Goal: Answer question/provide support: Share knowledge or assist other users

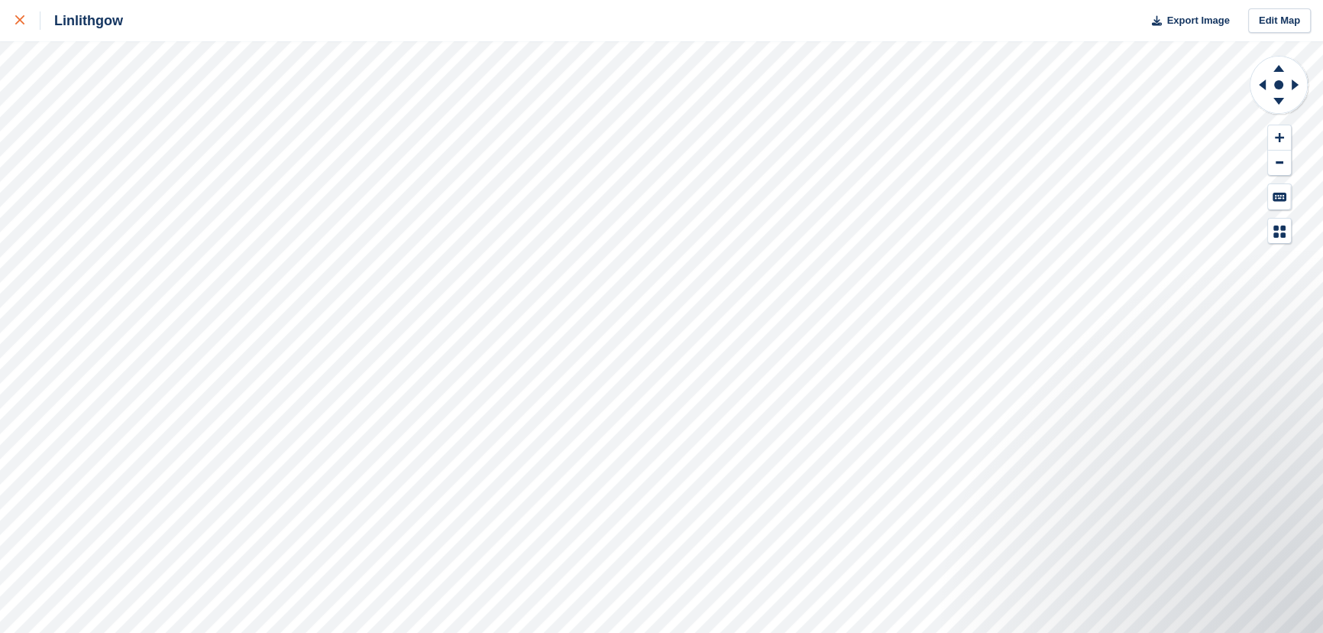
click at [16, 21] on icon at bounding box center [19, 19] width 9 height 9
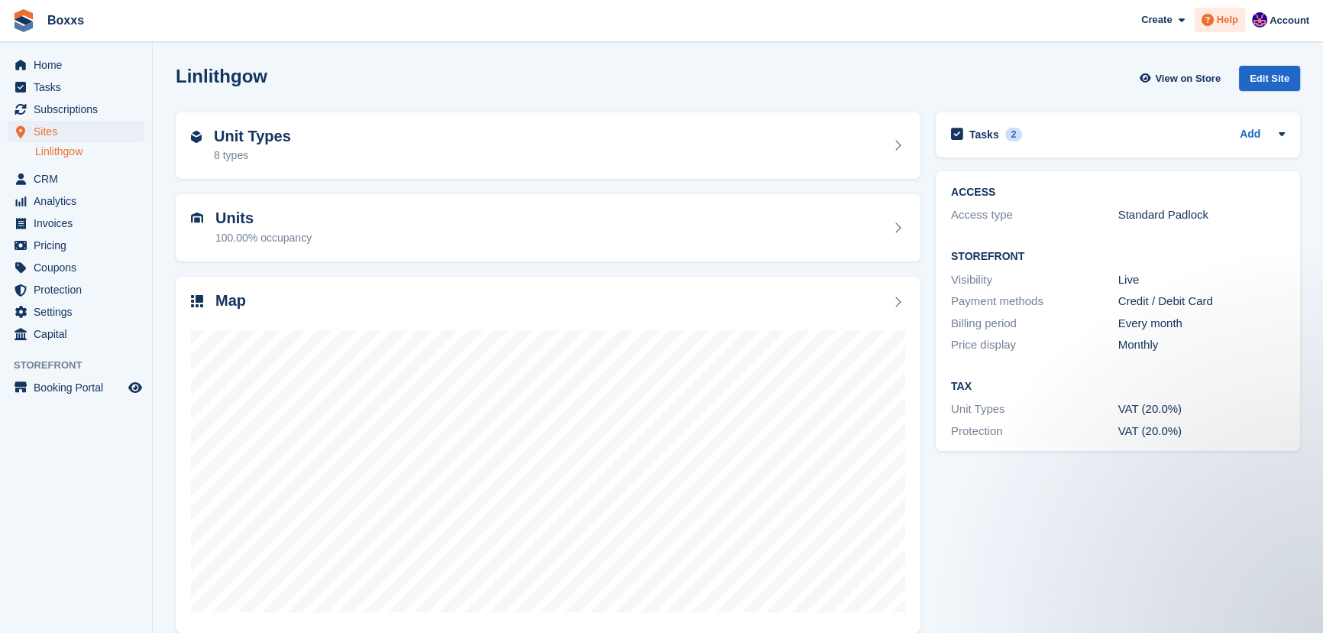
click at [1220, 24] on span "Help" at bounding box center [1227, 19] width 21 height 15
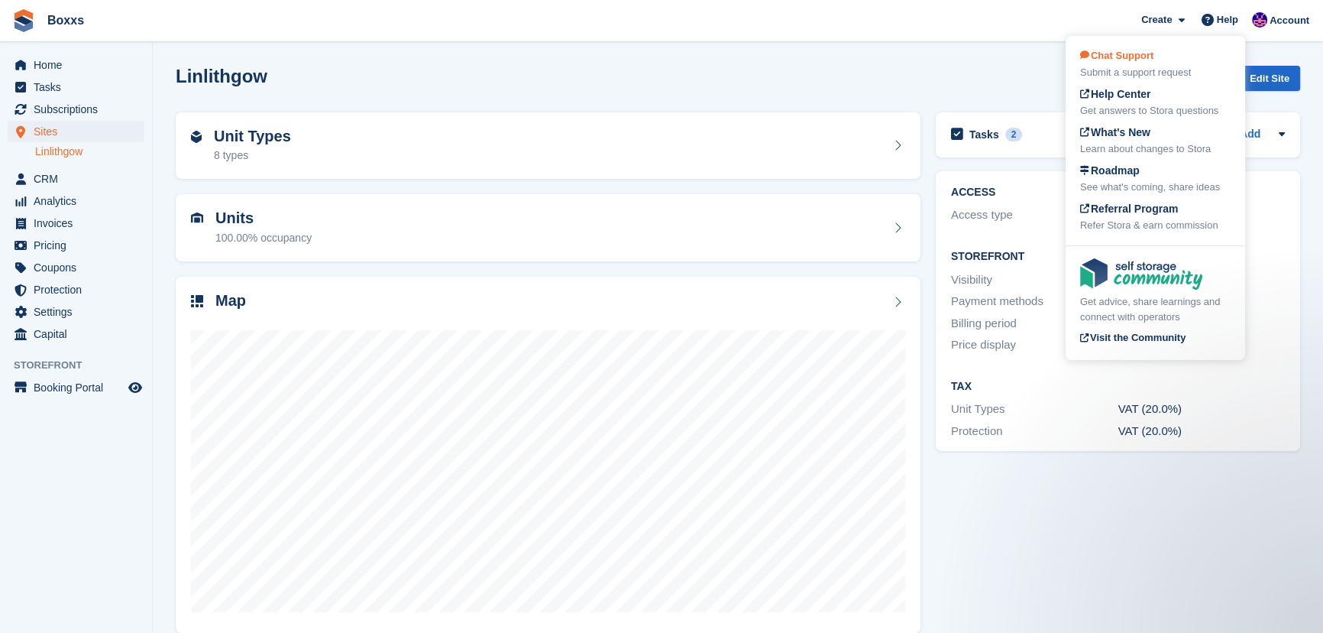
click at [1151, 64] on div "Chat Support Submit a support request" at bounding box center [1155, 64] width 150 height 32
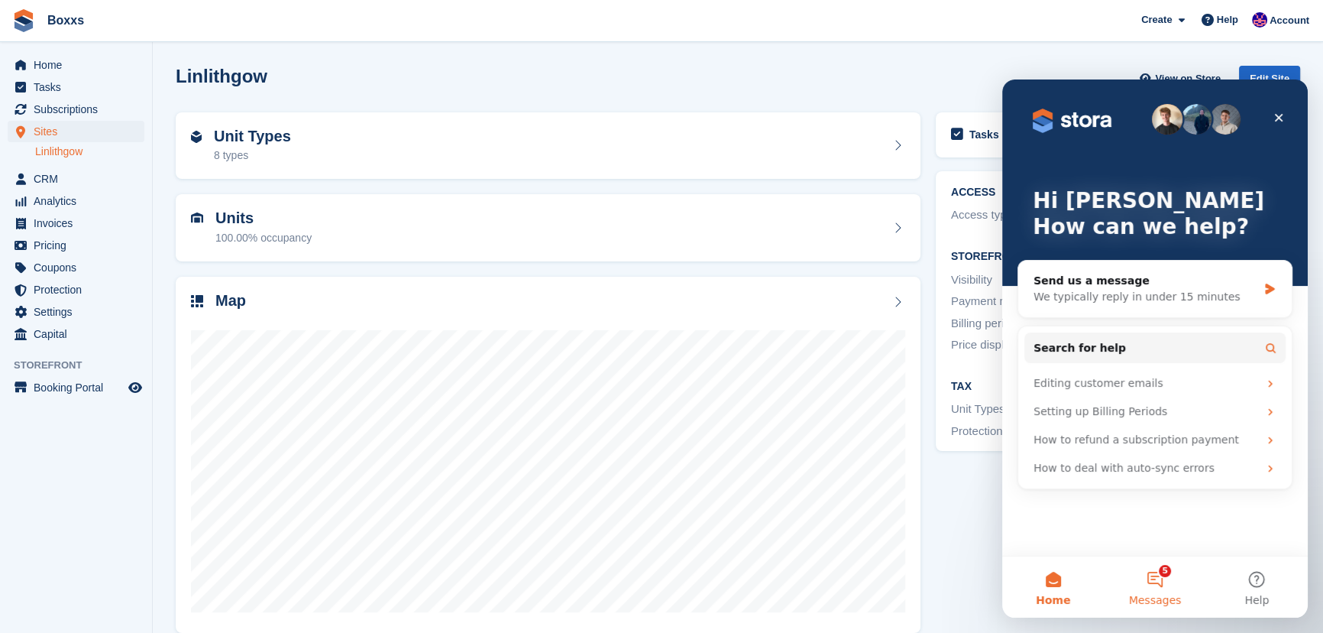
click at [1160, 578] on button "5 Messages" at bounding box center [1155, 586] width 102 height 61
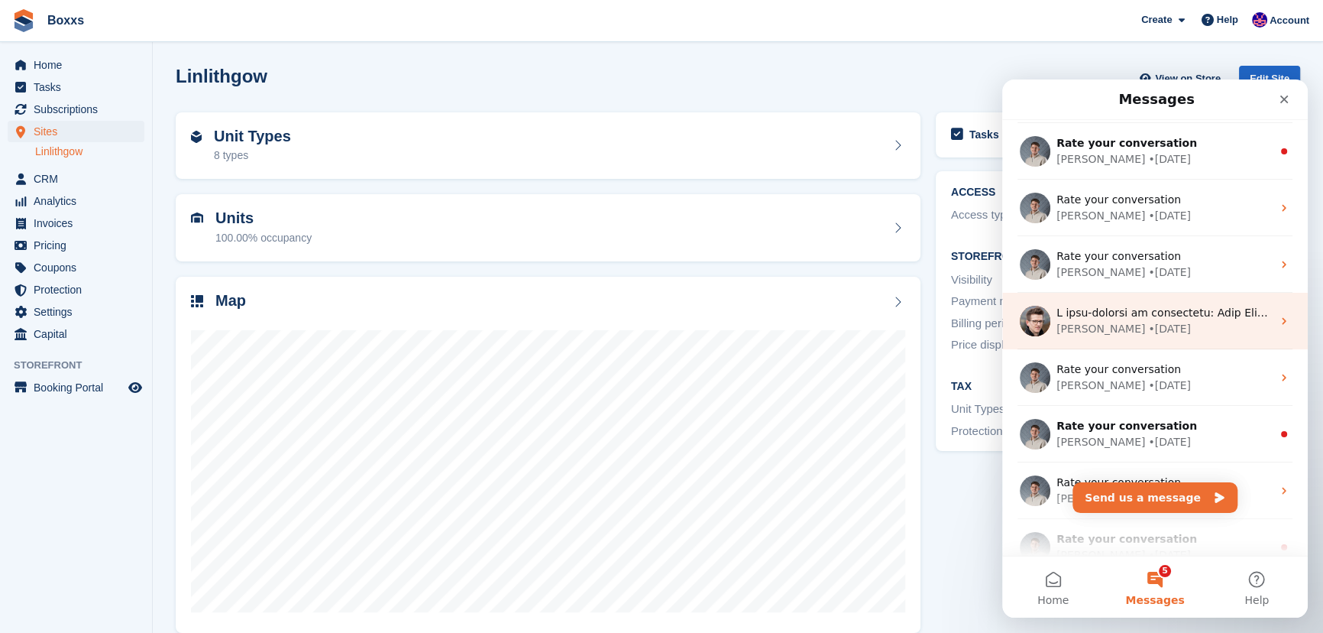
scroll to position [191, 0]
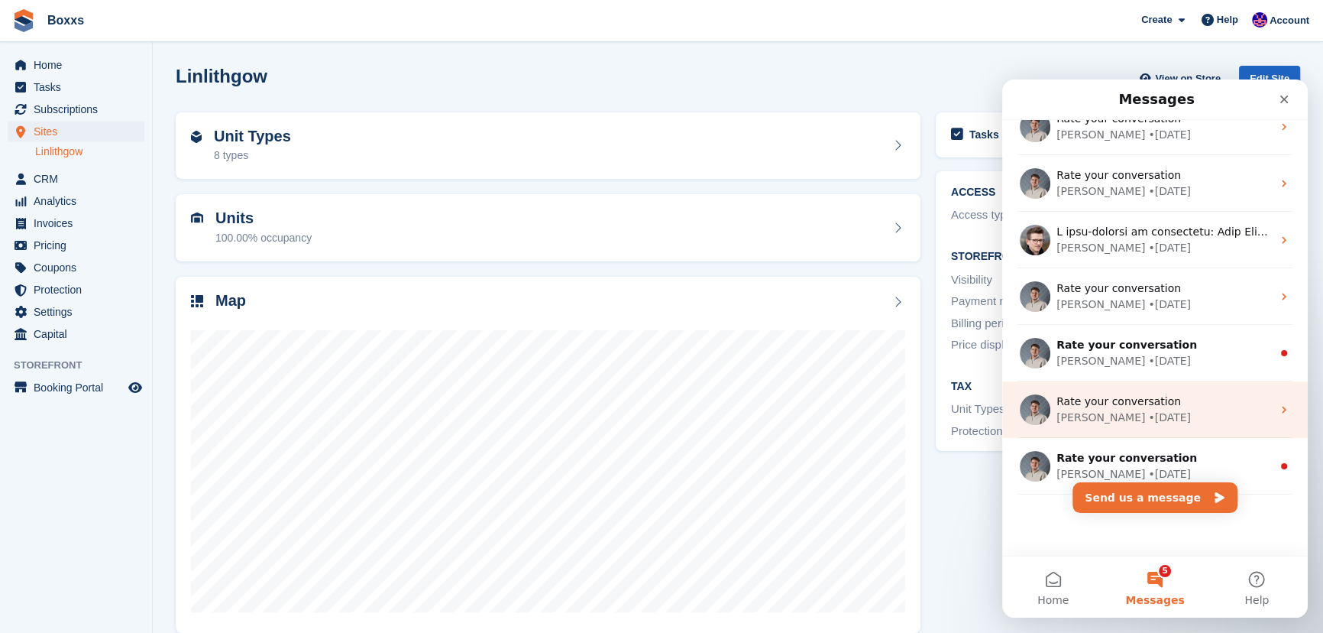
click at [1221, 413] on div "Bradley • 12w ago" at bounding box center [1163, 417] width 215 height 16
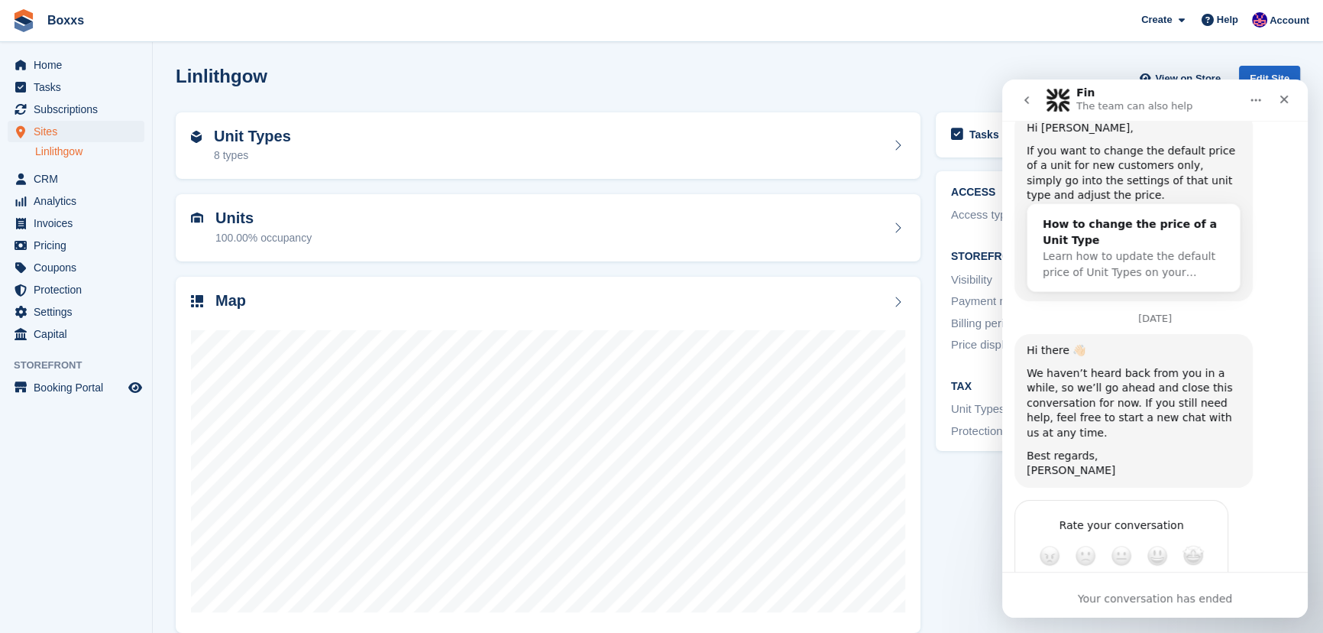
scroll to position [963, 0]
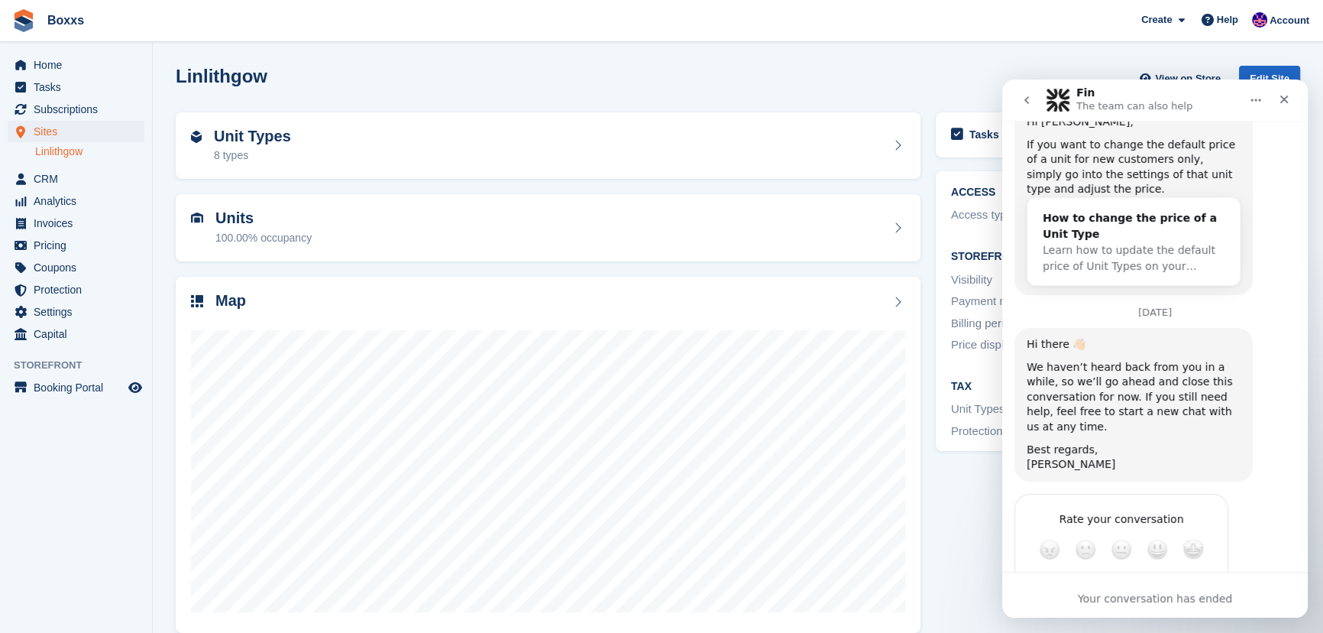
click at [1024, 99] on icon "go back" at bounding box center [1027, 100] width 12 height 12
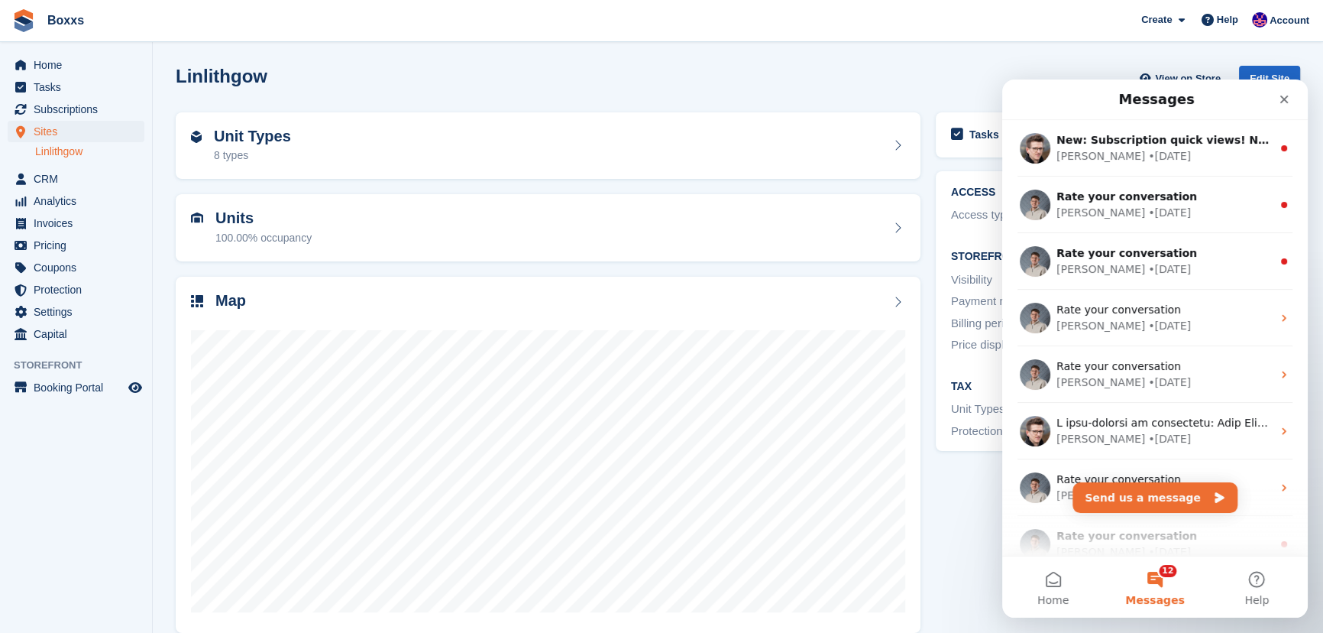
scroll to position [0, 0]
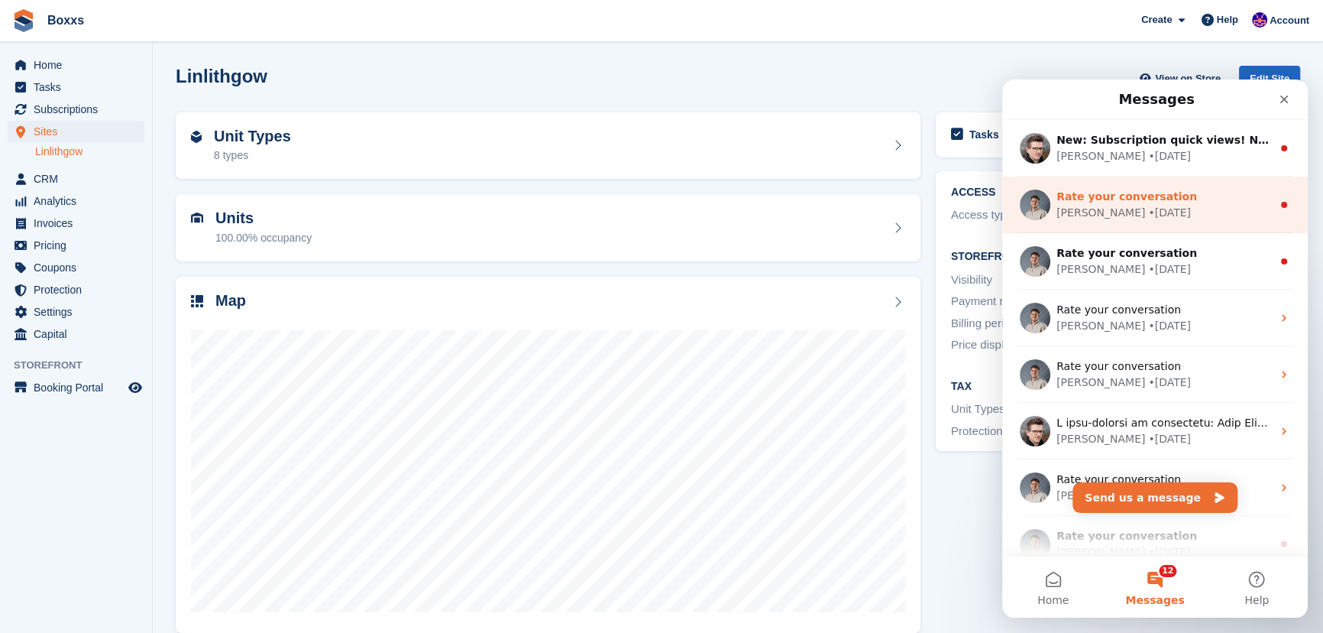
click at [1184, 205] on div "Bradley • 4w ago" at bounding box center [1163, 213] width 215 height 16
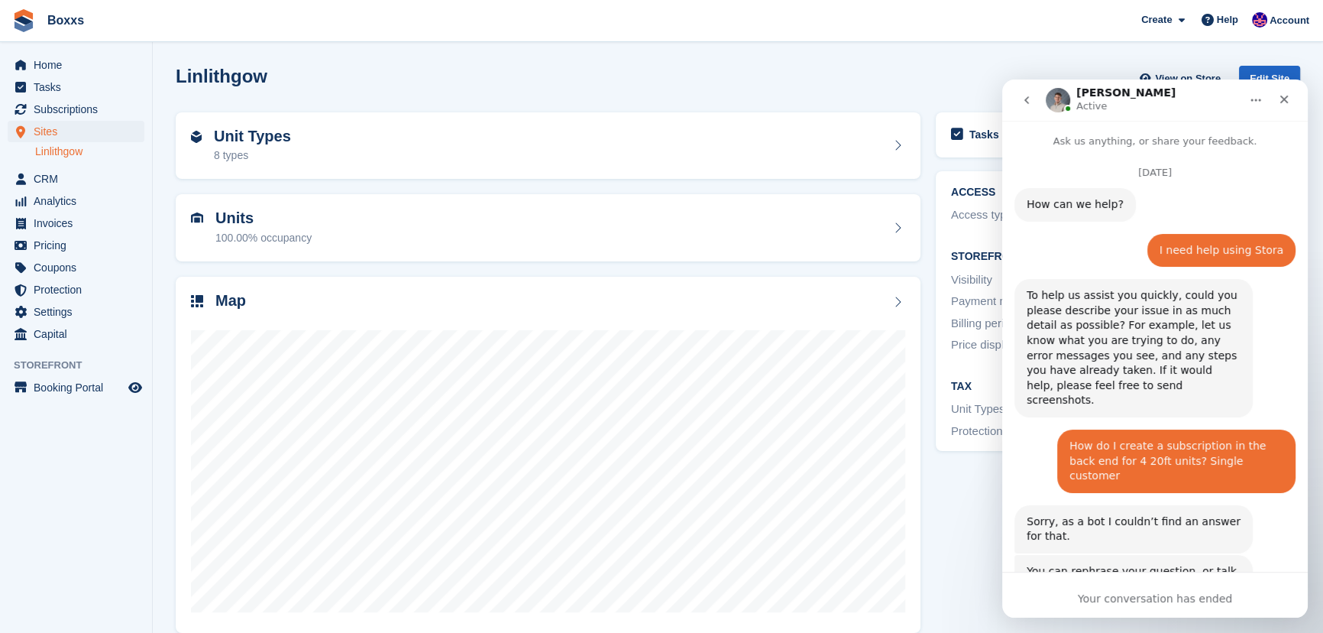
scroll to position [62, 0]
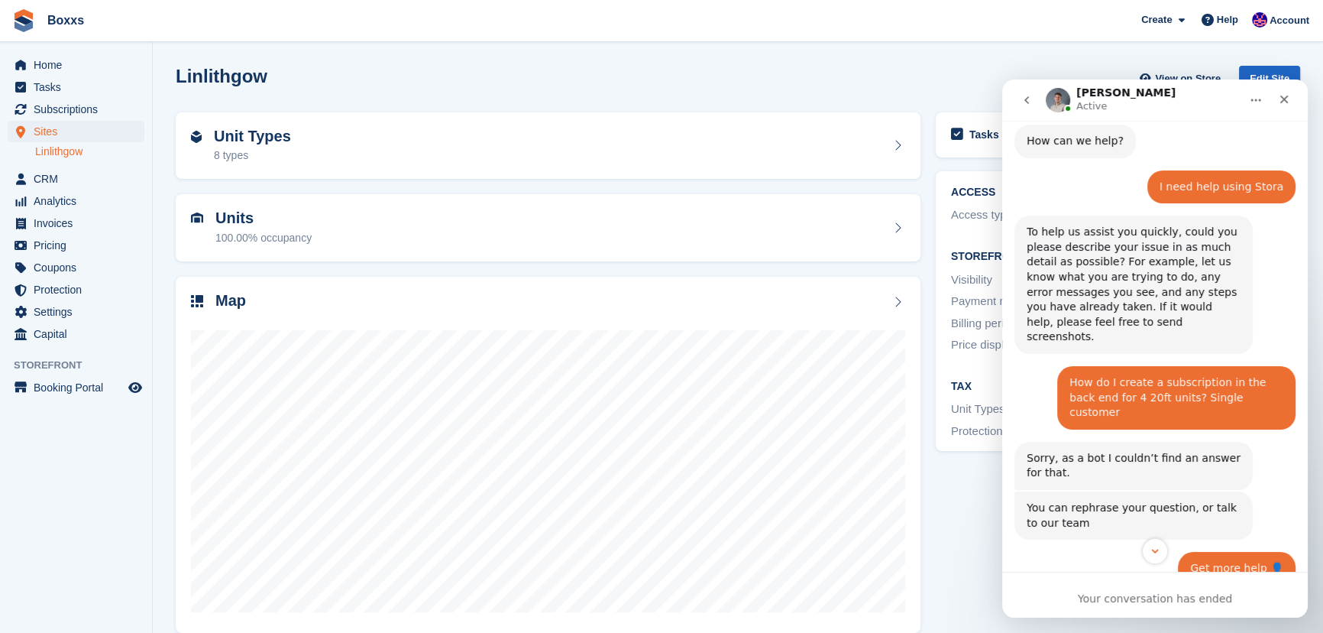
click at [1022, 105] on icon "go back" at bounding box center [1027, 100] width 12 height 12
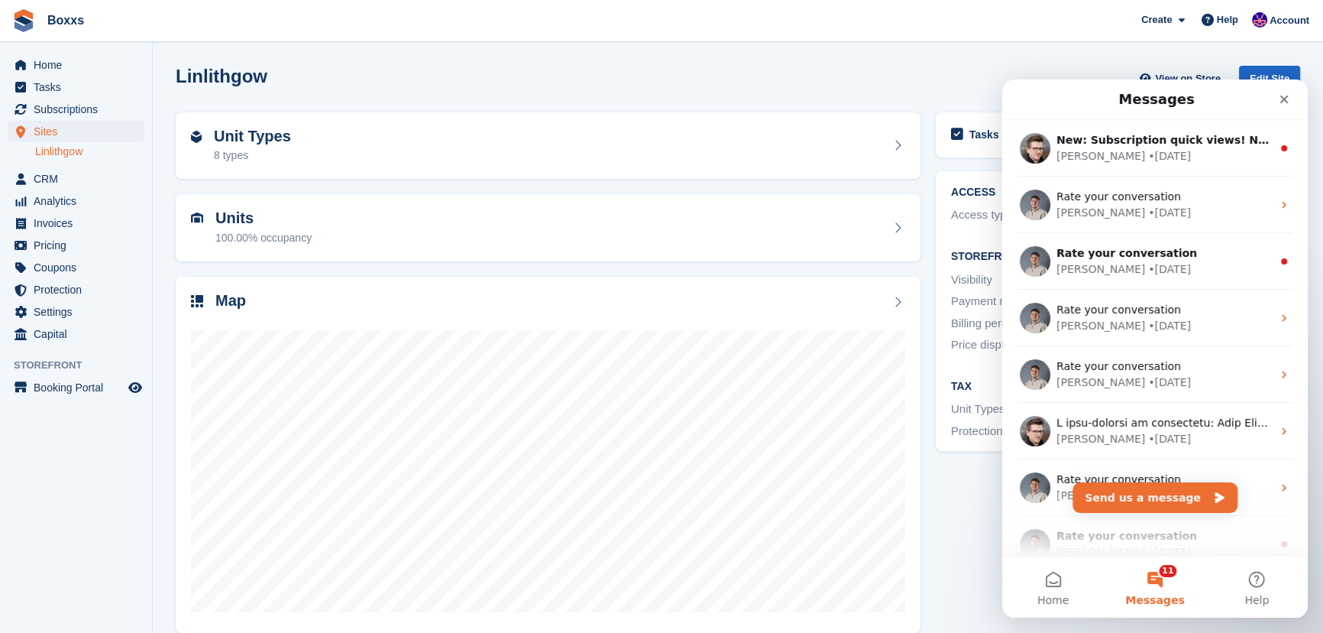
scroll to position [0, 0]
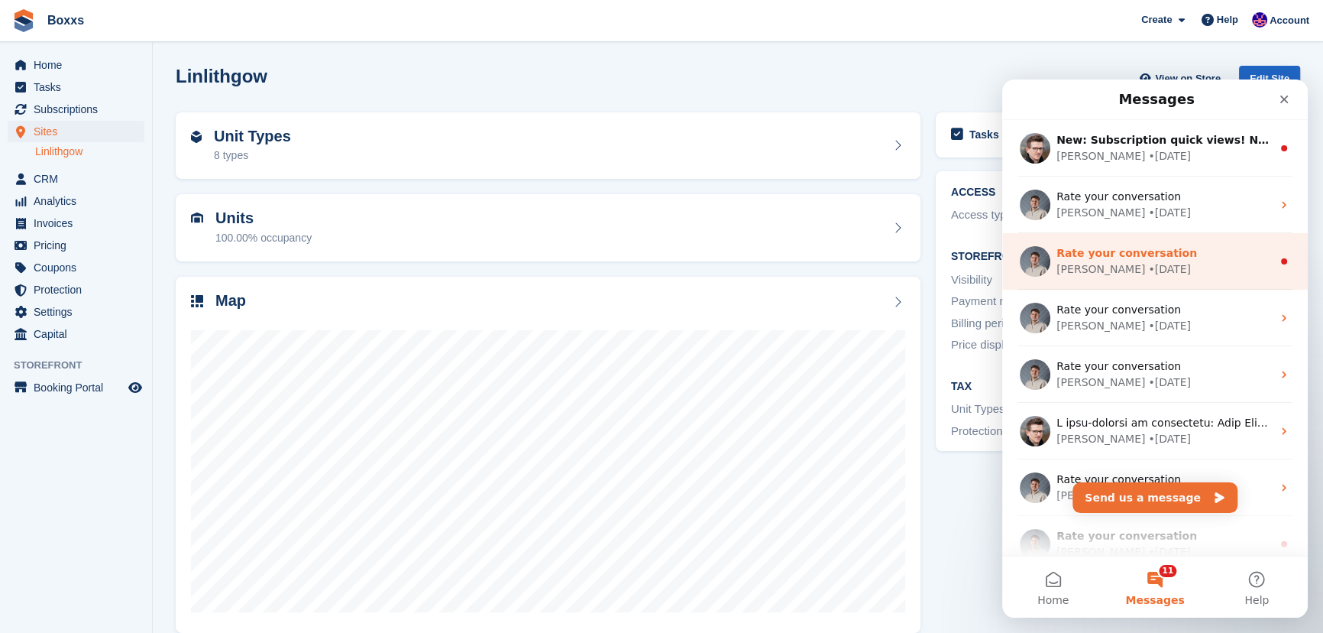
click at [1220, 264] on div "Bradley • 5w ago" at bounding box center [1163, 269] width 215 height 16
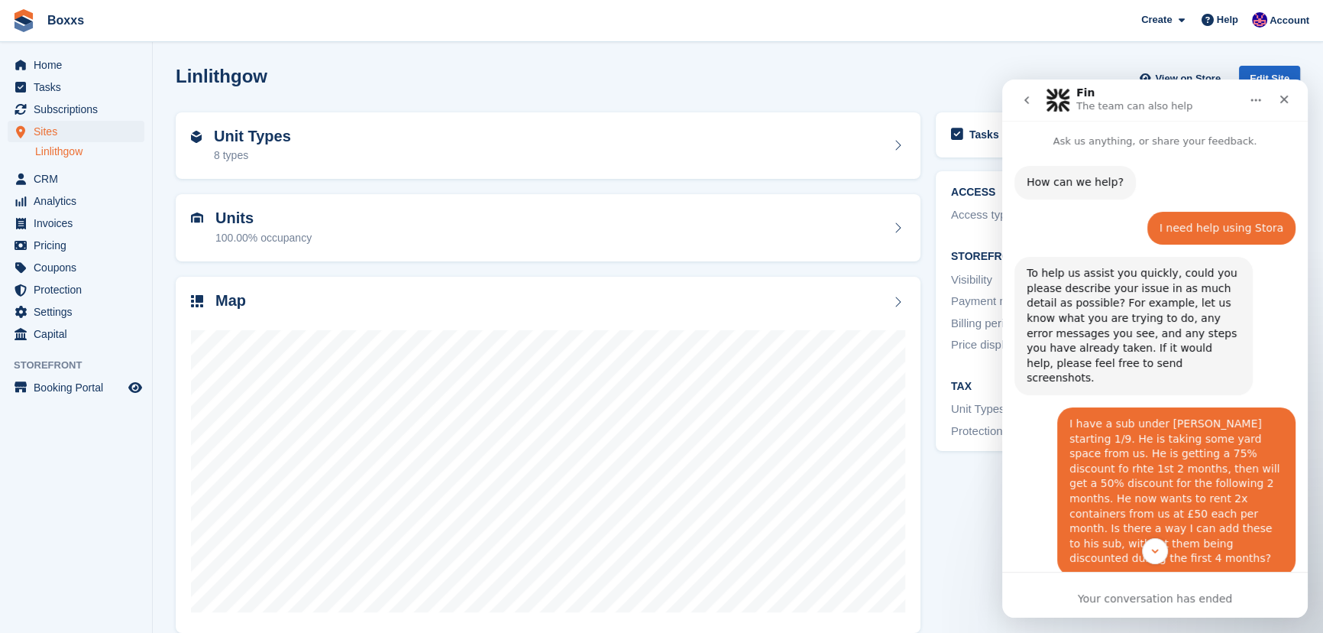
click at [1025, 91] on button "go back" at bounding box center [1026, 100] width 29 height 29
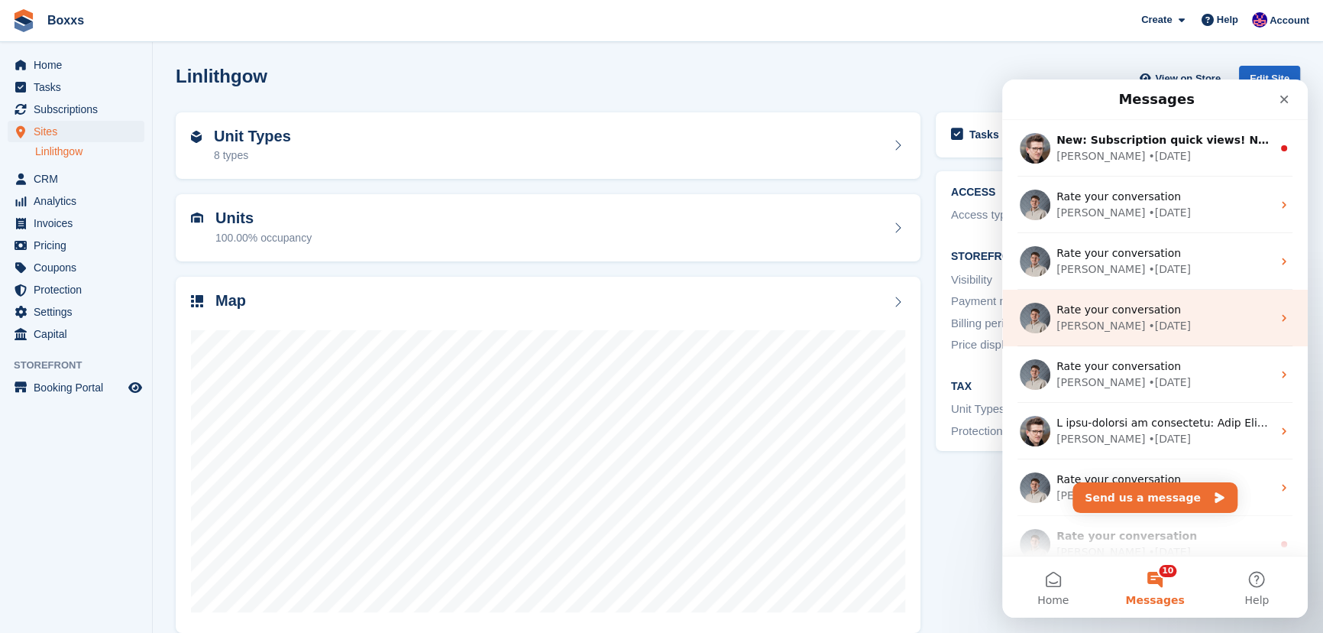
click at [1147, 325] on div "Bradley • 5w ago" at bounding box center [1163, 326] width 215 height 16
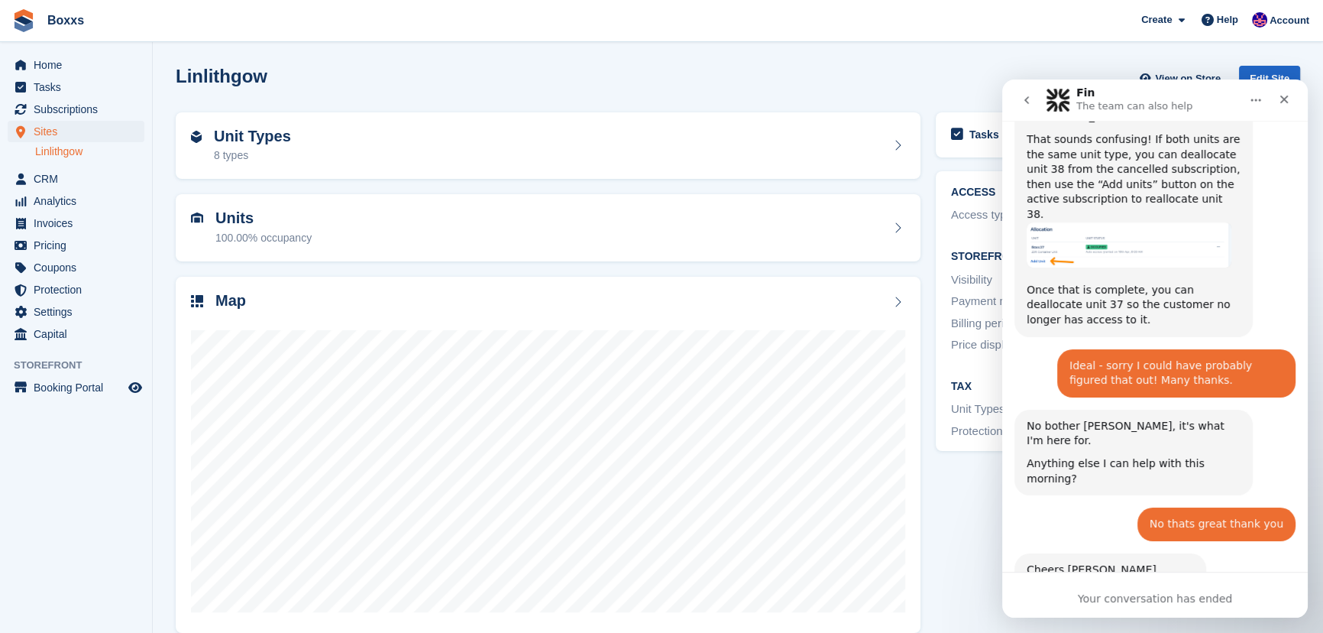
scroll to position [755, 0]
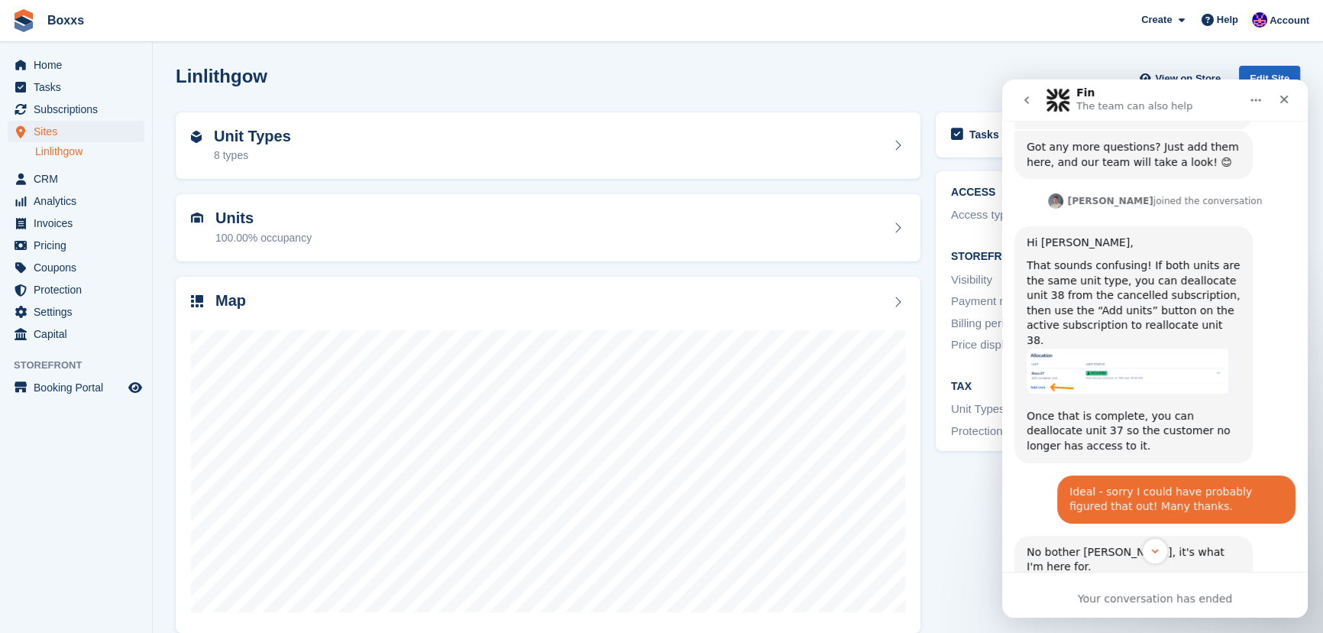
click at [1028, 102] on icon "go back" at bounding box center [1026, 100] width 5 height 8
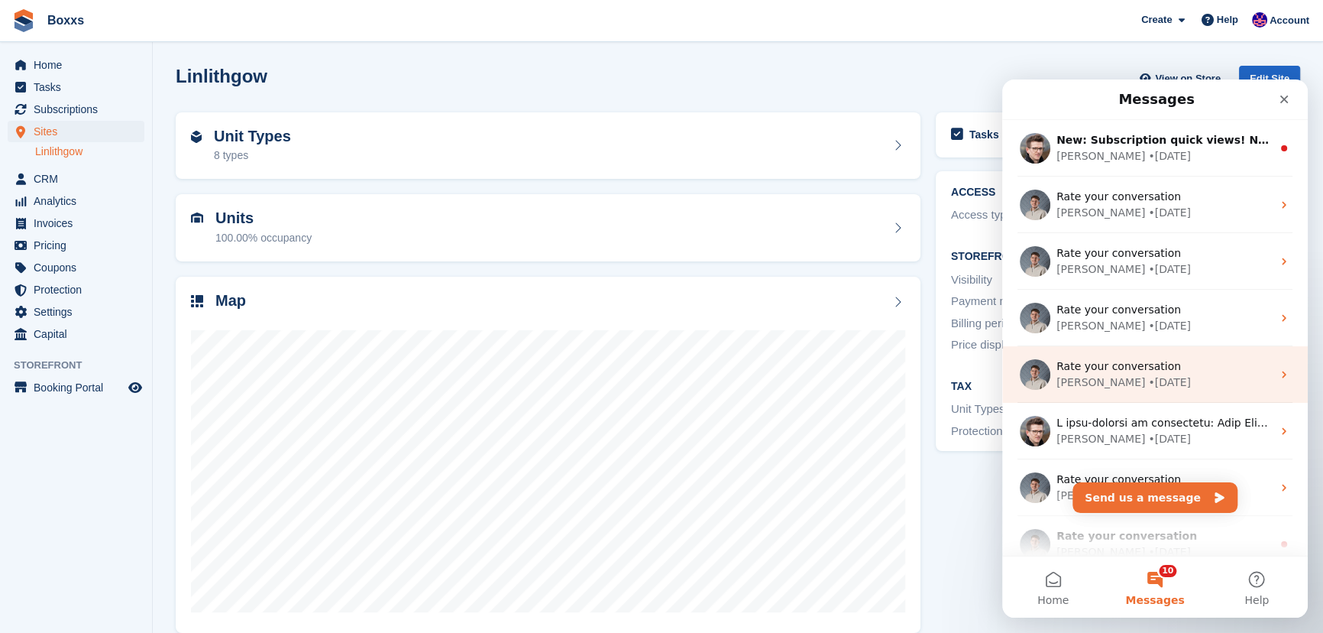
click at [1199, 375] on div "Bradley • 7w ago" at bounding box center [1163, 382] width 215 height 16
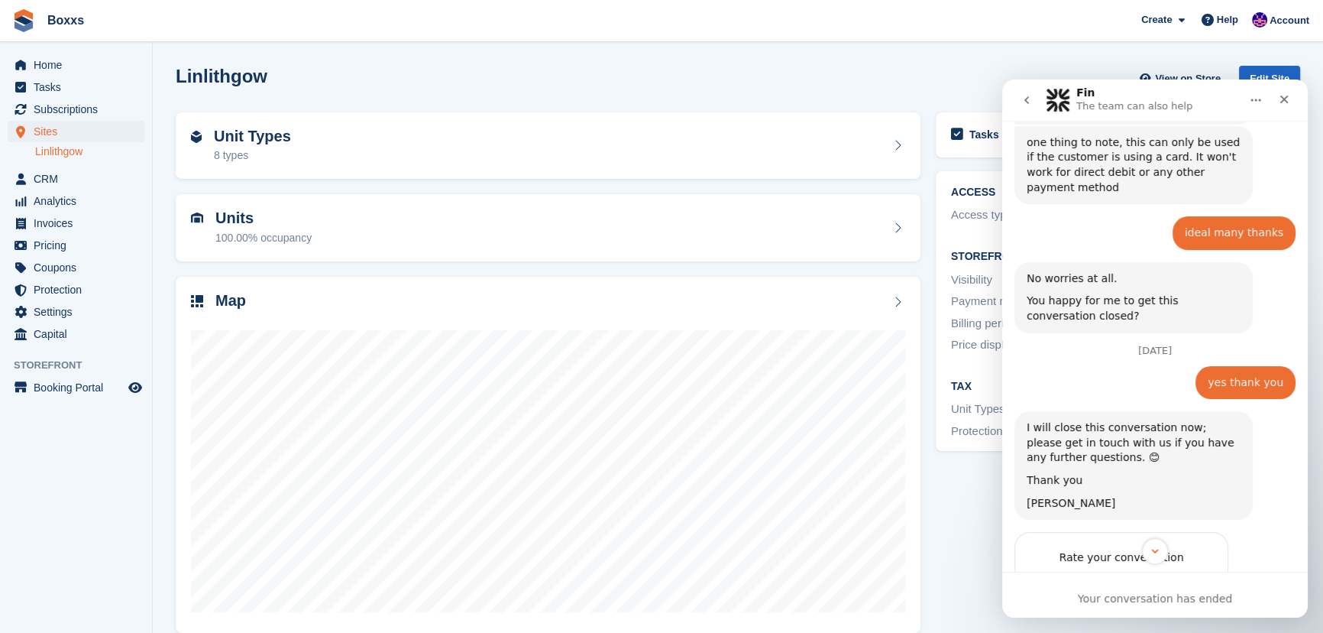
scroll to position [1422, 0]
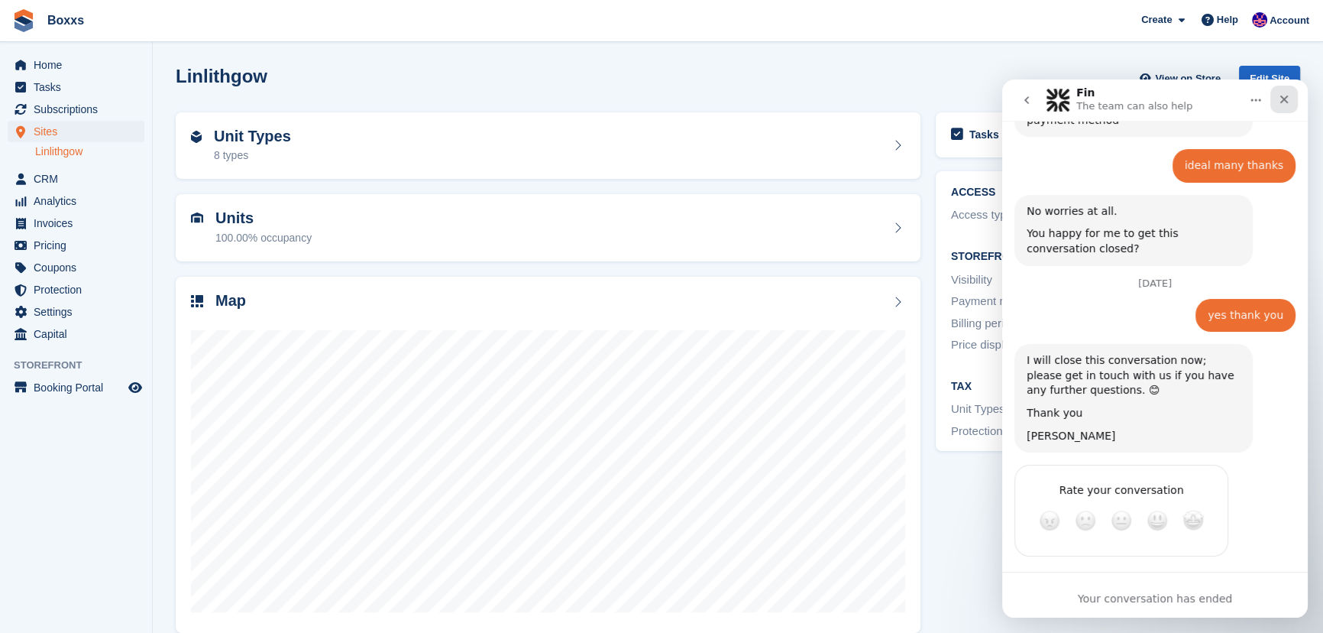
click at [1286, 101] on icon "Close" at bounding box center [1284, 99] width 8 height 8
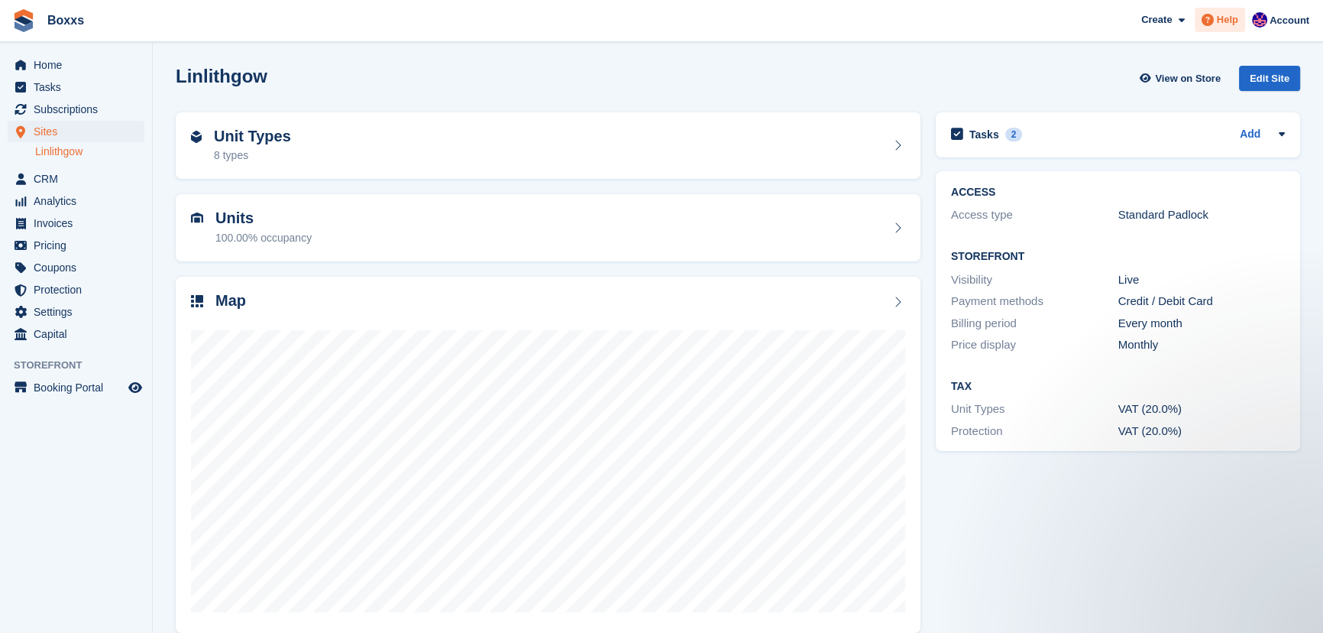
click at [1230, 22] on span "Help" at bounding box center [1227, 19] width 21 height 15
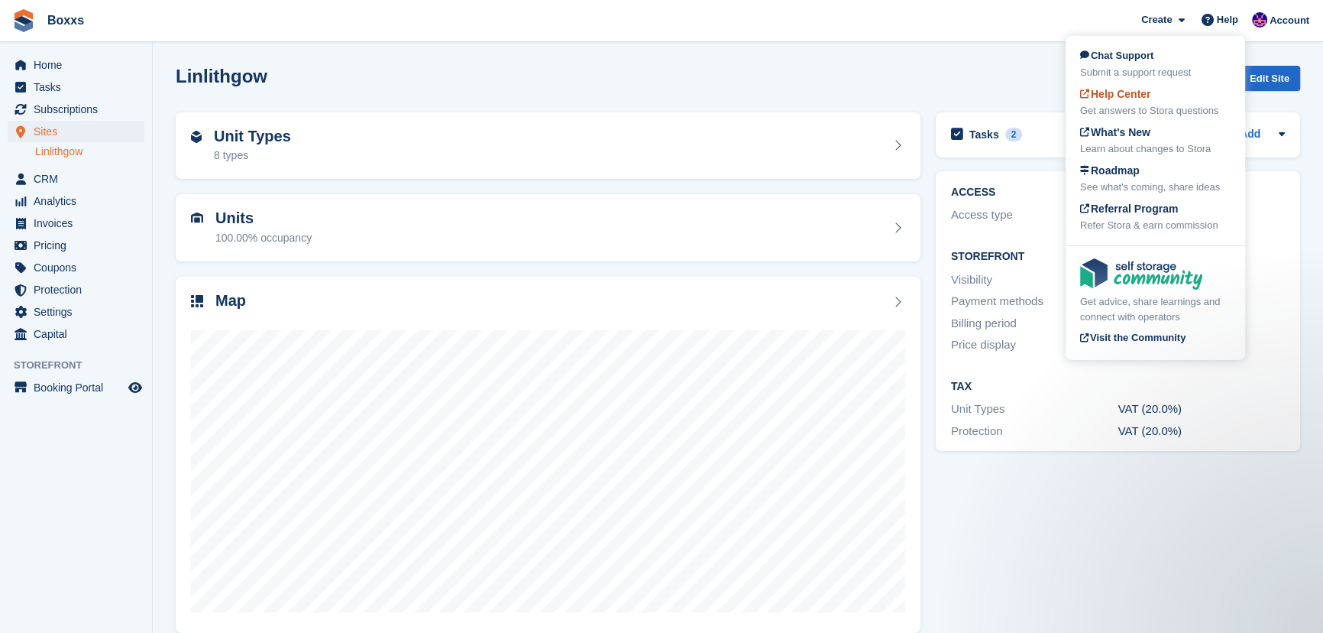
click at [1133, 99] on span "Help Center" at bounding box center [1115, 94] width 71 height 12
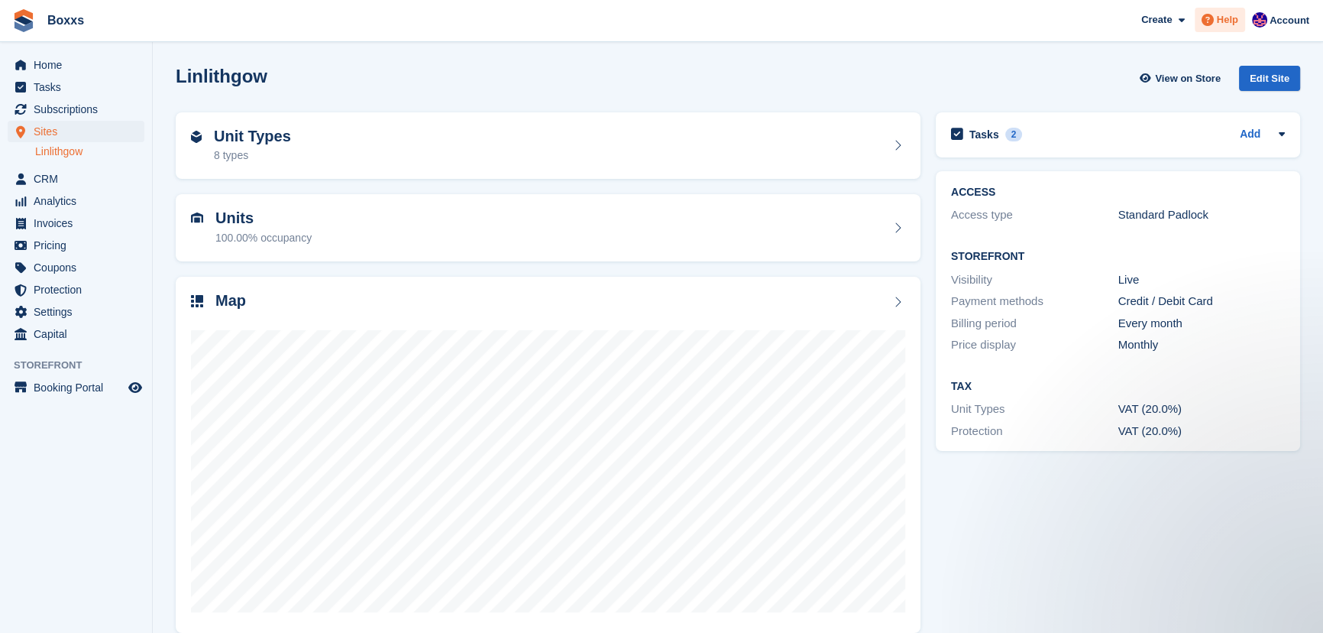
click at [1230, 24] on span "Help" at bounding box center [1227, 19] width 21 height 15
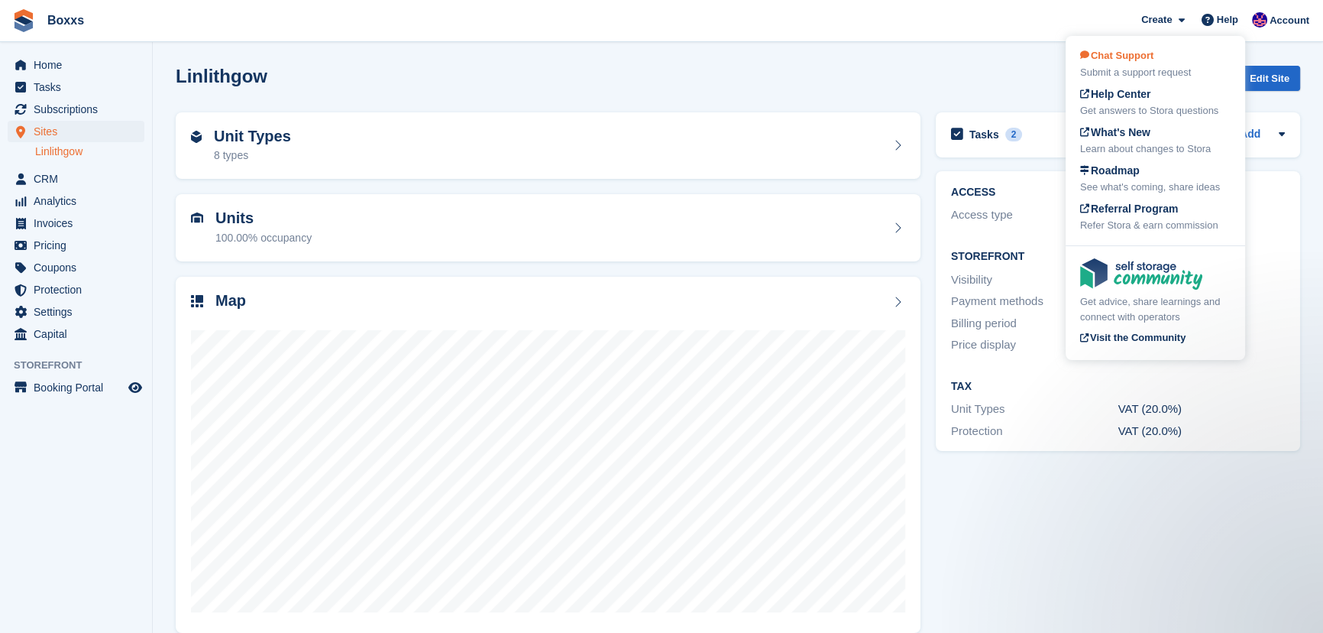
click at [1192, 61] on div "Chat Support Submit a support request" at bounding box center [1155, 64] width 150 height 32
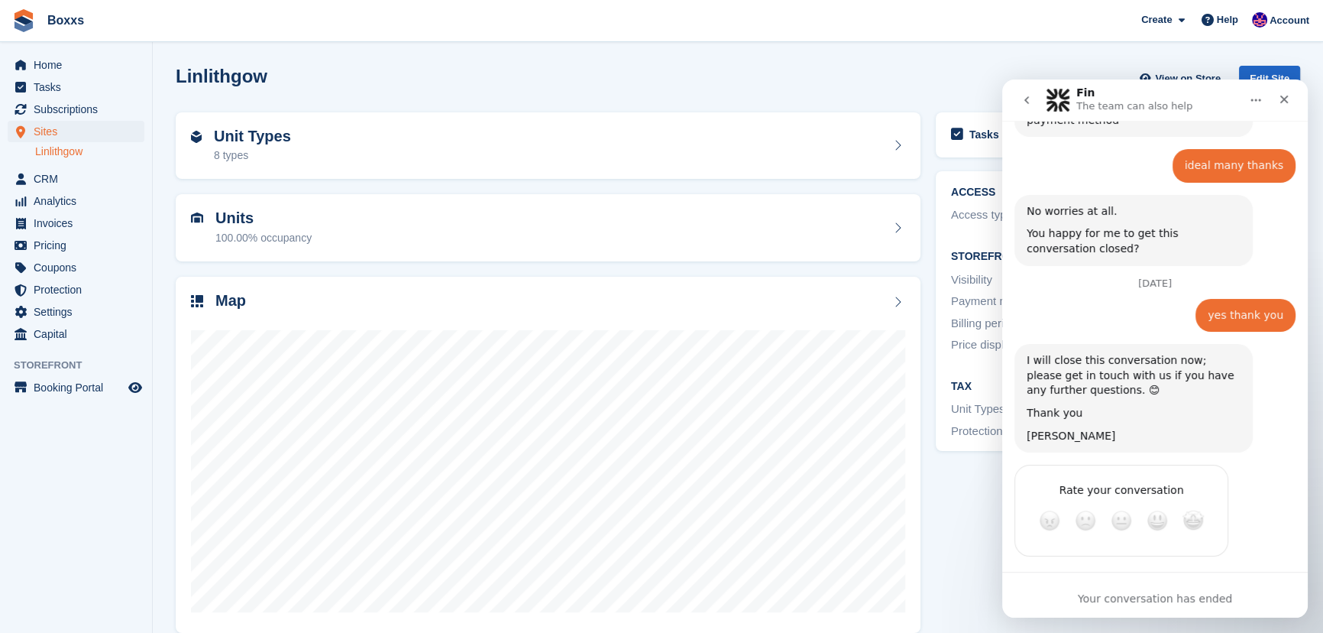
click at [1018, 100] on button "go back" at bounding box center [1026, 100] width 29 height 29
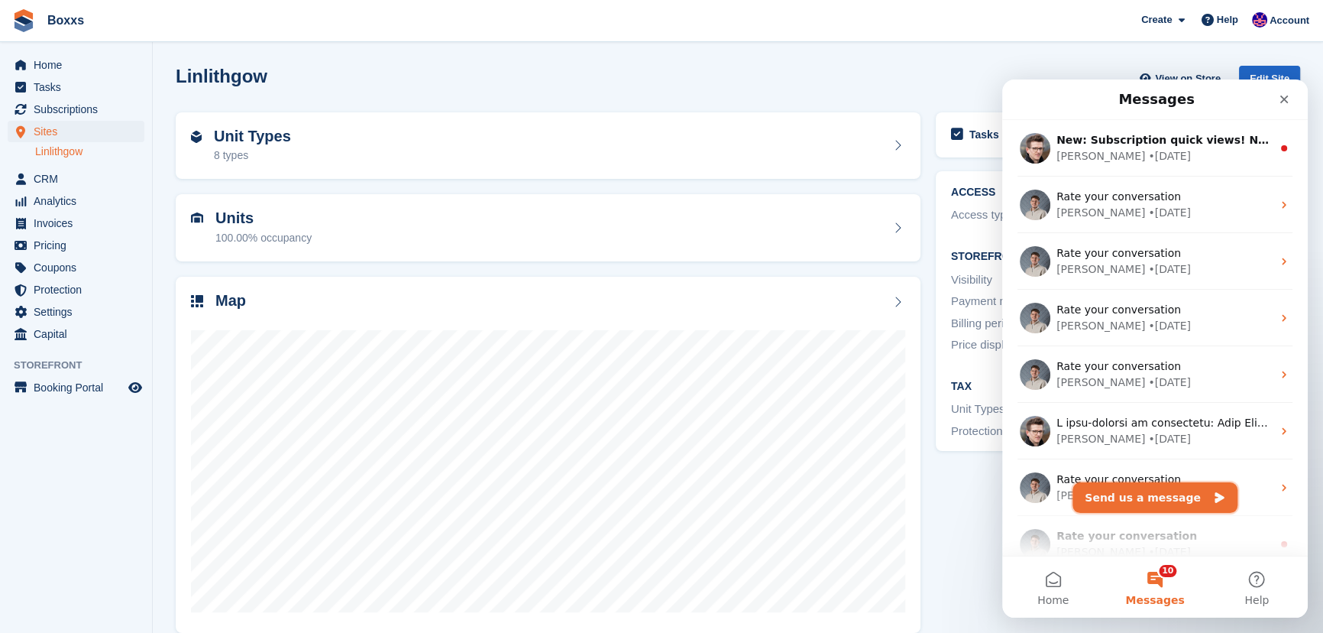
click at [1155, 491] on button "Send us a message" at bounding box center [1155, 497] width 165 height 31
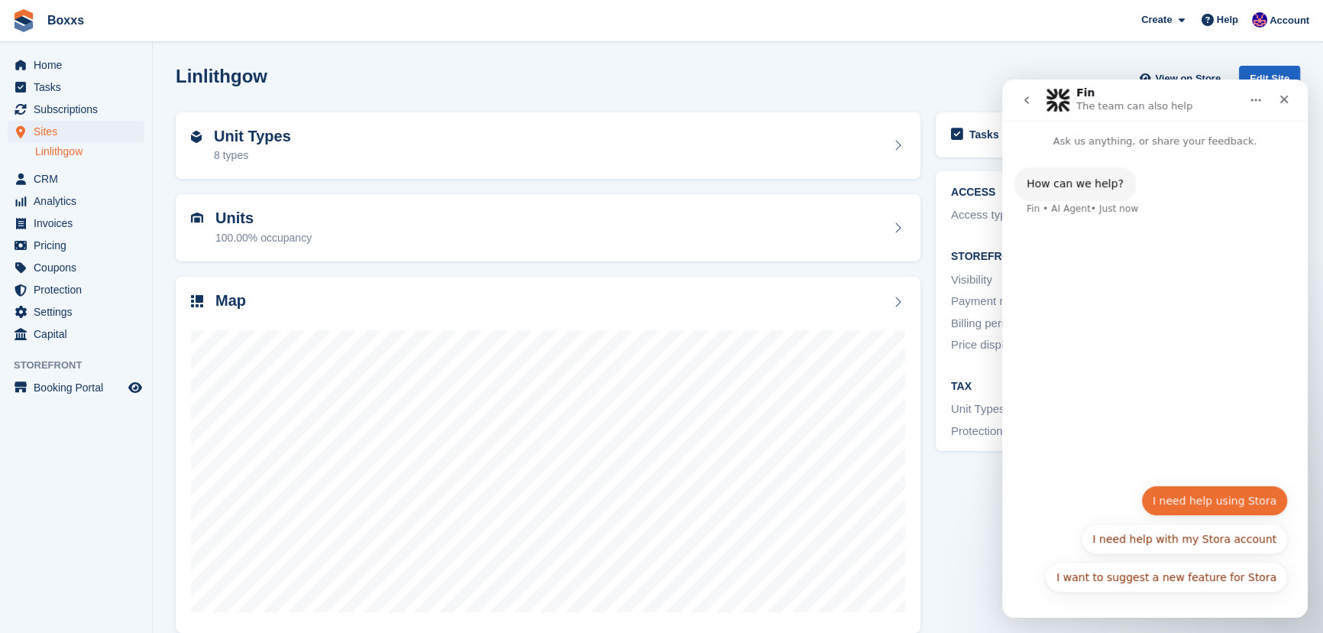
click at [1197, 500] on button "I need help using Stora" at bounding box center [1214, 500] width 147 height 31
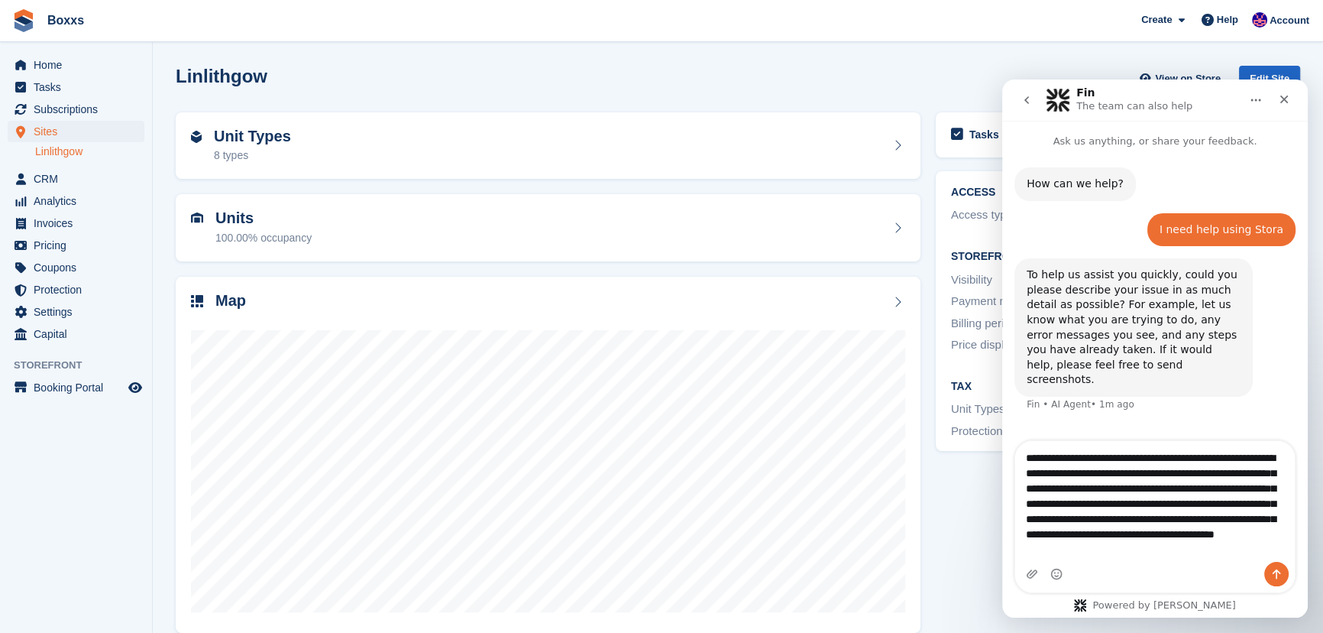
scroll to position [10, 0]
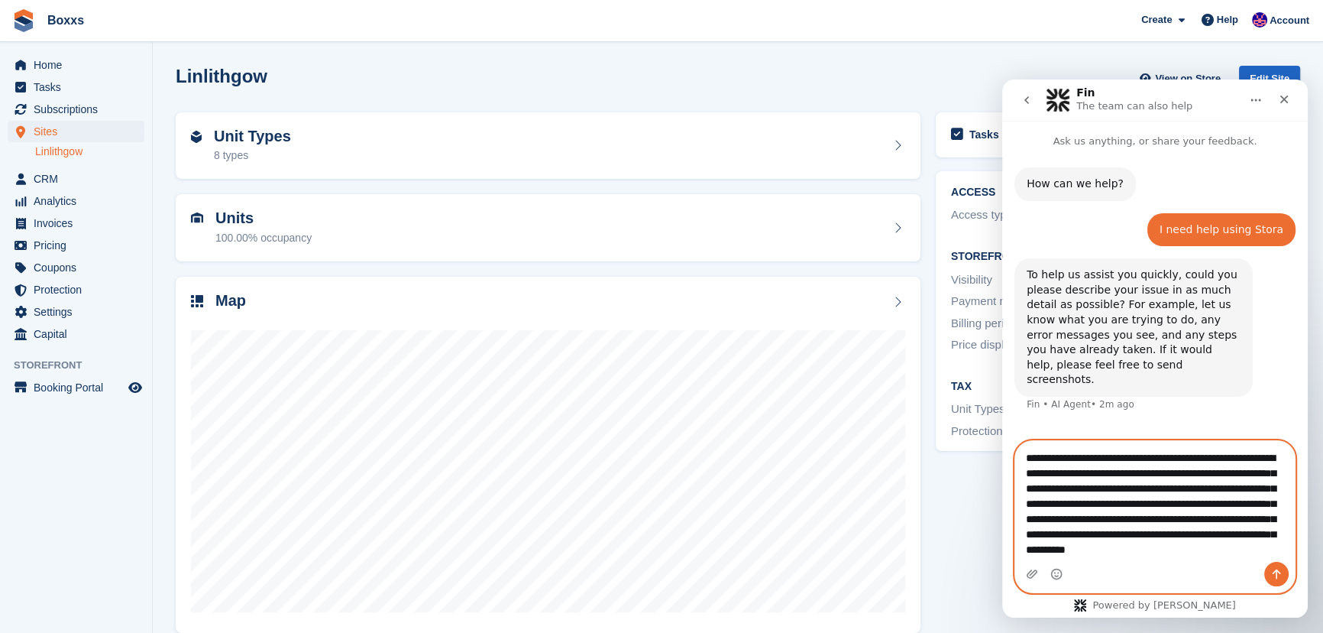
click at [1215, 555] on textarea "**********" at bounding box center [1155, 501] width 280 height 121
type textarea "**********"
click at [1283, 570] on button "Send a message…" at bounding box center [1276, 573] width 24 height 24
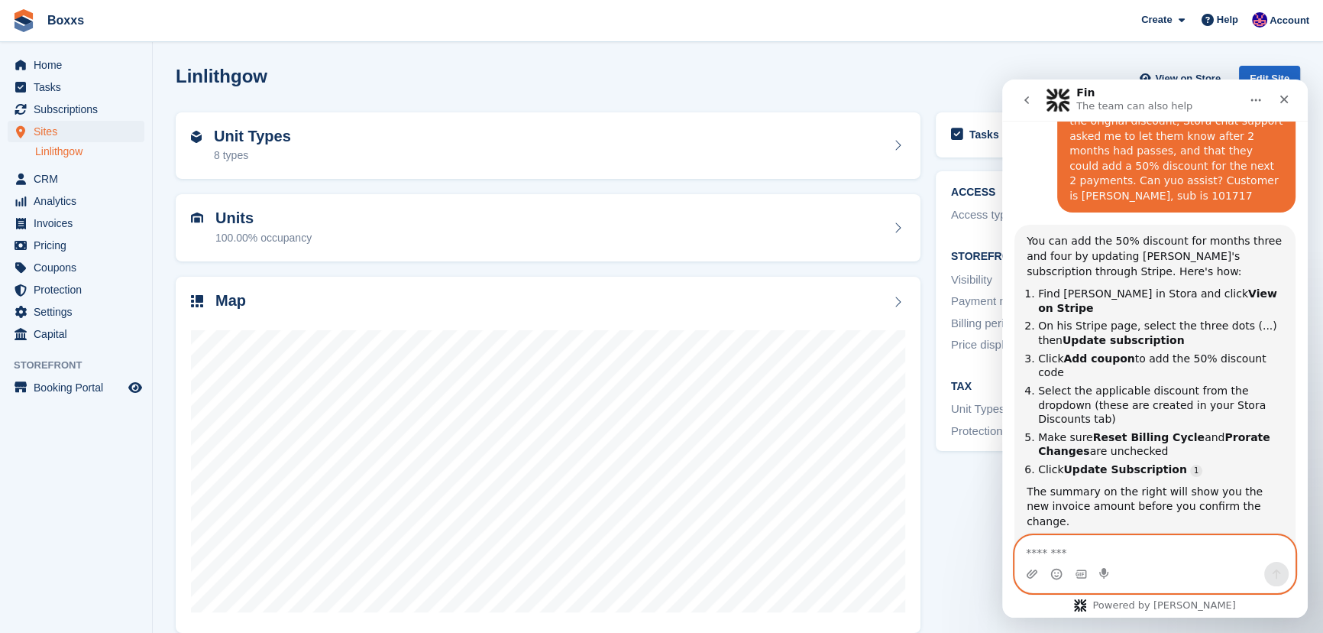
scroll to position [393, 0]
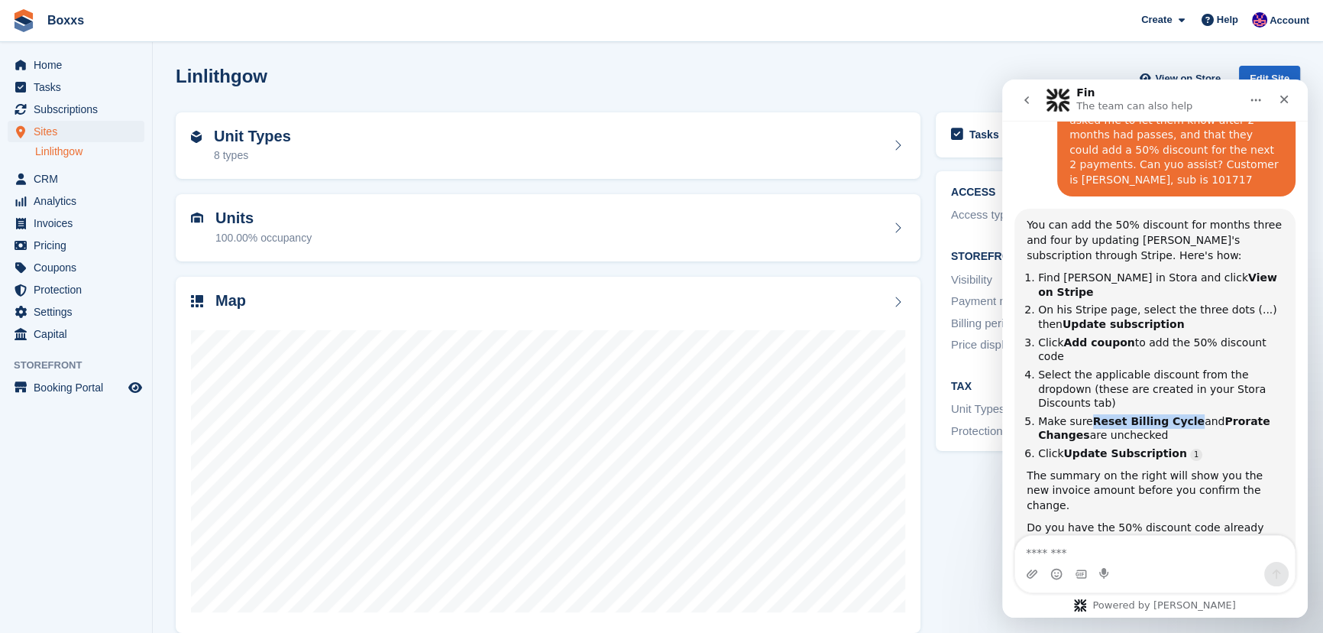
drag, startPoint x: 1089, startPoint y: 364, endPoint x: 1177, endPoint y: 364, distance: 87.9
click at [1177, 414] on li "Make sure Reset Billing Cycle and Prorate Changes are unchecked" at bounding box center [1160, 428] width 245 height 28
drag, startPoint x: 1177, startPoint y: 364, endPoint x: 1095, endPoint y: 361, distance: 81.8
click at [1095, 414] on li "Make sure Reset Billing Cycle and Prorate Changes are unchecked" at bounding box center [1160, 428] width 245 height 28
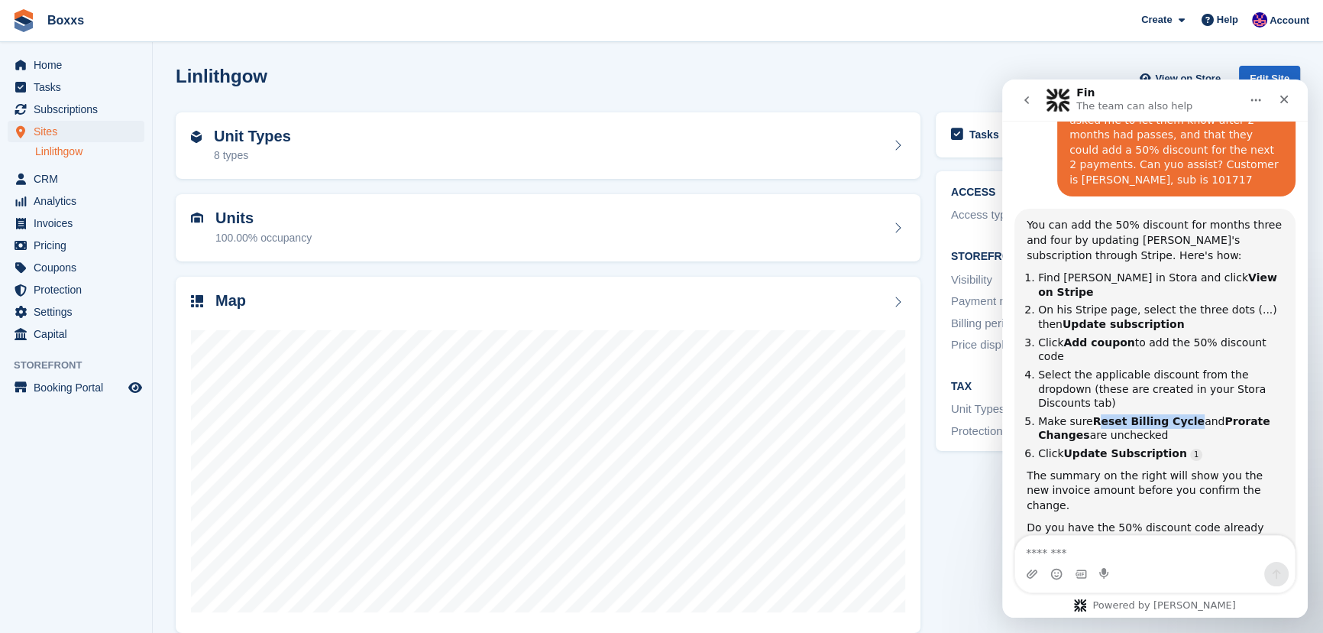
click at [1095, 415] on b "Reset Billing Cycle" at bounding box center [1149, 421] width 112 height 12
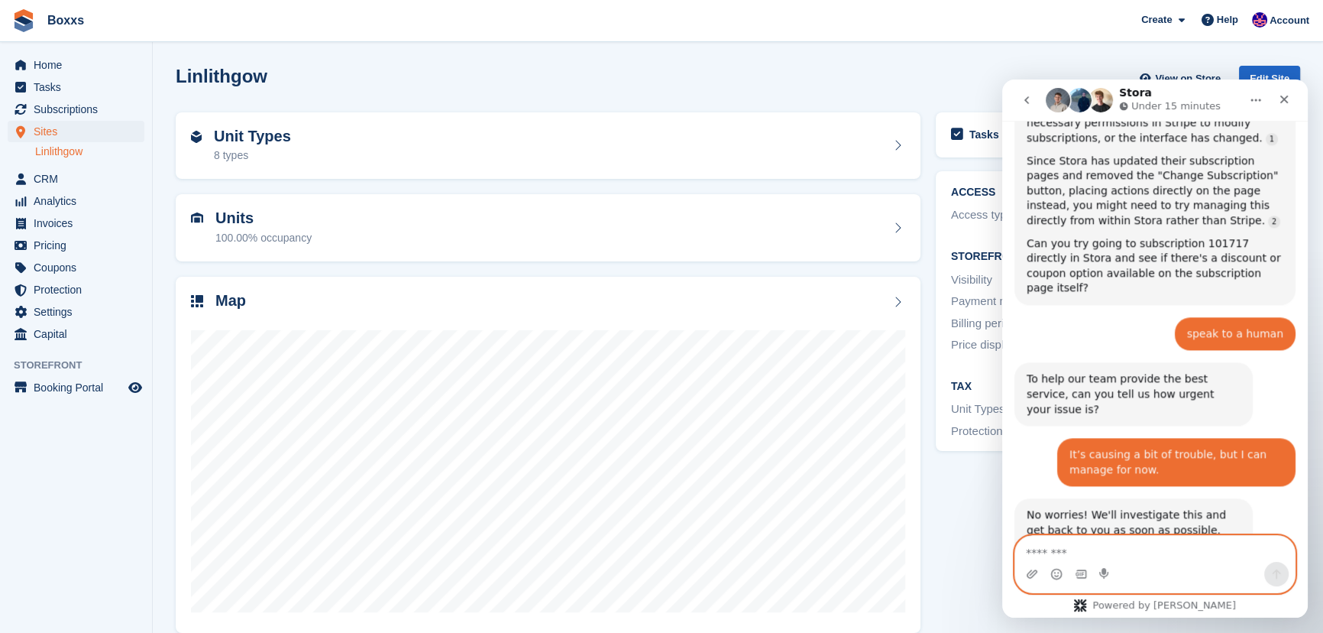
scroll to position [0, 0]
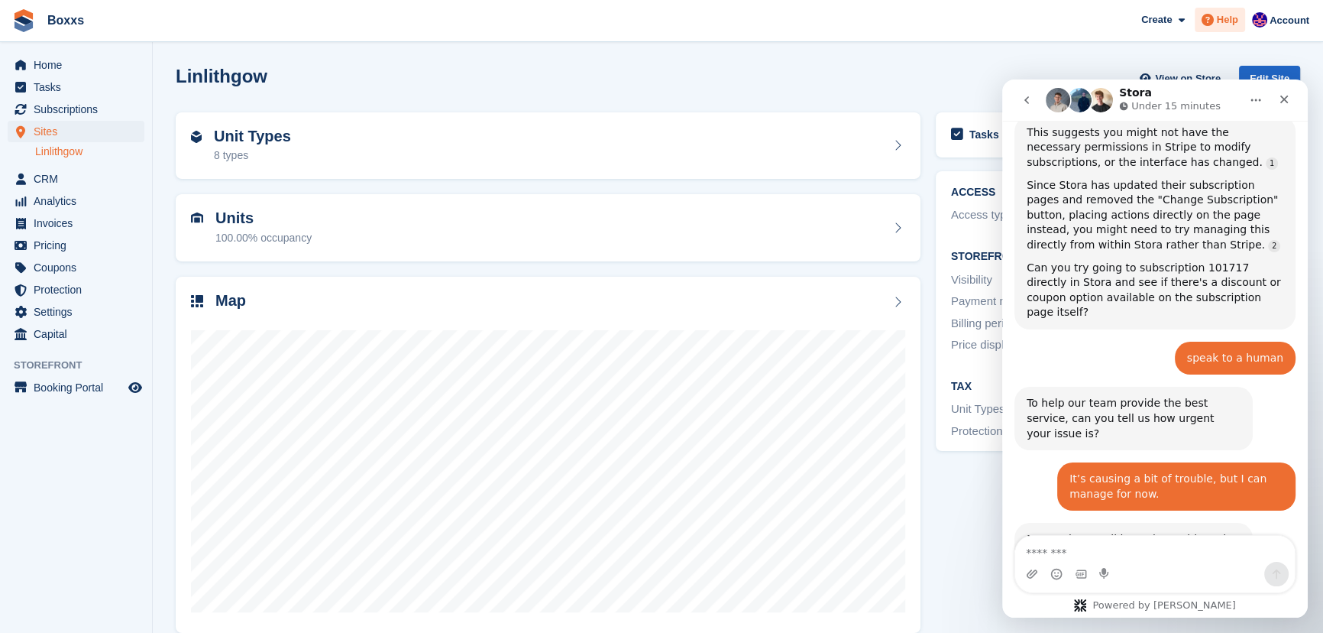
click at [1217, 15] on span at bounding box center [1208, 20] width 18 height 18
click at [1287, 100] on icon "Close" at bounding box center [1284, 99] width 12 height 12
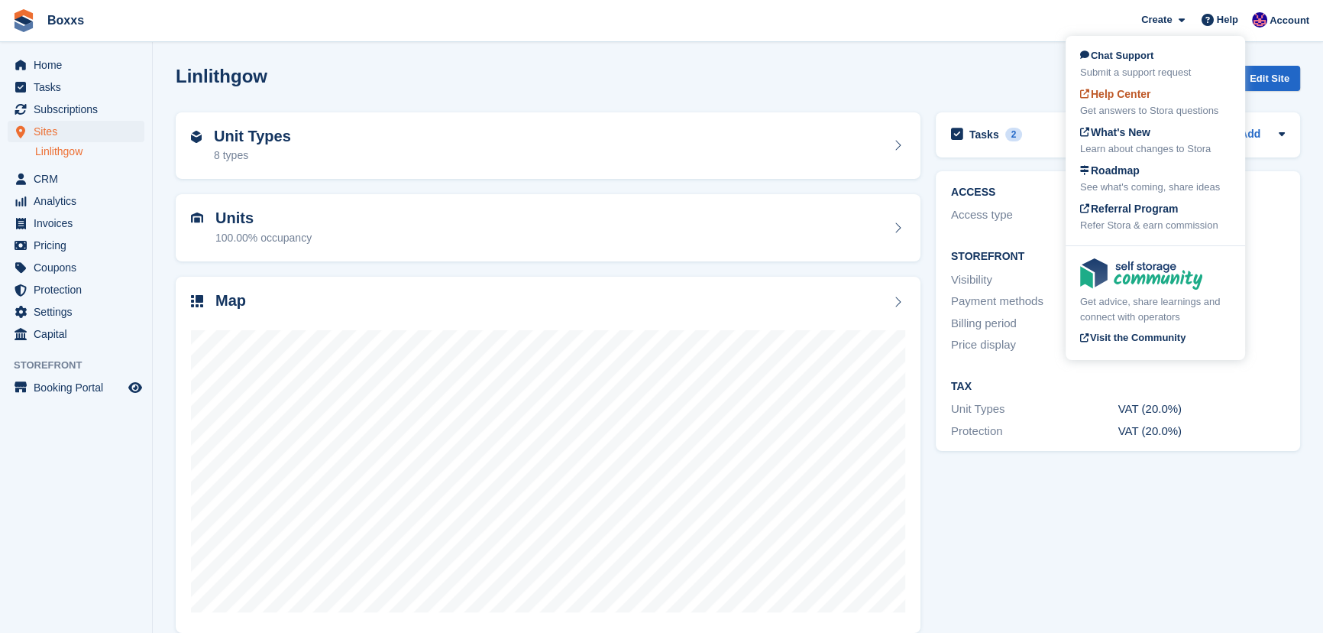
click at [1146, 93] on span "Help Center" at bounding box center [1115, 94] width 71 height 12
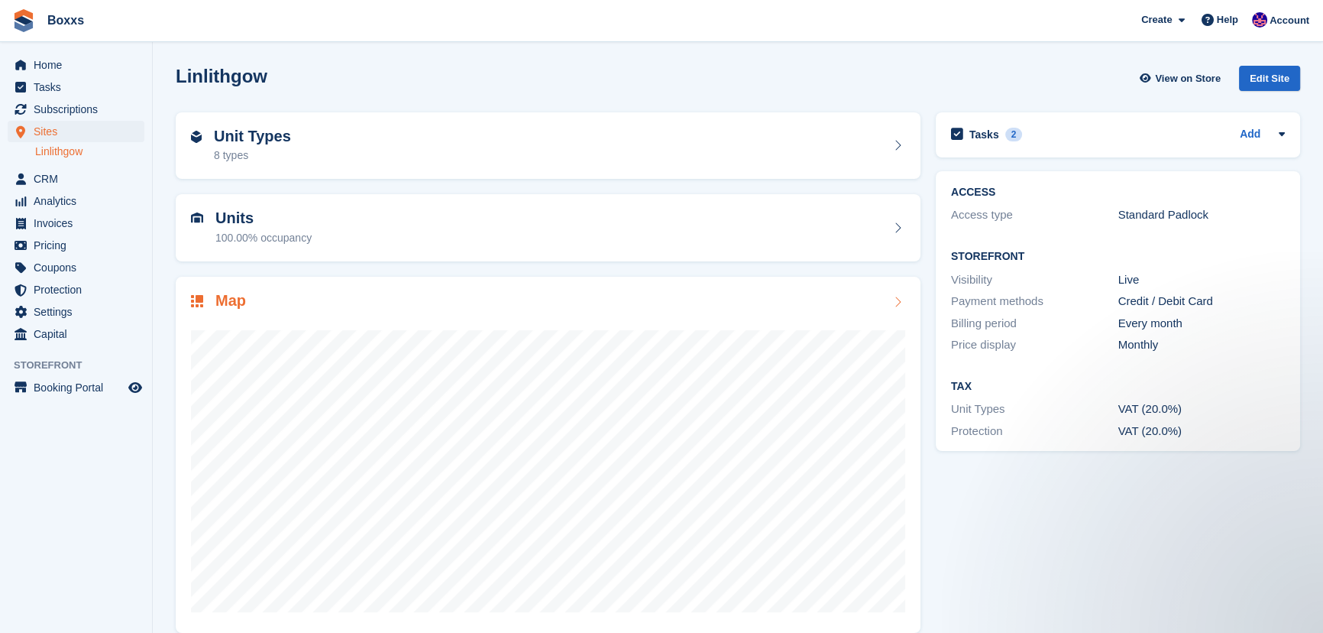
click at [407, 318] on div at bounding box center [548, 465] width 714 height 306
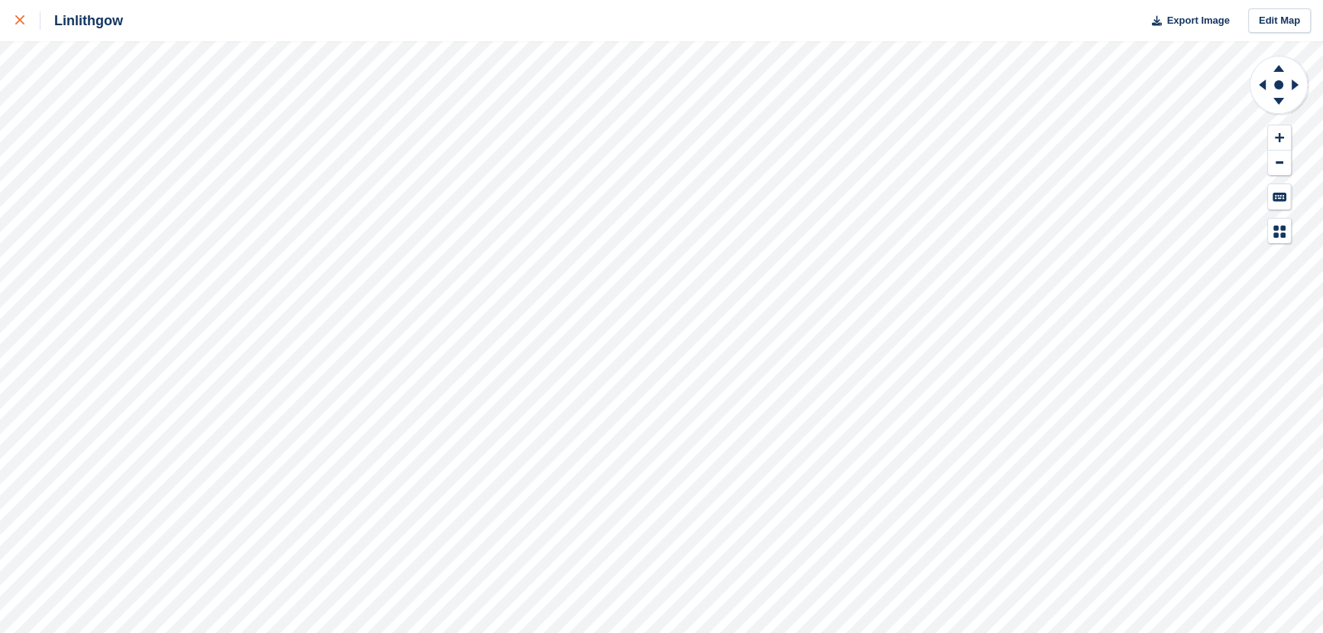
click at [26, 30] on link at bounding box center [20, 20] width 40 height 41
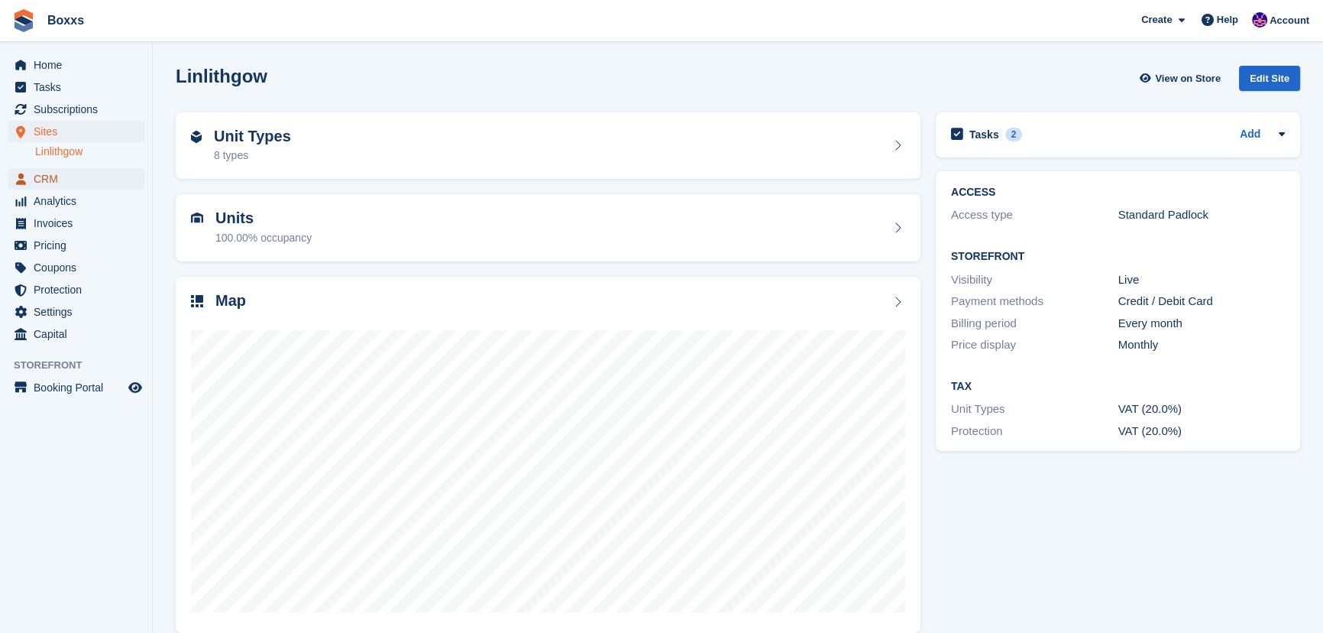
click at [53, 184] on span "CRM" at bounding box center [80, 178] width 92 height 21
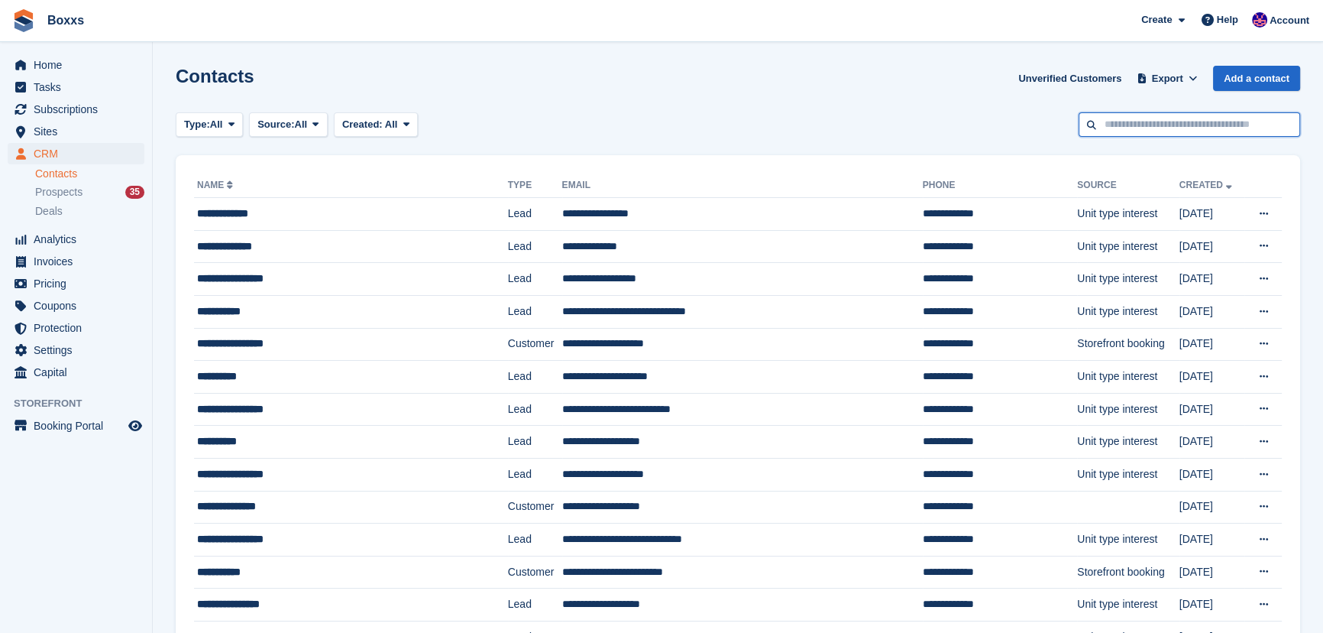
click at [1174, 121] on input "text" at bounding box center [1190, 124] width 222 height 25
type input "****"
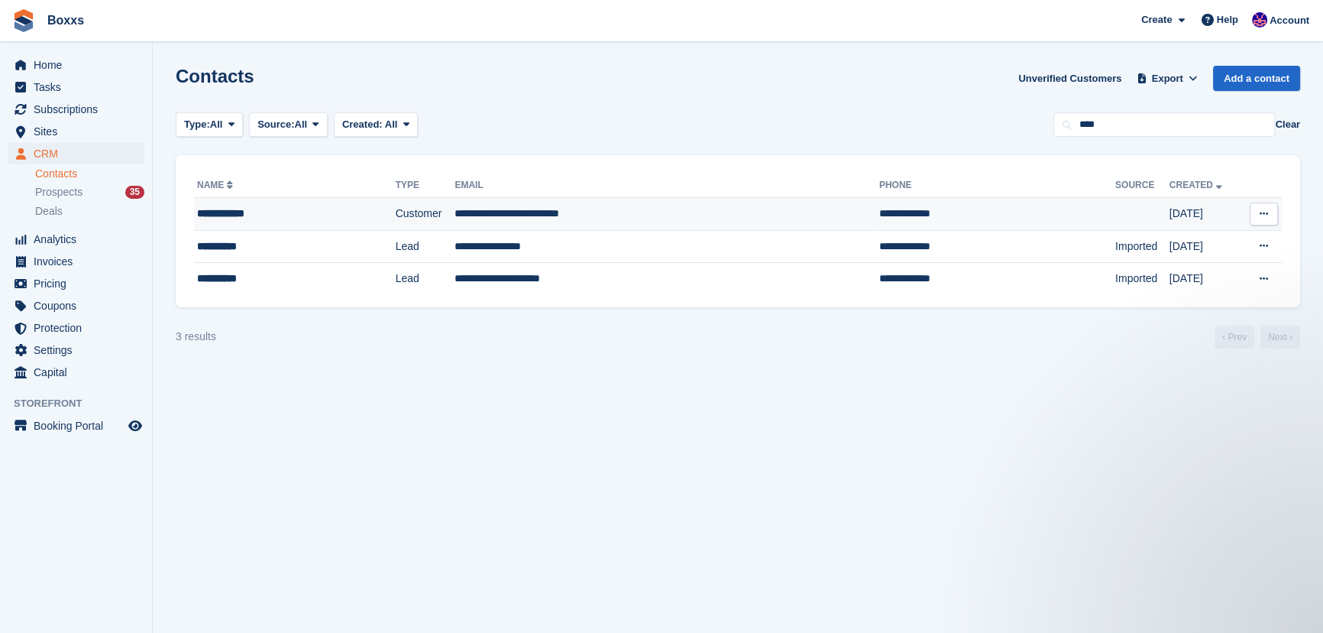
click at [290, 207] on div "**********" at bounding box center [274, 213] width 154 height 16
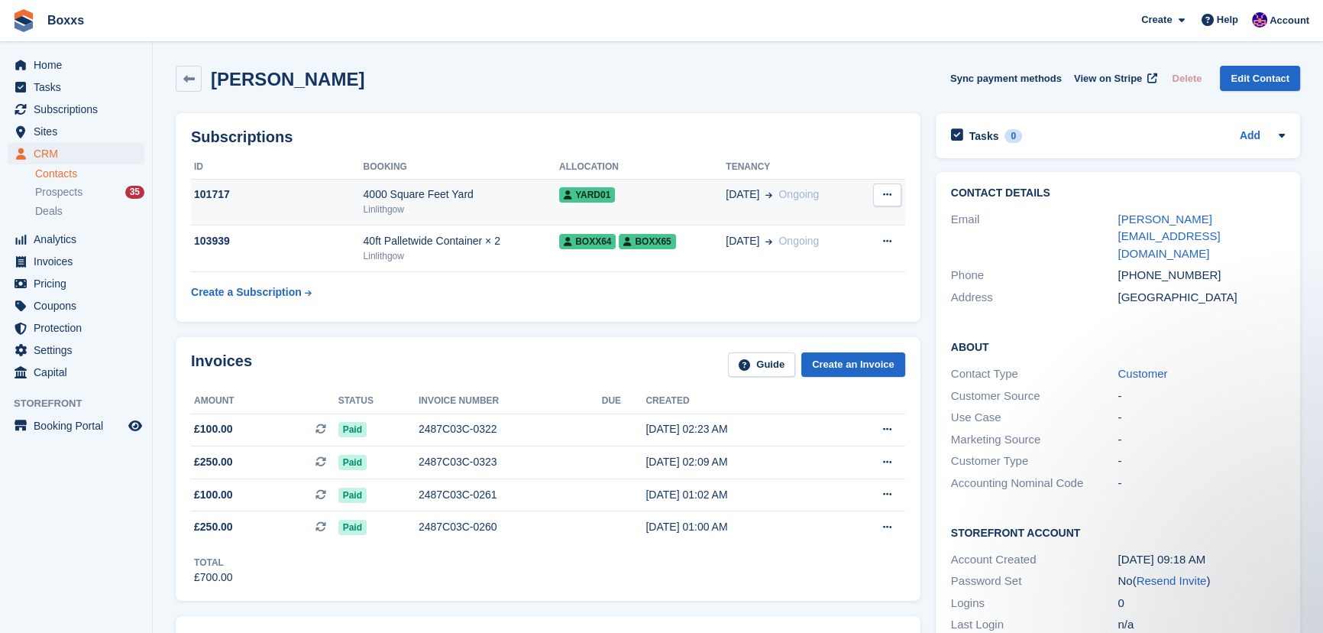
click at [323, 212] on td "101717" at bounding box center [277, 202] width 173 height 47
click at [277, 198] on div "101717" at bounding box center [277, 194] width 173 height 16
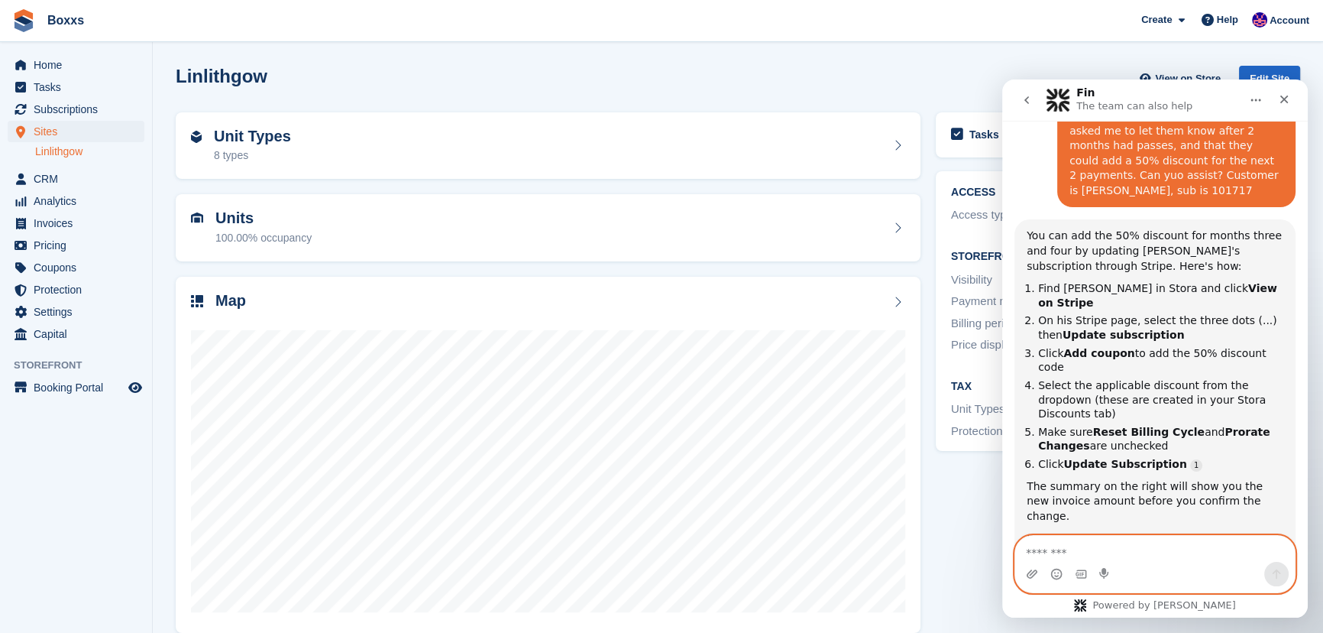
scroll to position [393, 0]
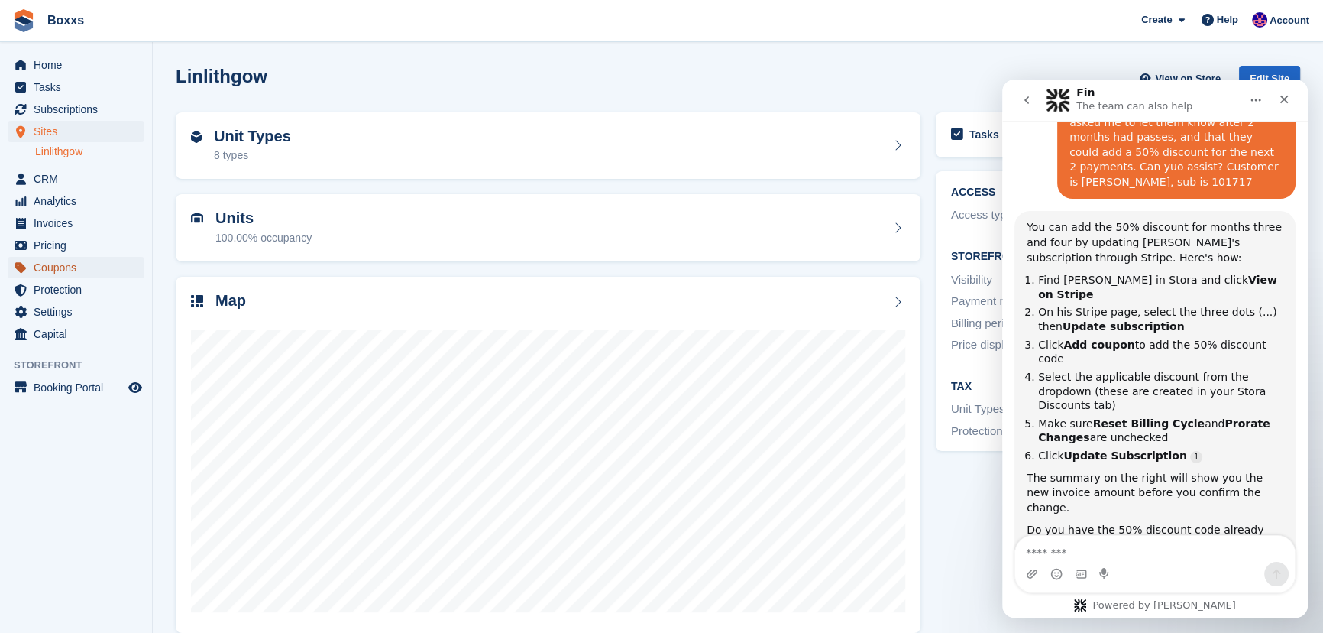
click at [53, 267] on span "Coupons" at bounding box center [80, 267] width 92 height 21
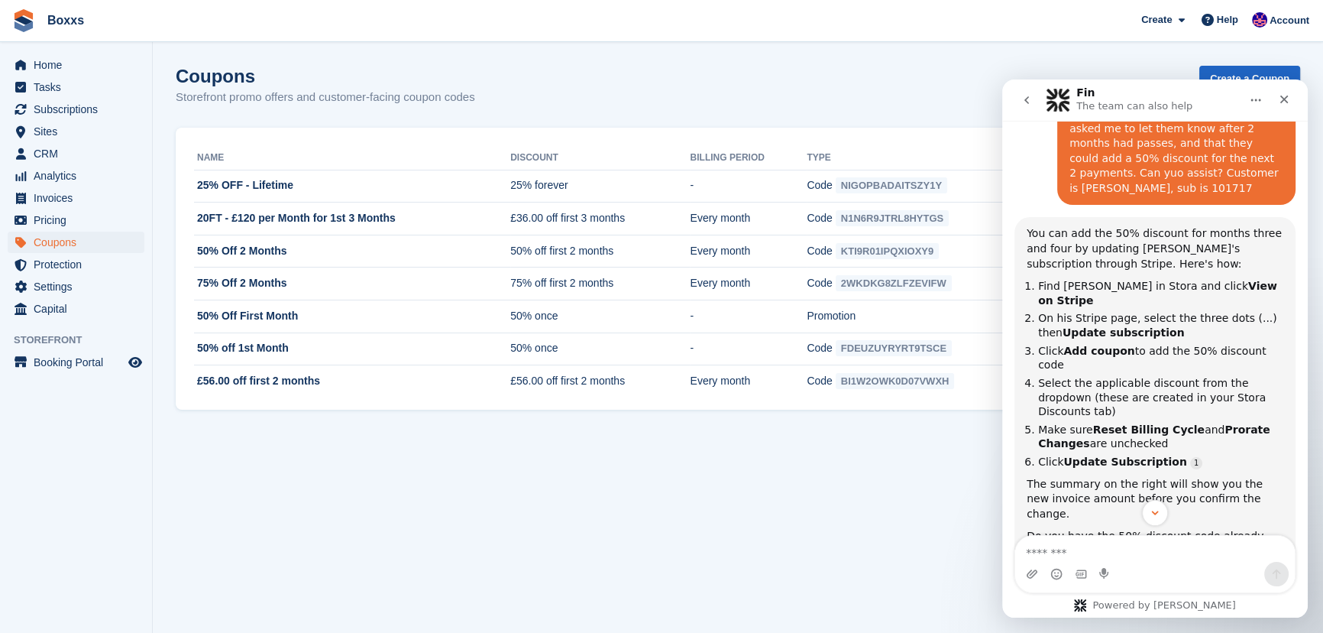
scroll to position [393, 0]
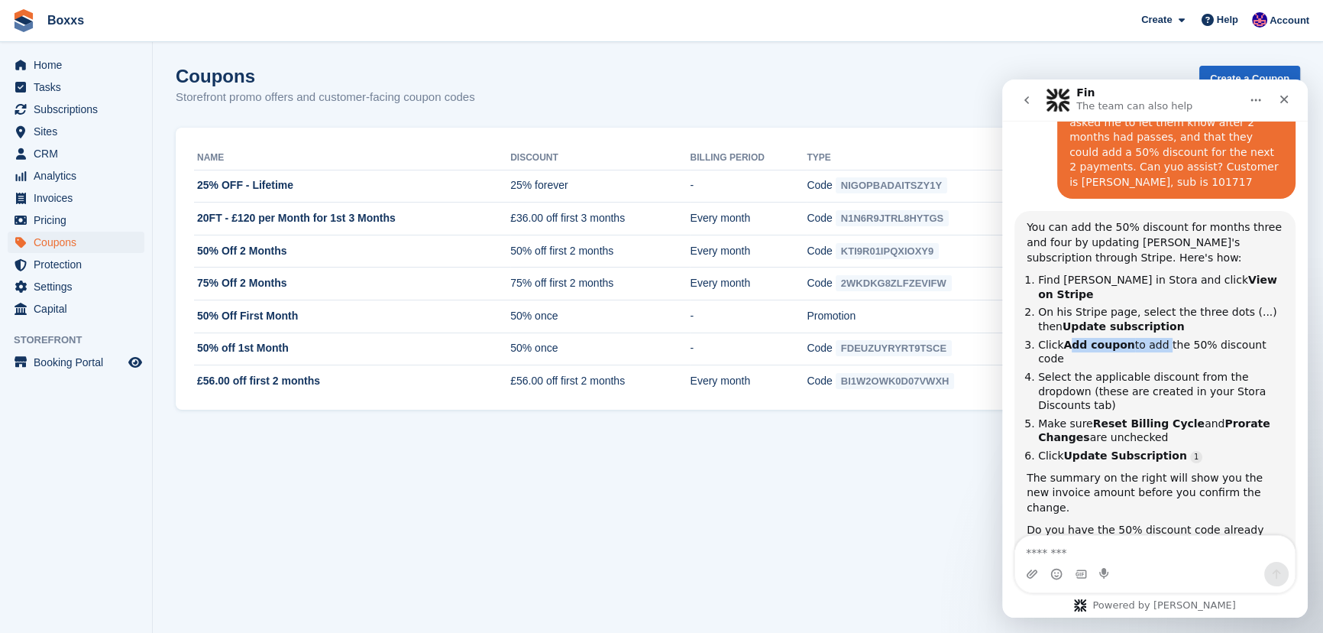
drag, startPoint x: 1066, startPoint y: 319, endPoint x: 1154, endPoint y: 316, distance: 87.9
click at [1154, 338] on li "Click Add coupon to add the 50% discount code" at bounding box center [1160, 352] width 245 height 28
click at [1076, 547] on textarea "Message…" at bounding box center [1155, 548] width 280 height 26
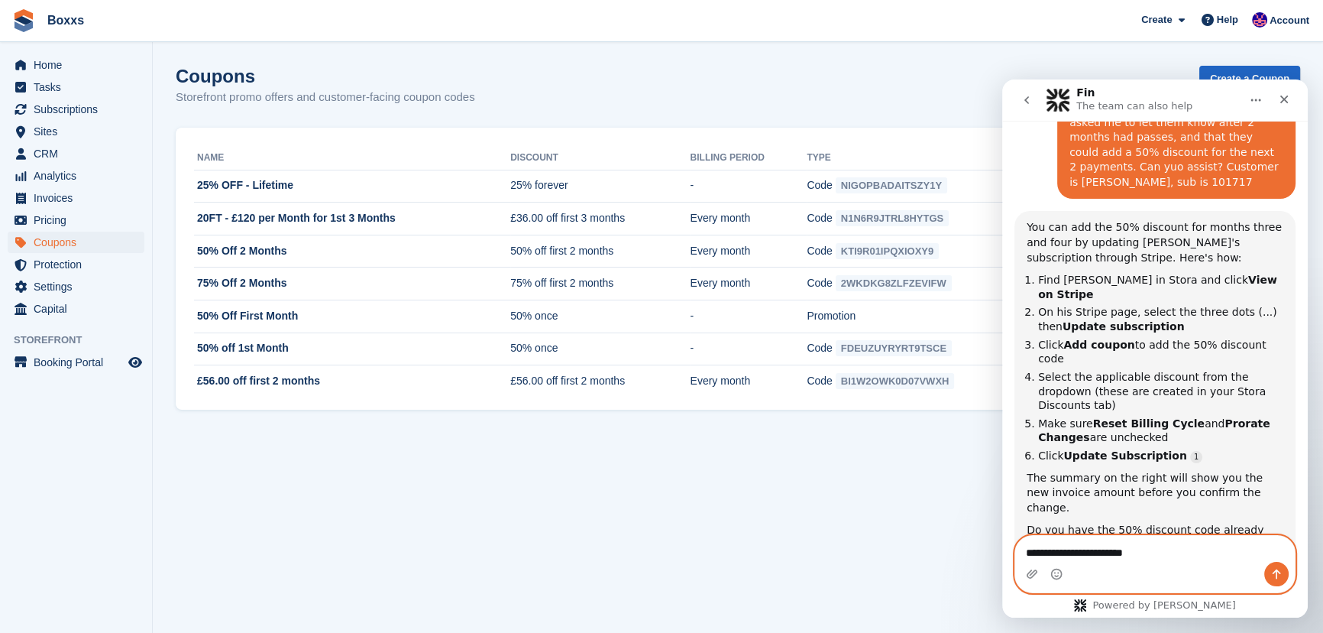
type textarea "**********"
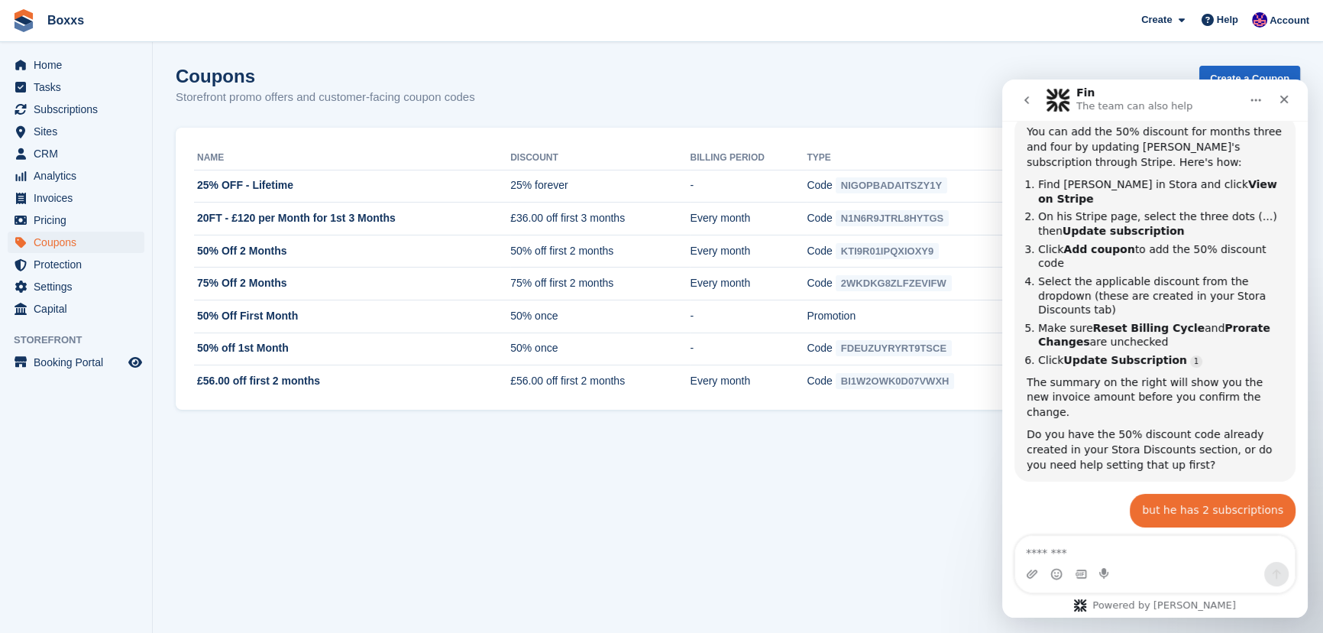
scroll to position [2, 0]
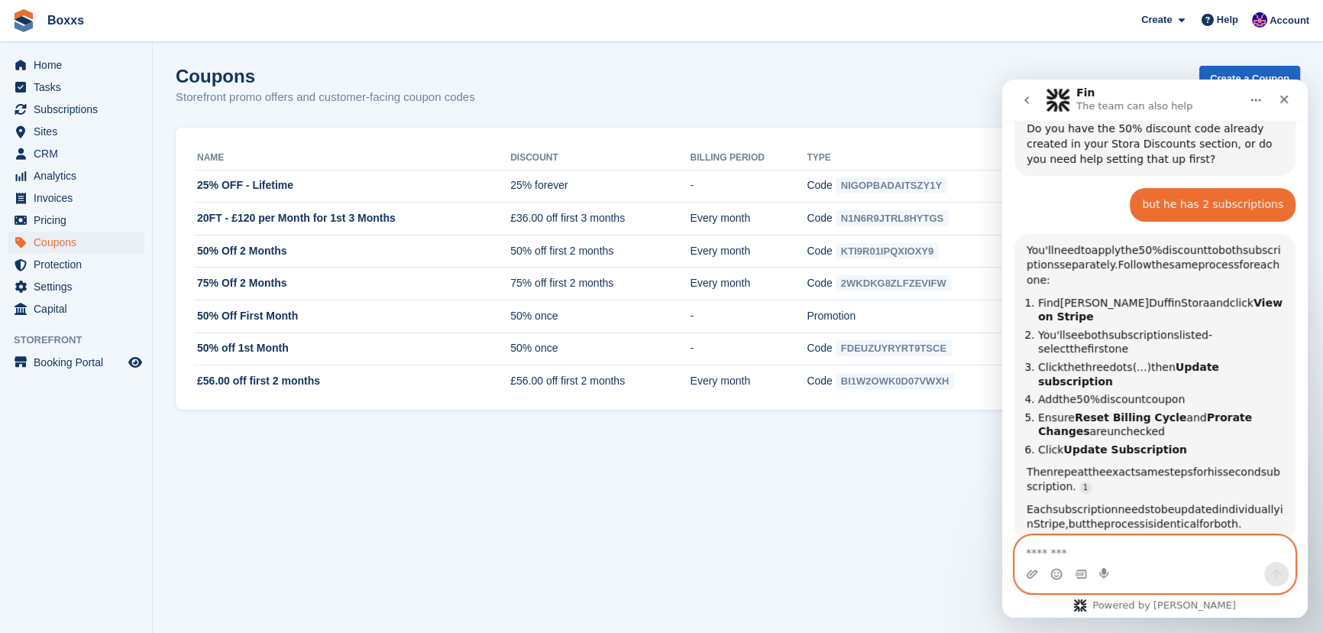
click at [1069, 552] on textarea "Message…" at bounding box center [1155, 548] width 280 height 26
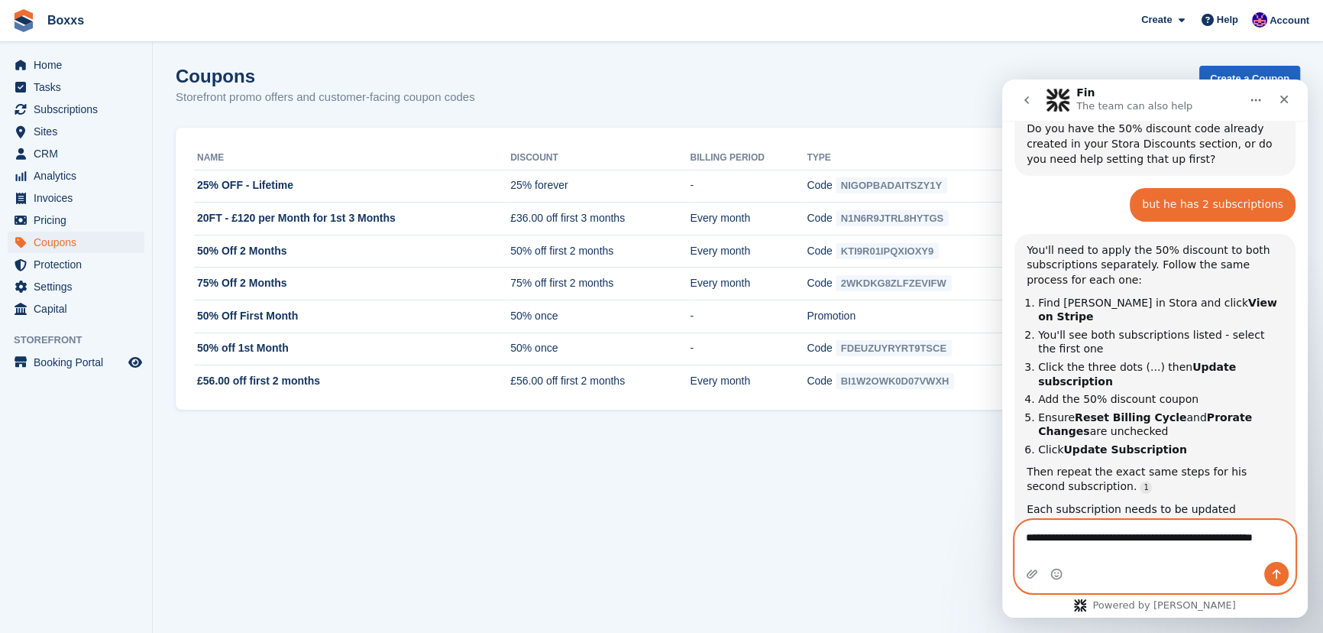
scroll to position [2, 0]
type textarea "**********"
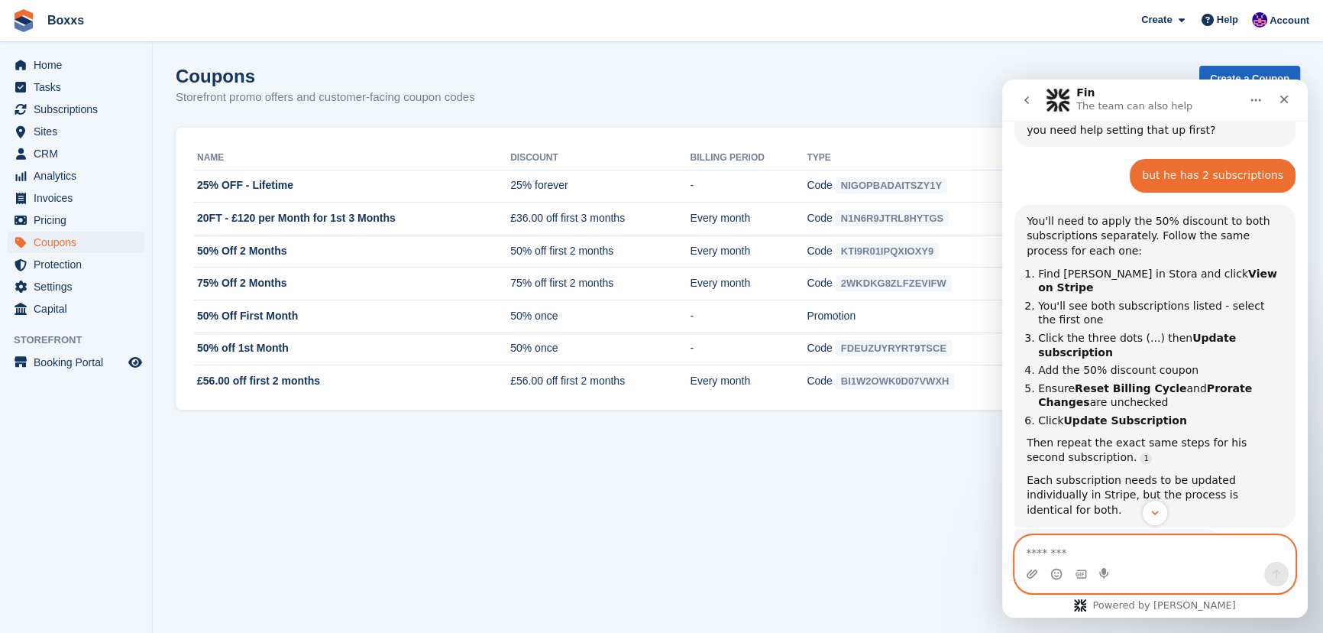
scroll to position [902, 0]
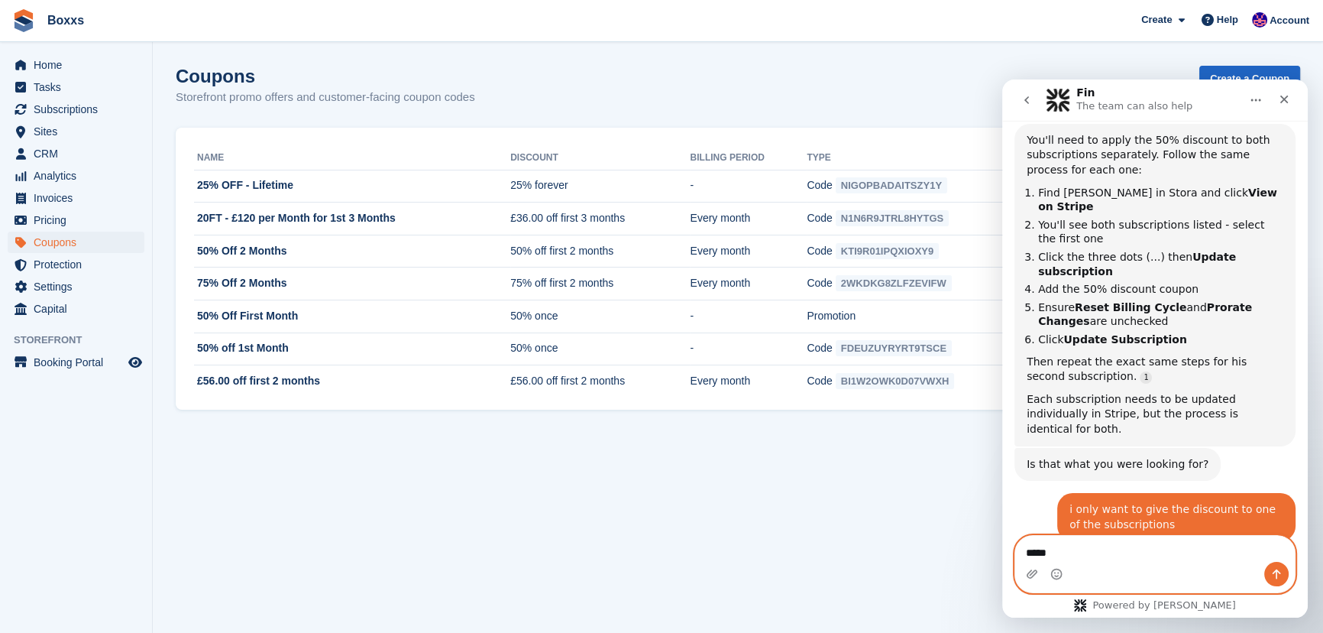
type textarea "******"
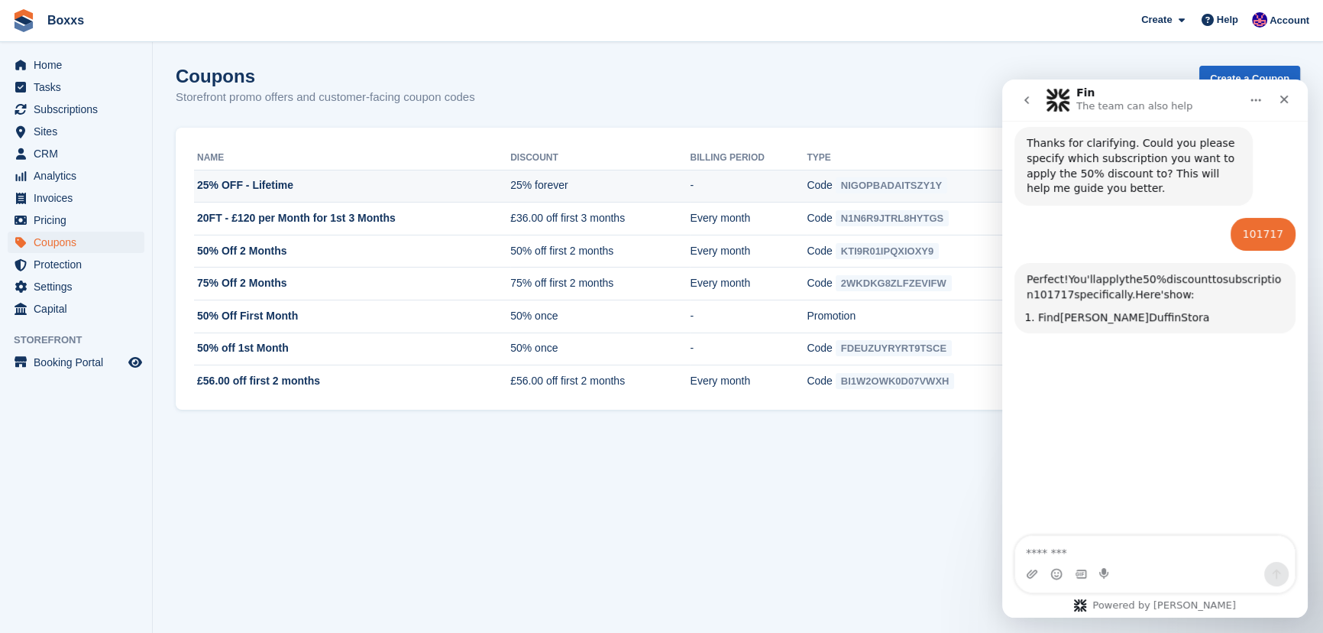
scroll to position [2, 0]
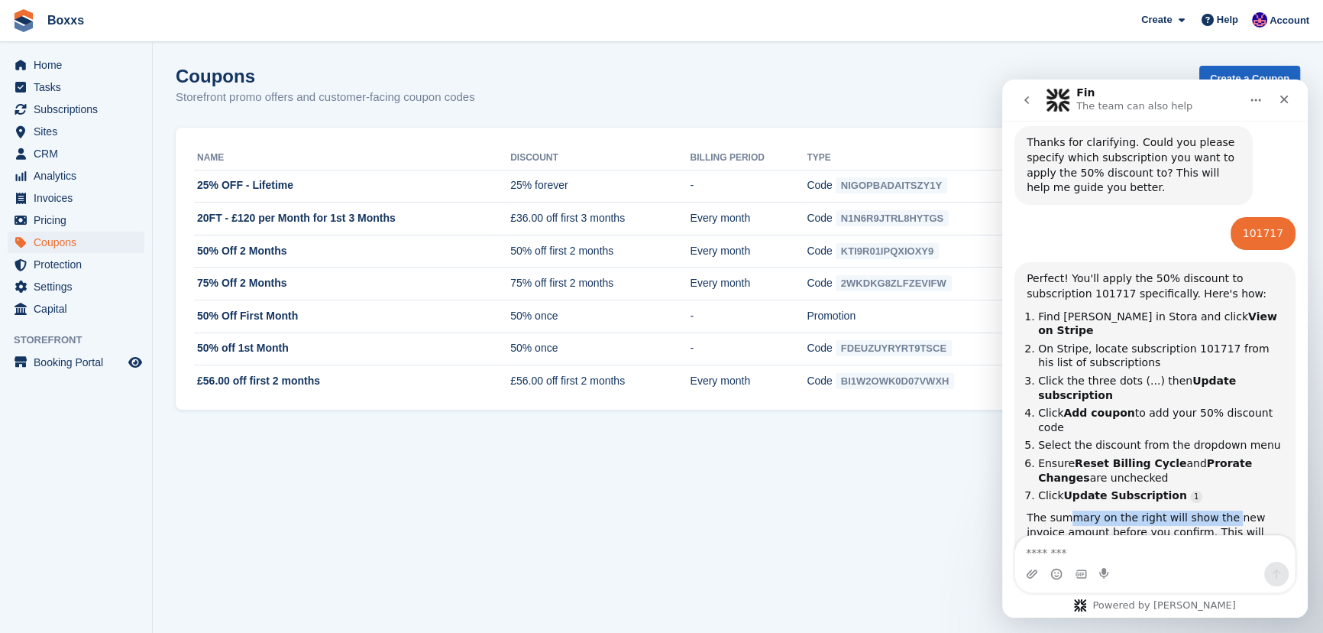
drag, startPoint x: 1069, startPoint y: 387, endPoint x: 1216, endPoint y: 386, distance: 147.4
click at [1216, 510] on div "The summary on the right will show the new invoice amount before you confirm. T…" at bounding box center [1155, 540] width 257 height 60
click at [1069, 548] on textarea "Message…" at bounding box center [1155, 548] width 280 height 26
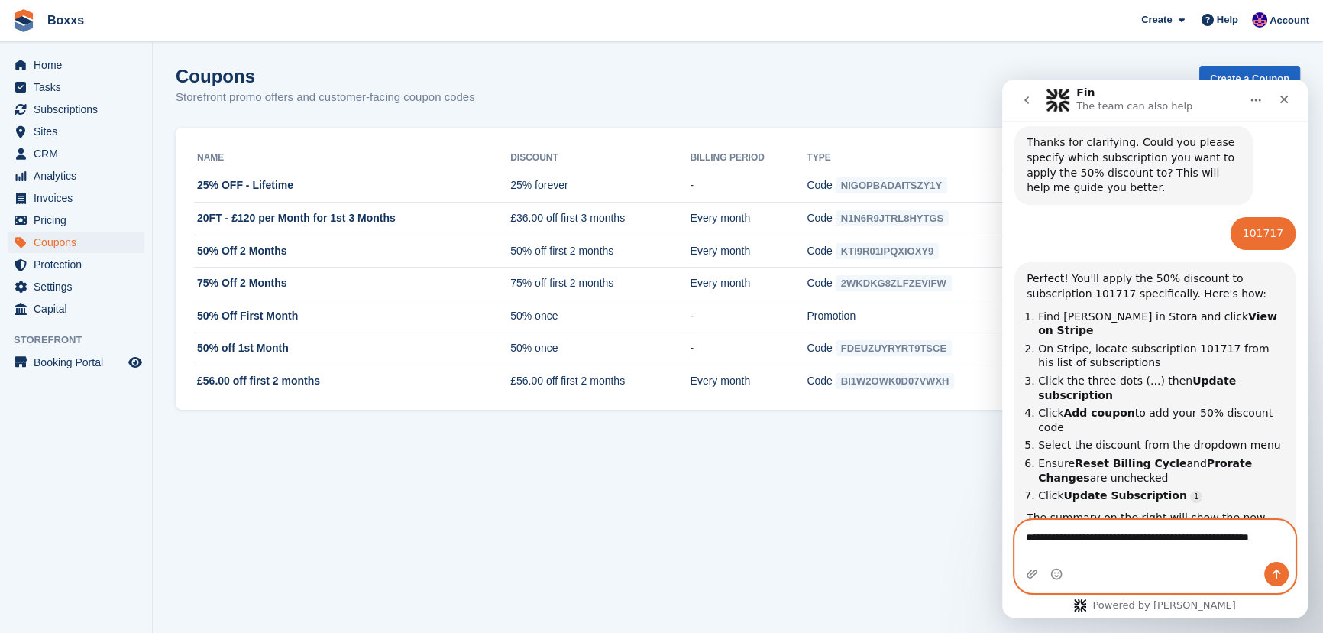
scroll to position [1326, 0]
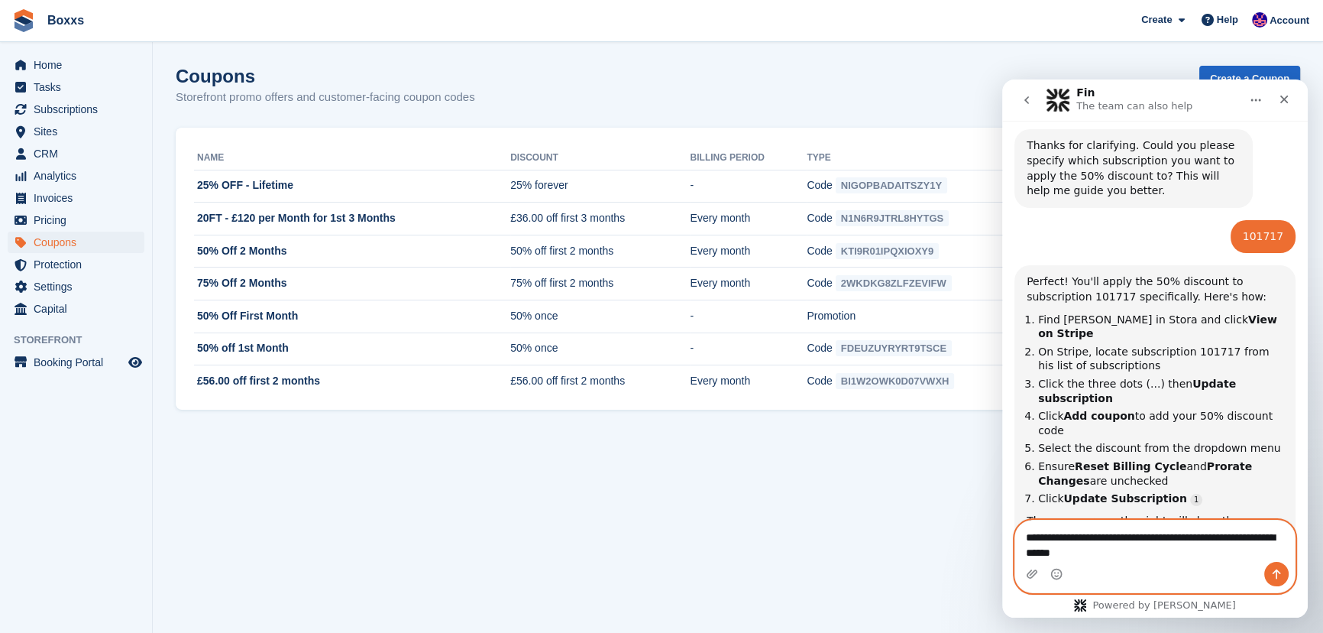
click at [1047, 553] on textarea "**********" at bounding box center [1155, 540] width 280 height 41
type textarea "**********"
click at [1276, 573] on icon "Send a message…" at bounding box center [1277, 574] width 8 height 10
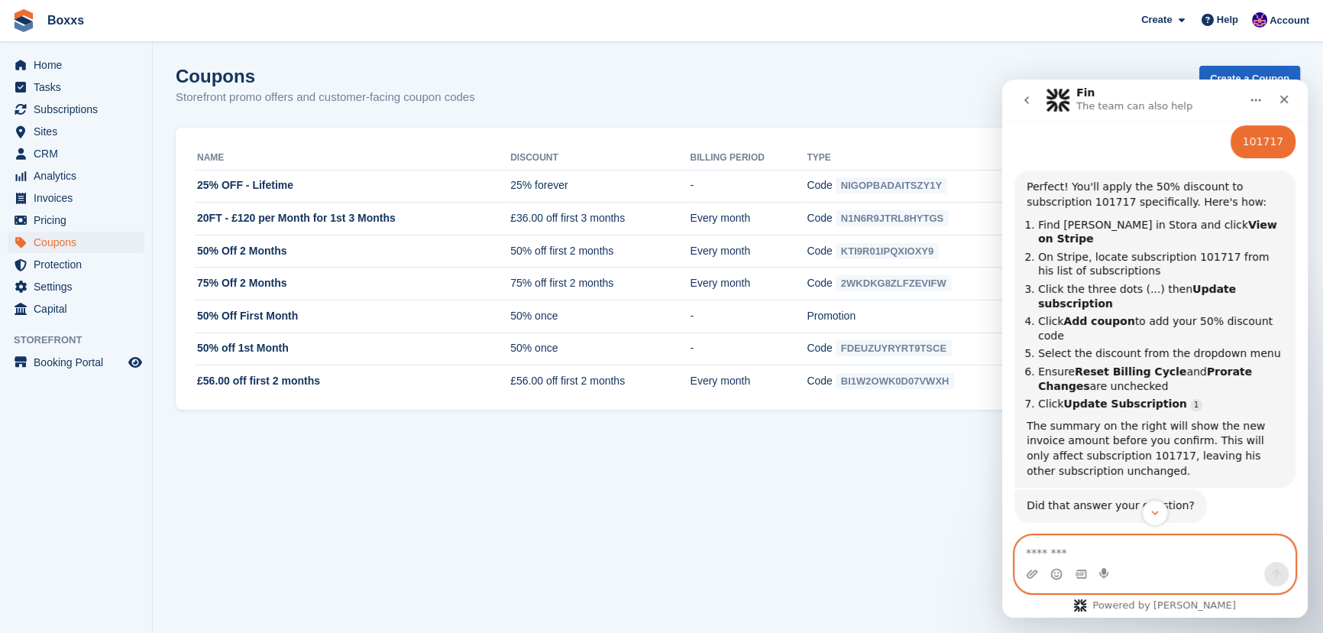
scroll to position [1710, 0]
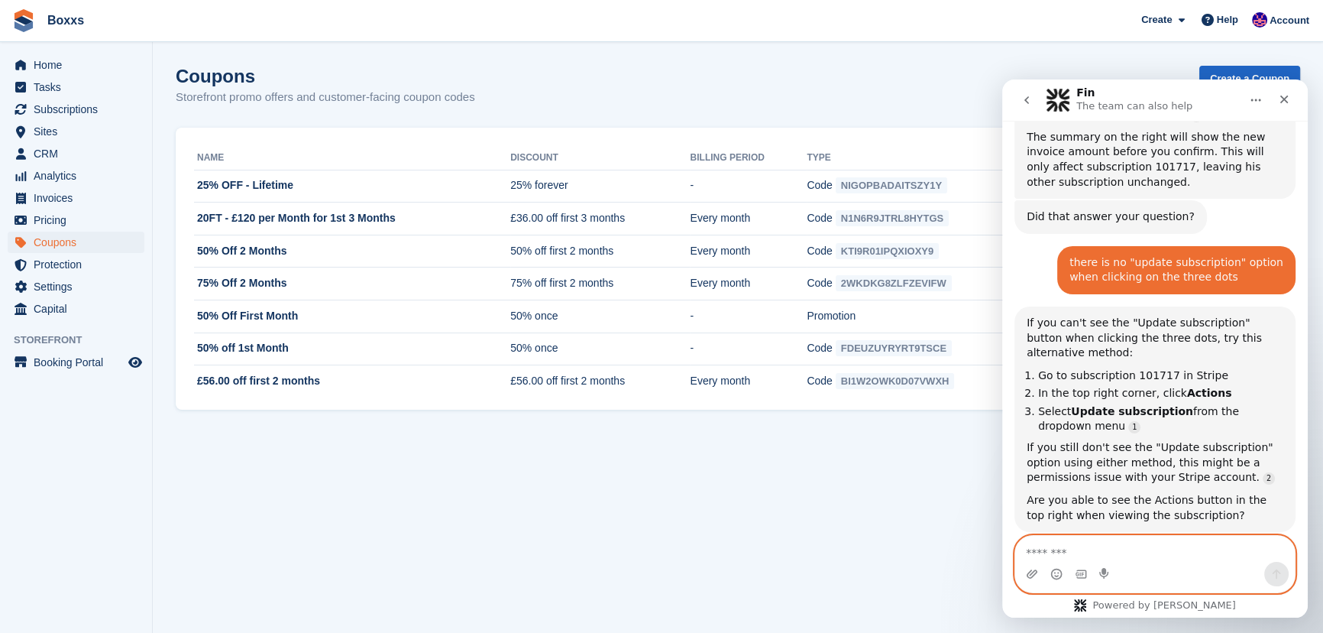
click at [1051, 549] on textarea "Message…" at bounding box center [1155, 548] width 280 height 26
type textarea "**********"
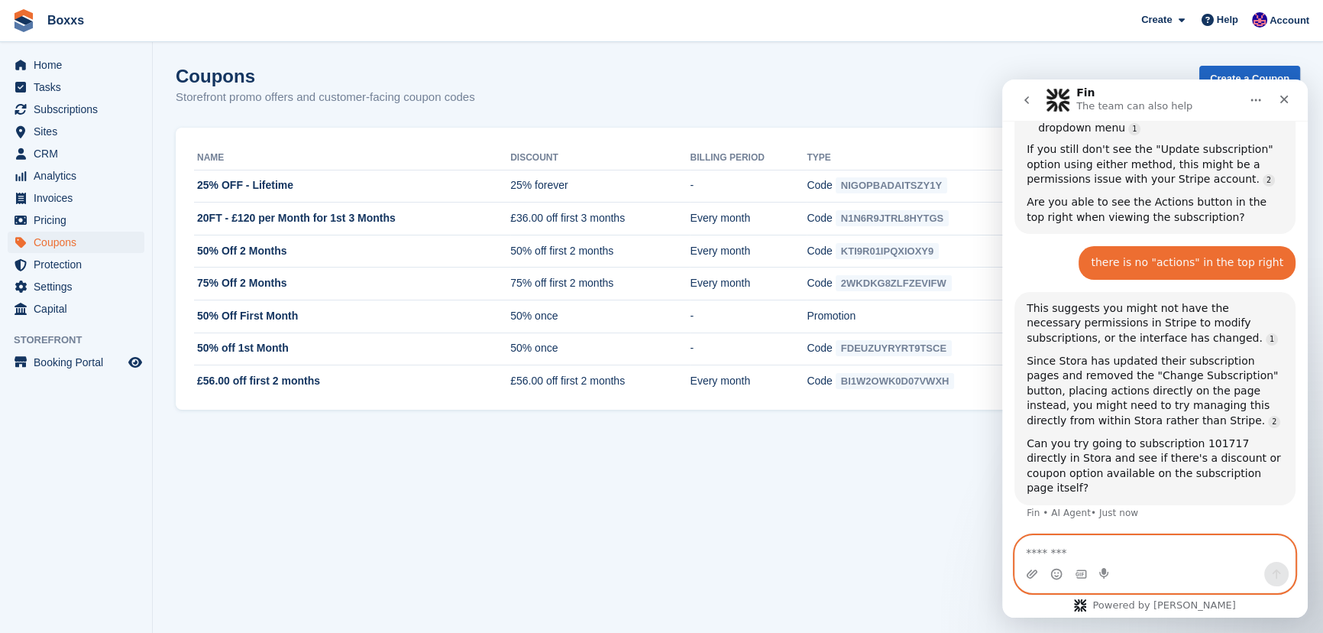
click at [1092, 548] on textarea "Message…" at bounding box center [1155, 548] width 280 height 26
type textarea "**********"
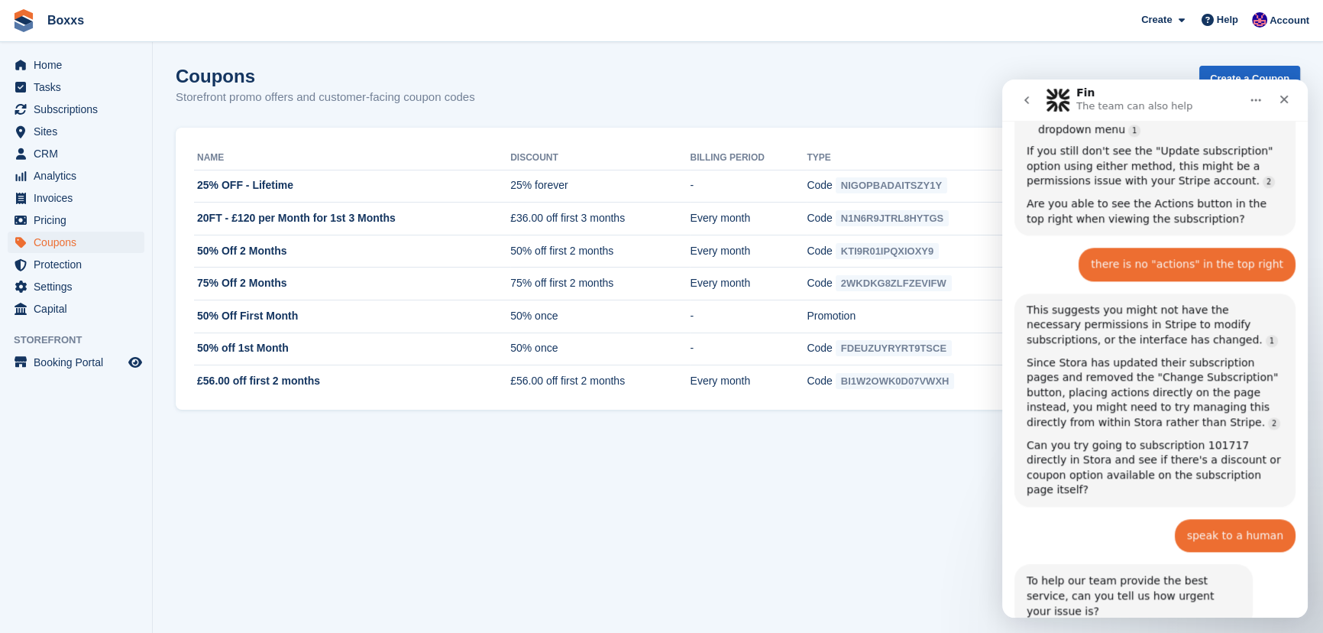
scroll to position [2149, 0]
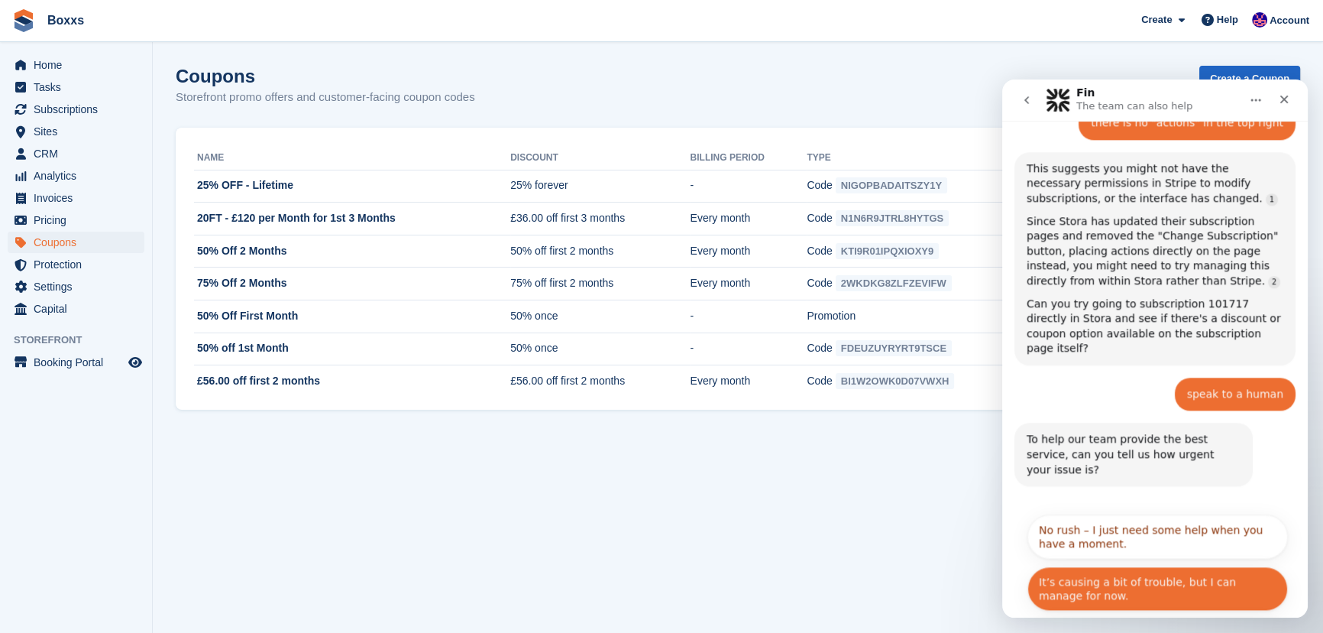
click at [1089, 566] on button "It’s causing a bit of trouble, but I can manage for now." at bounding box center [1157, 588] width 260 height 44
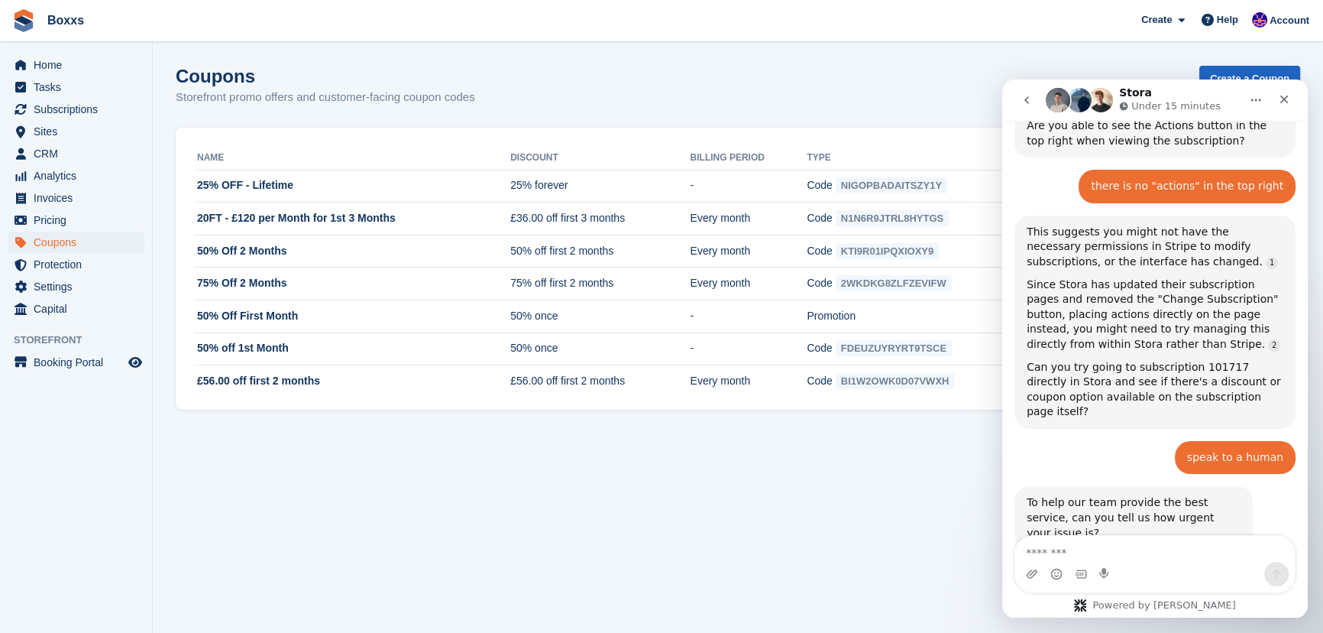
scroll to position [2185, 0]
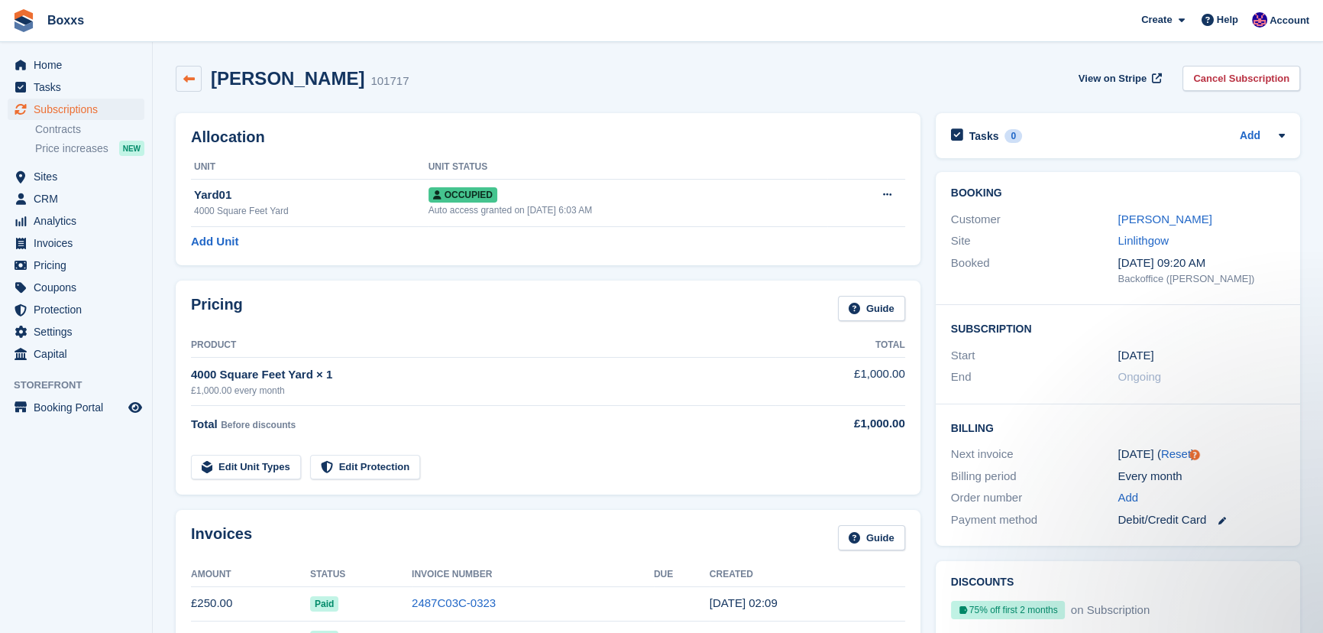
click at [193, 76] on icon at bounding box center [188, 78] width 11 height 11
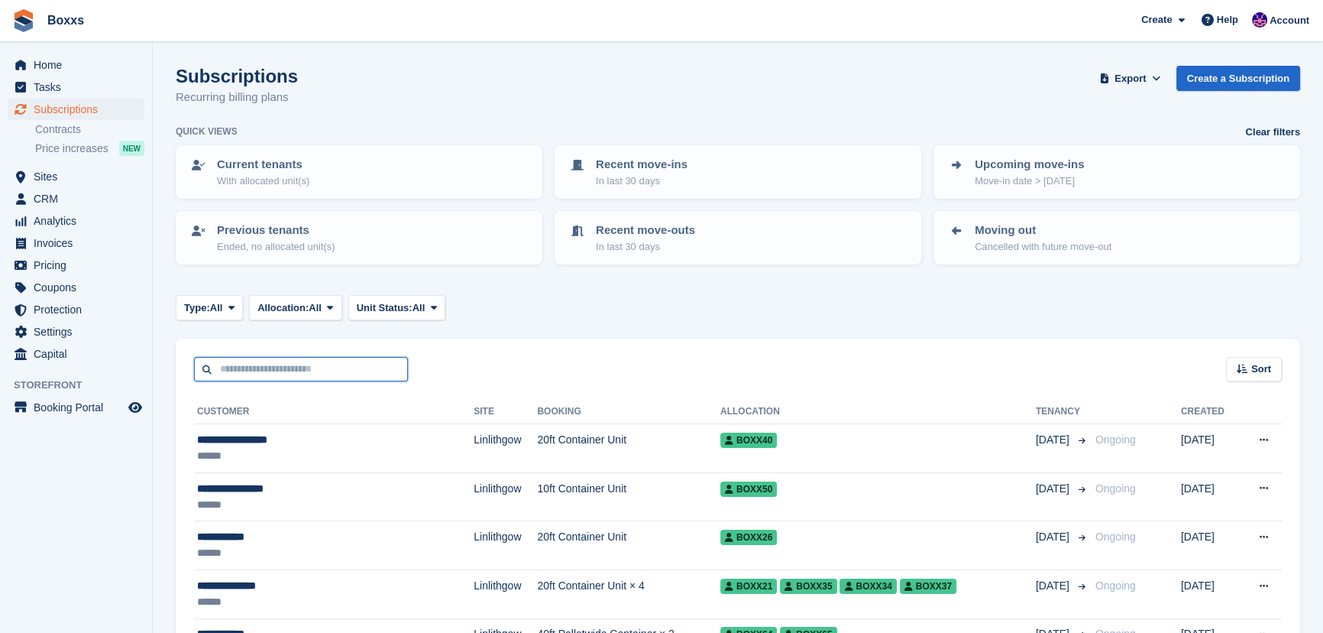
click at [266, 368] on input "text" at bounding box center [301, 369] width 214 height 25
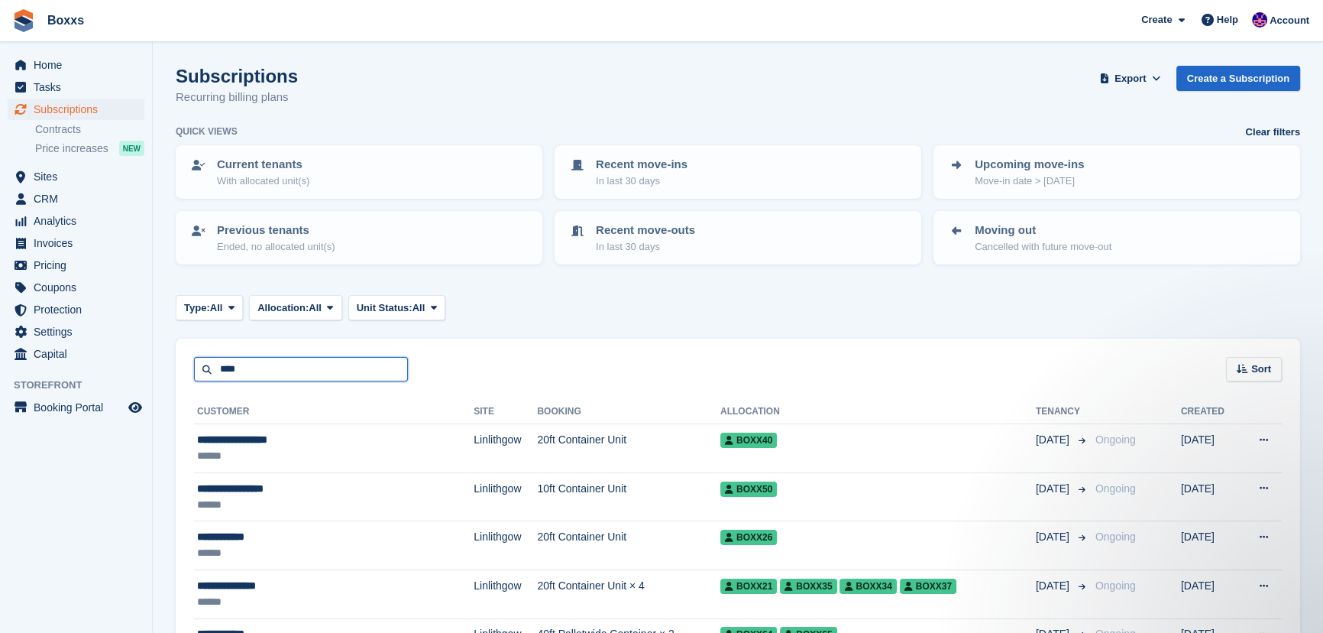
type input "****"
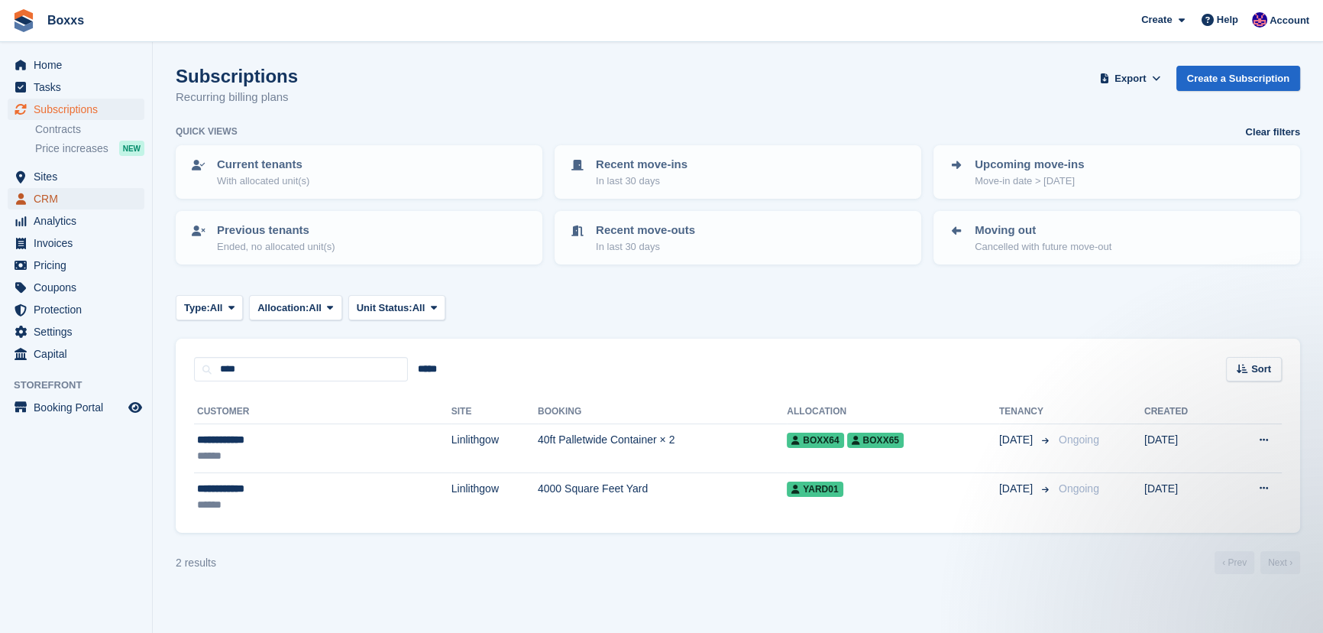
click at [43, 197] on span "CRM" at bounding box center [80, 198] width 92 height 21
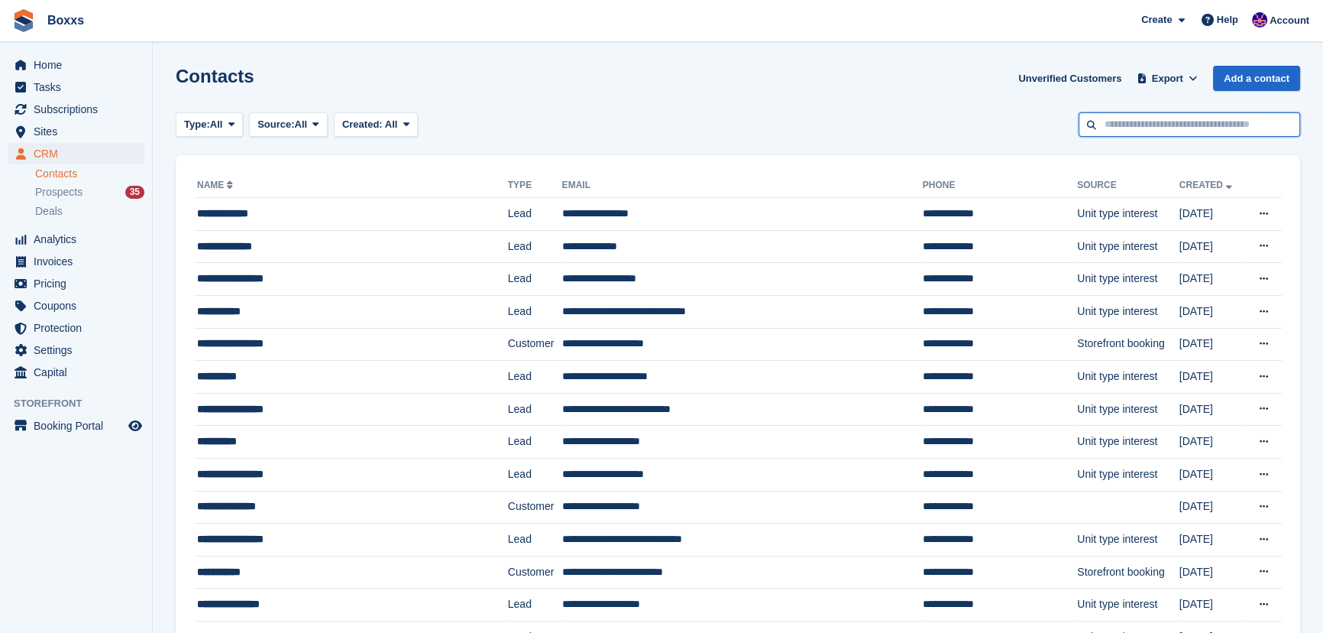
click at [1159, 127] on input "text" at bounding box center [1190, 124] width 222 height 25
type input "****"
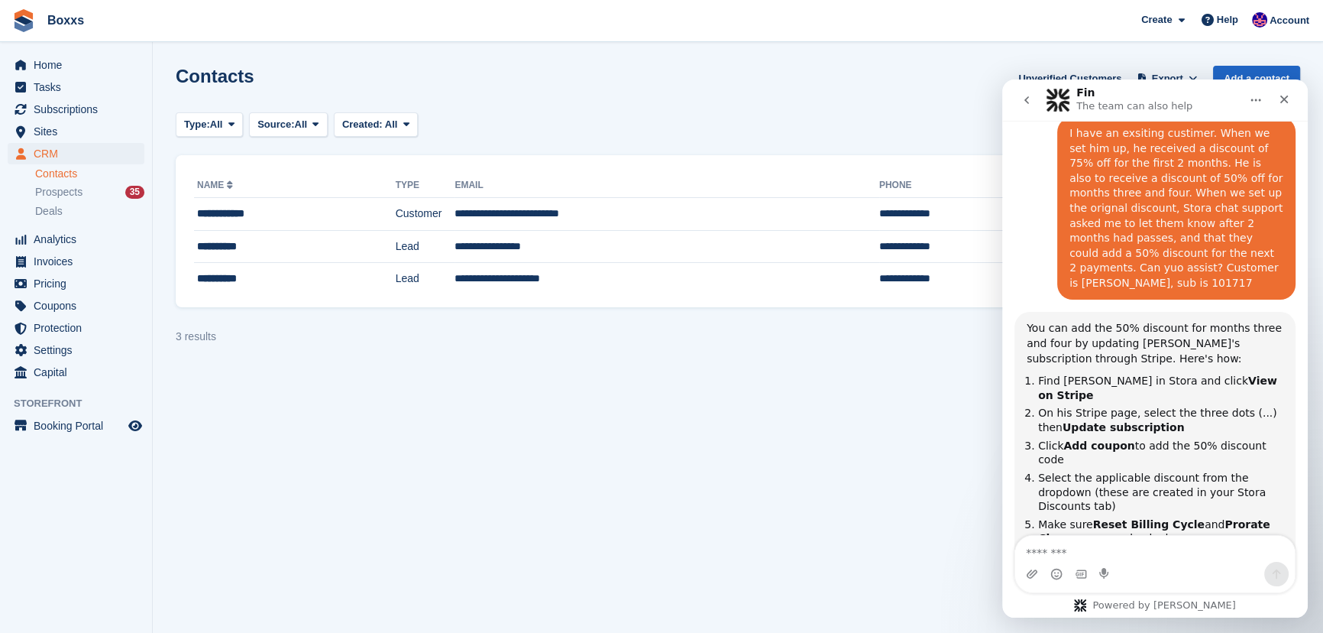
scroll to position [393, 0]
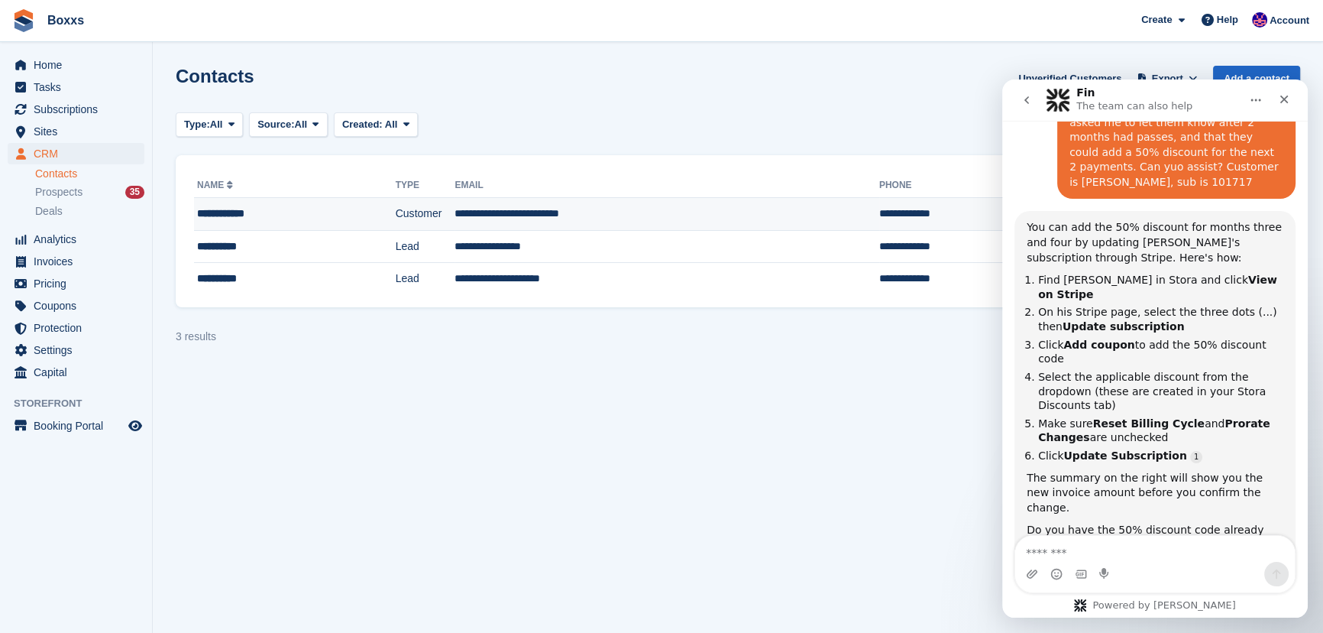
click at [323, 207] on div "**********" at bounding box center [274, 213] width 154 height 16
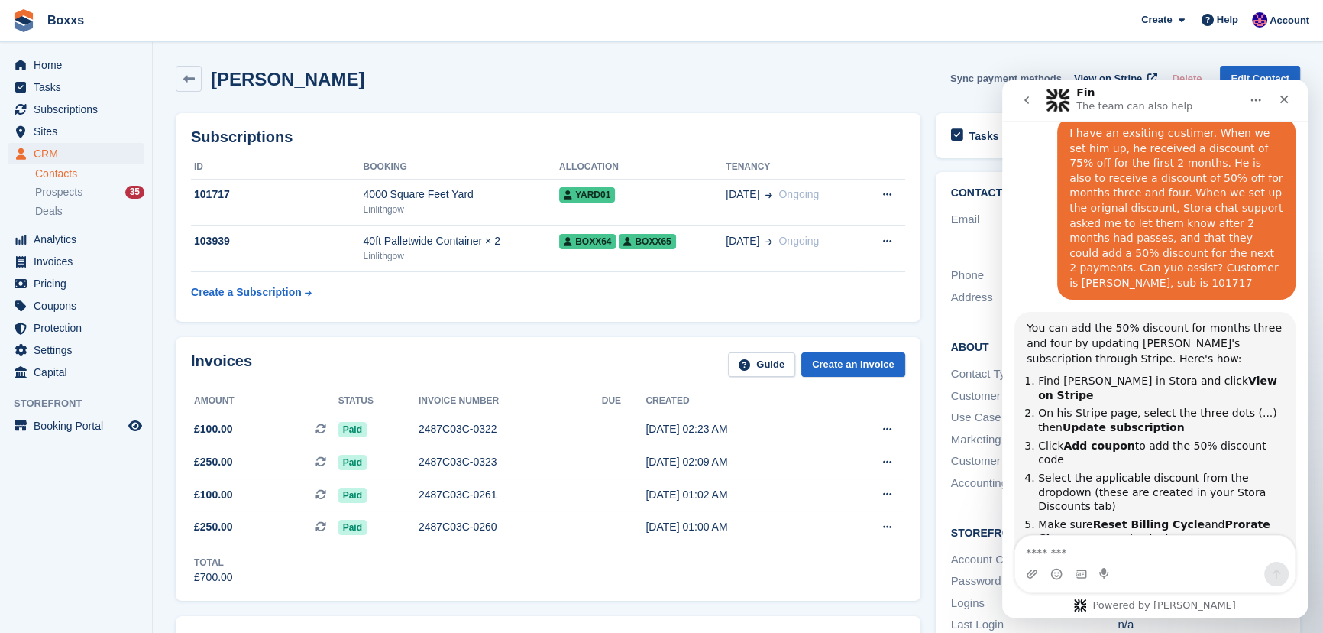
scroll to position [393, 0]
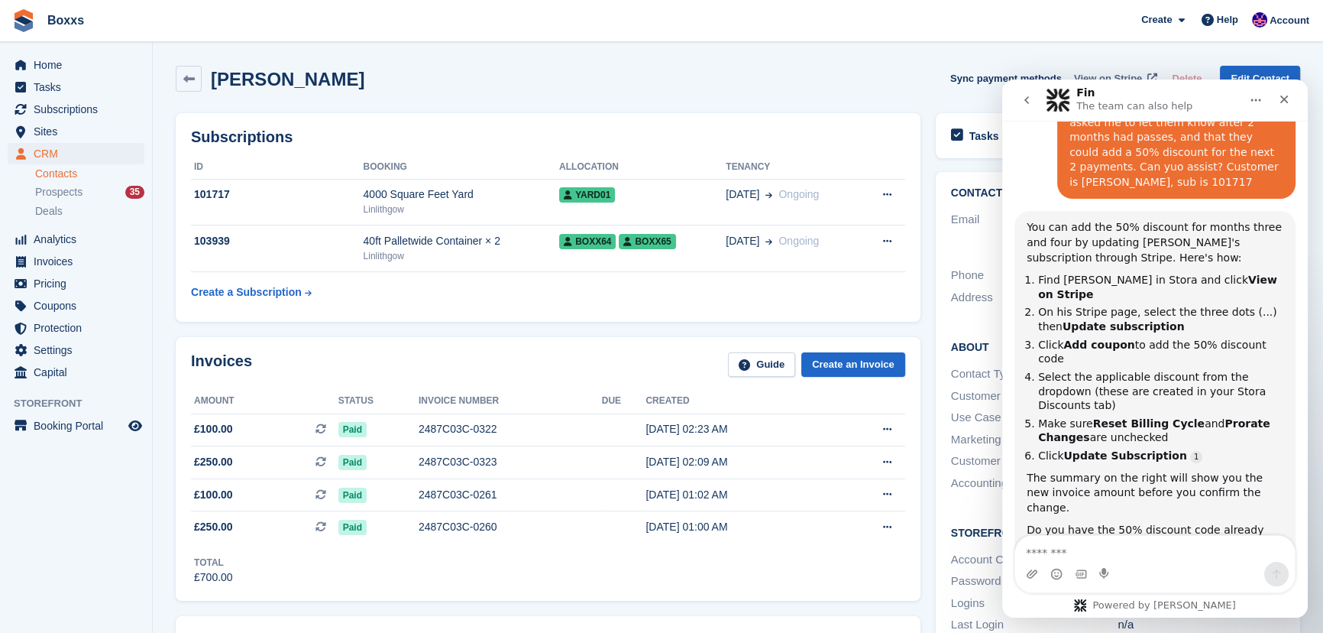
click at [1092, 76] on span "View on Stripe" at bounding box center [1108, 78] width 68 height 15
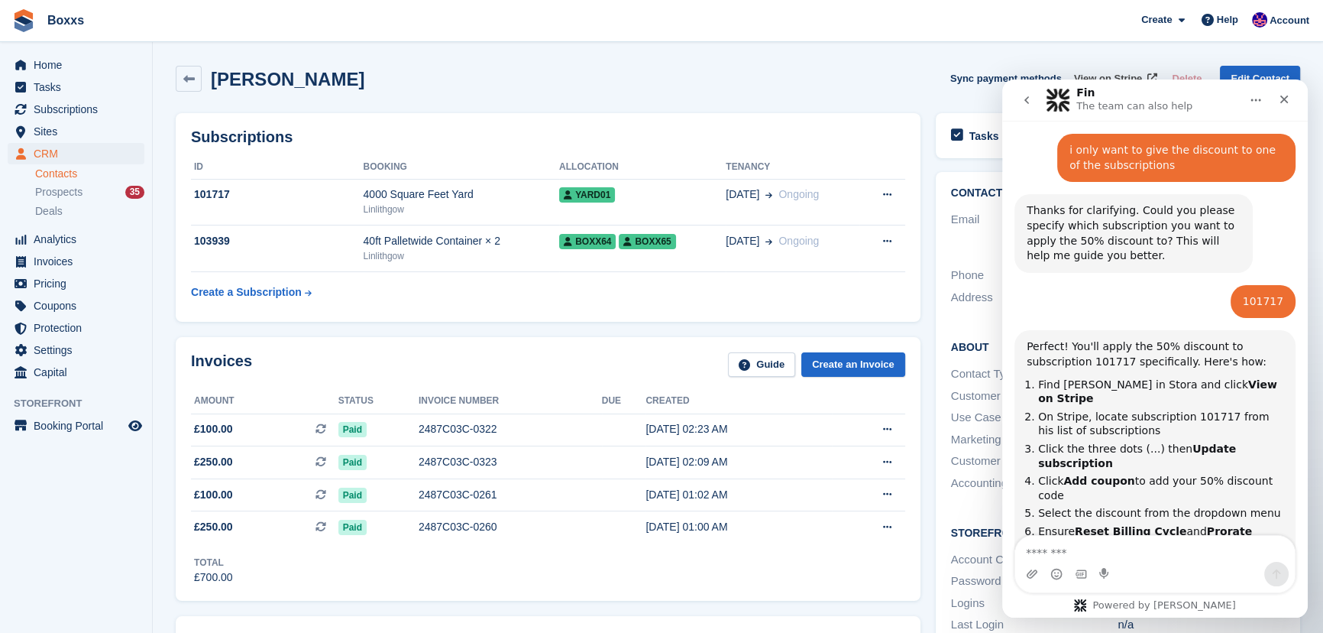
scroll to position [1311, 0]
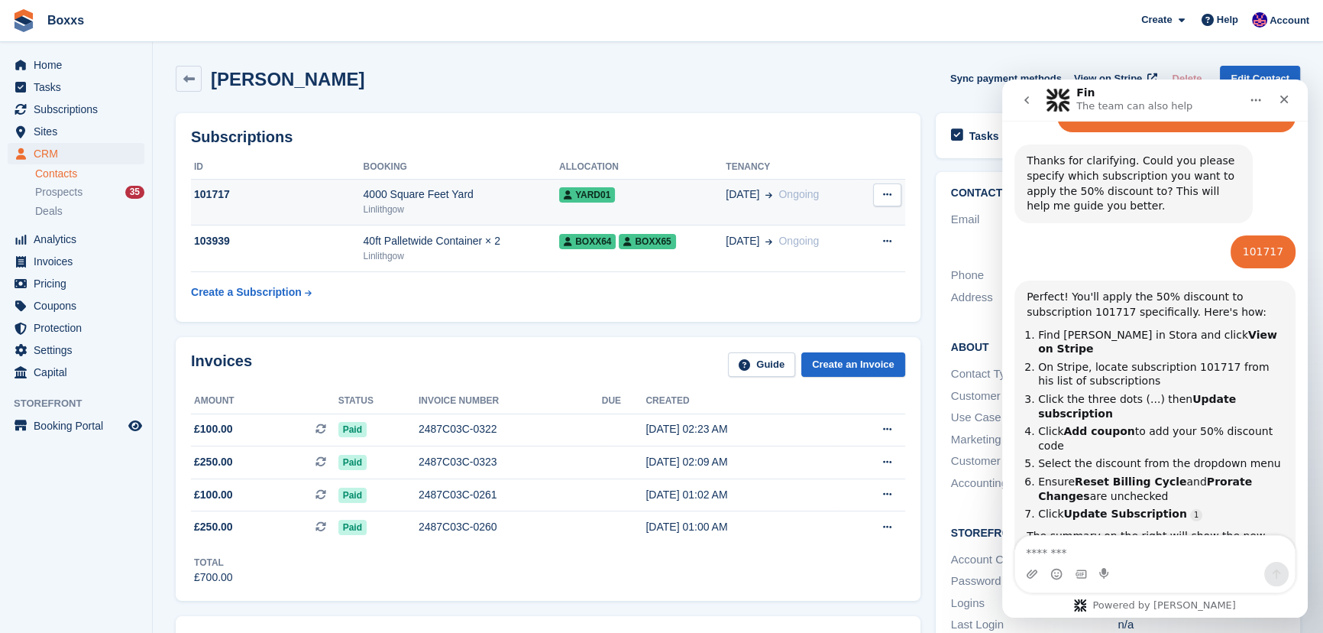
click at [895, 197] on button at bounding box center [887, 194] width 28 height 23
click at [834, 79] on div "Michael Duff Sync payment methods View on Stripe Delete Edit Contact" at bounding box center [738, 79] width 1124 height 26
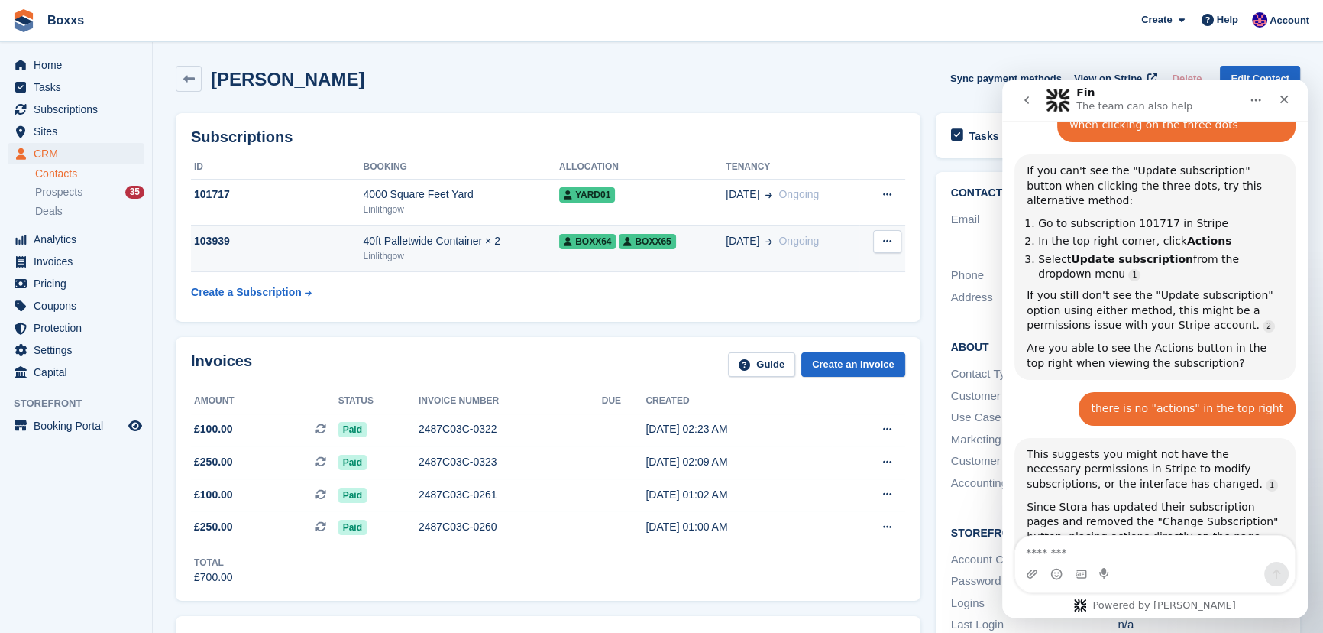
scroll to position [1865, 0]
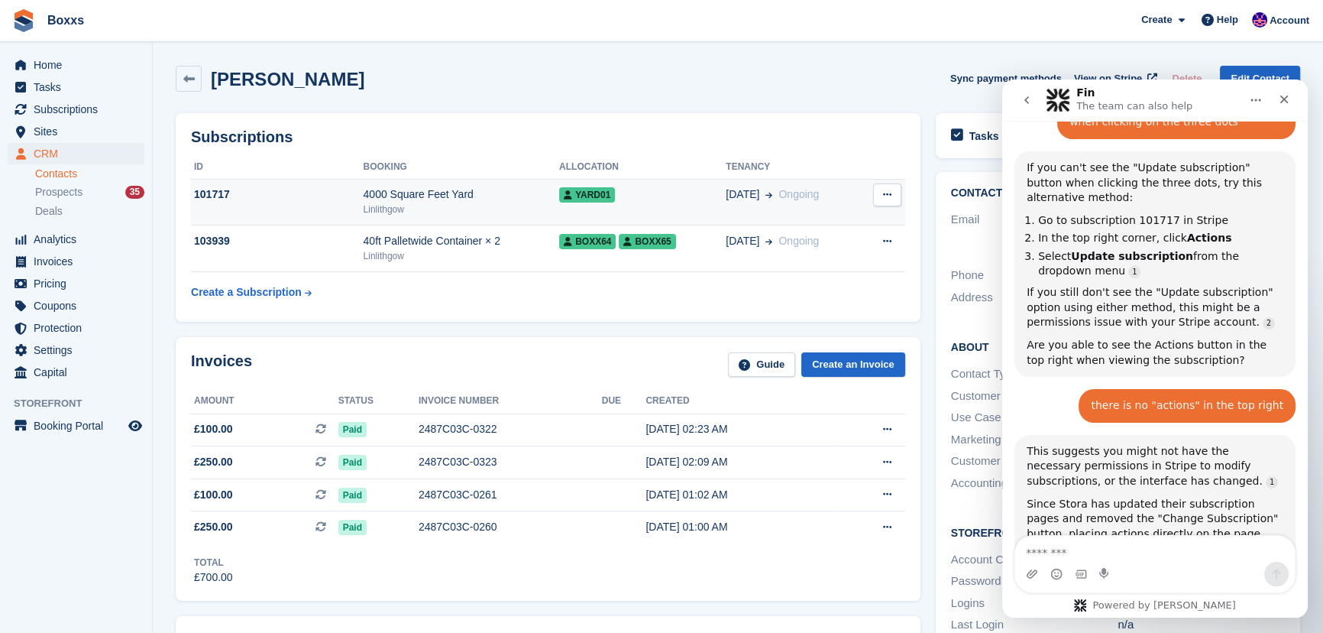
click at [890, 199] on icon at bounding box center [887, 194] width 8 height 10
click at [830, 83] on div "Michael Duff Sync payment methods View on Stripe Delete Edit Contact" at bounding box center [738, 79] width 1124 height 26
click at [281, 197] on div "101717" at bounding box center [277, 194] width 173 height 16
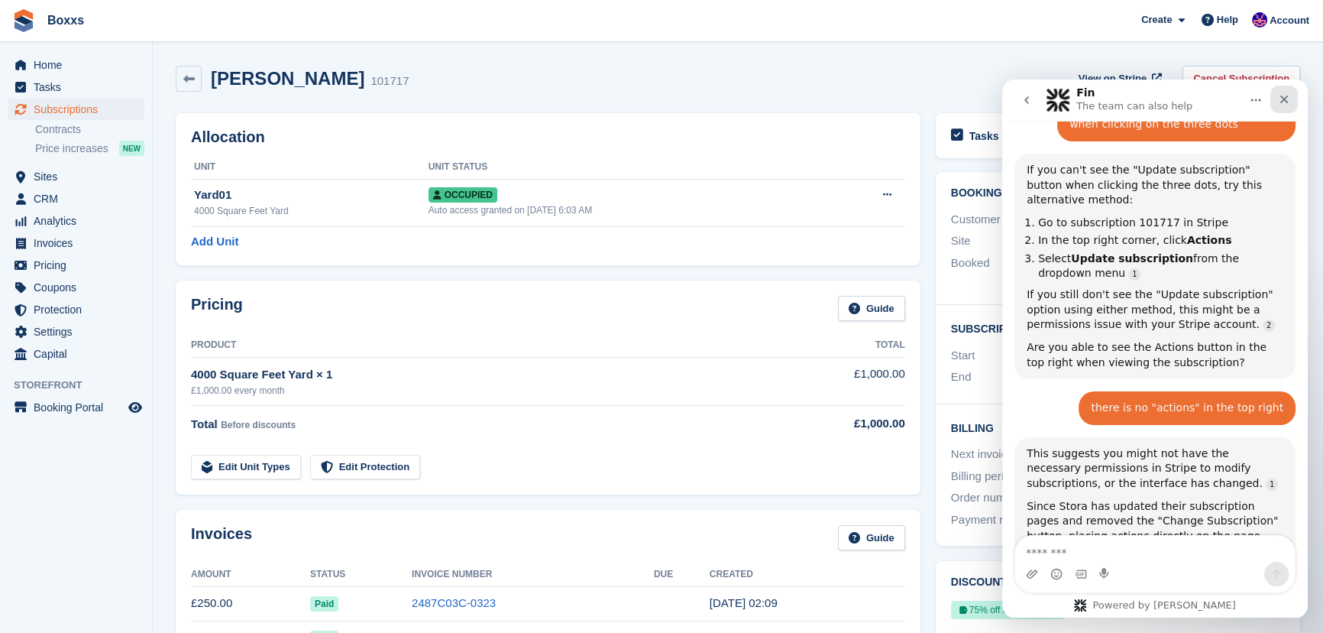
scroll to position [1865, 0]
click at [1288, 102] on icon "Close" at bounding box center [1284, 99] width 12 height 12
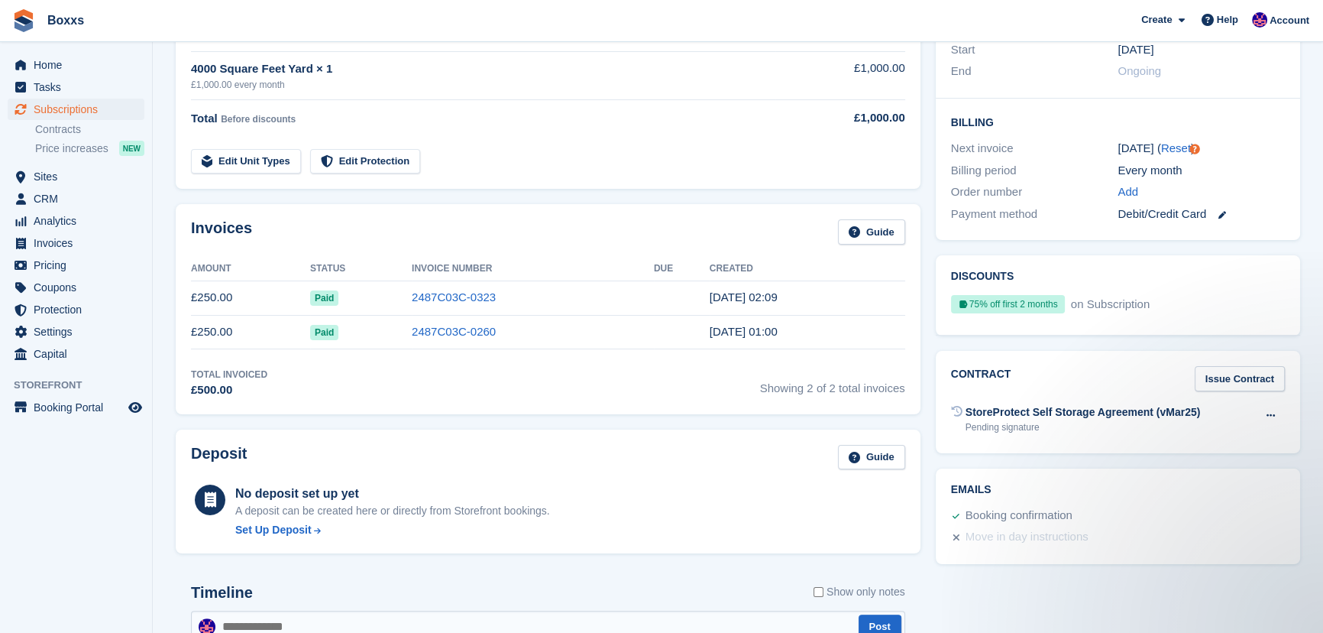
scroll to position [347, 0]
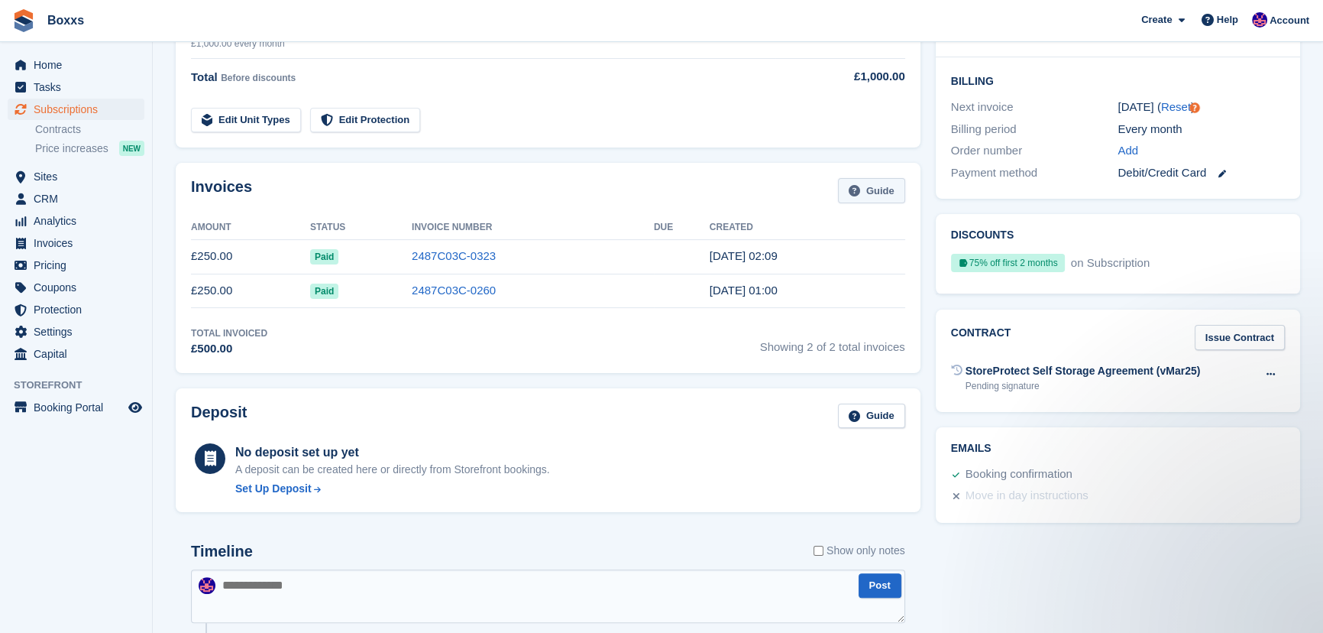
click at [883, 189] on link "Guide" at bounding box center [871, 190] width 67 height 25
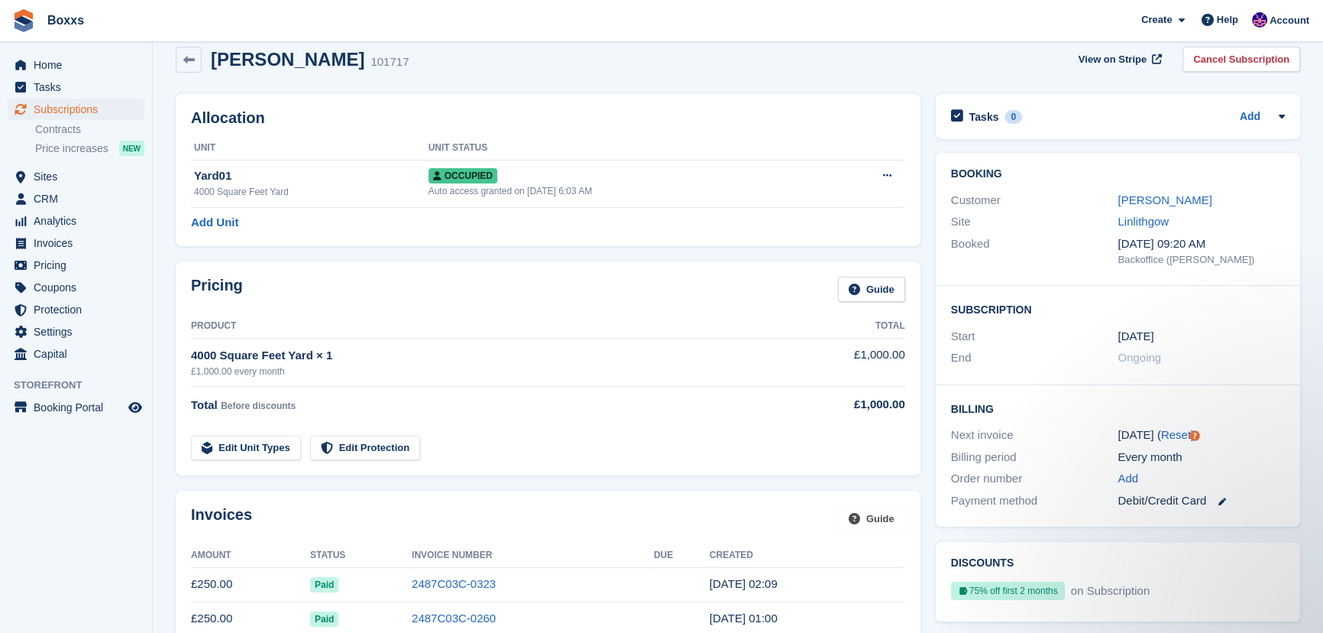
scroll to position [0, 0]
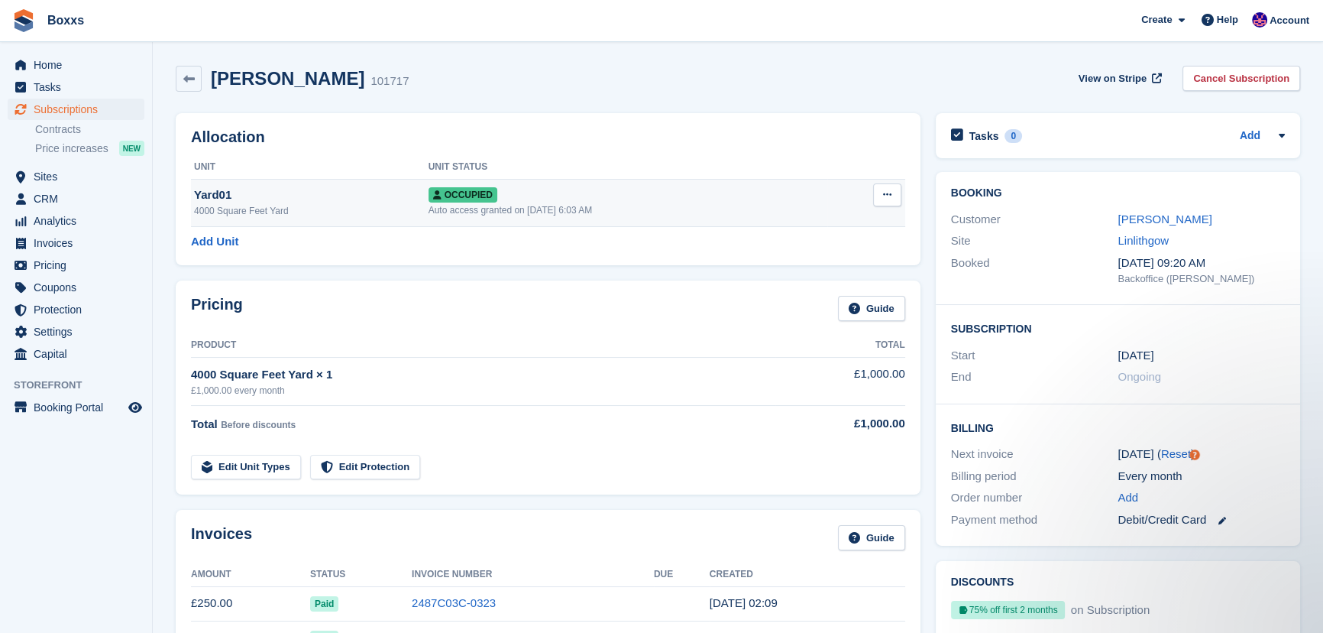
click at [896, 193] on button at bounding box center [887, 194] width 28 height 23
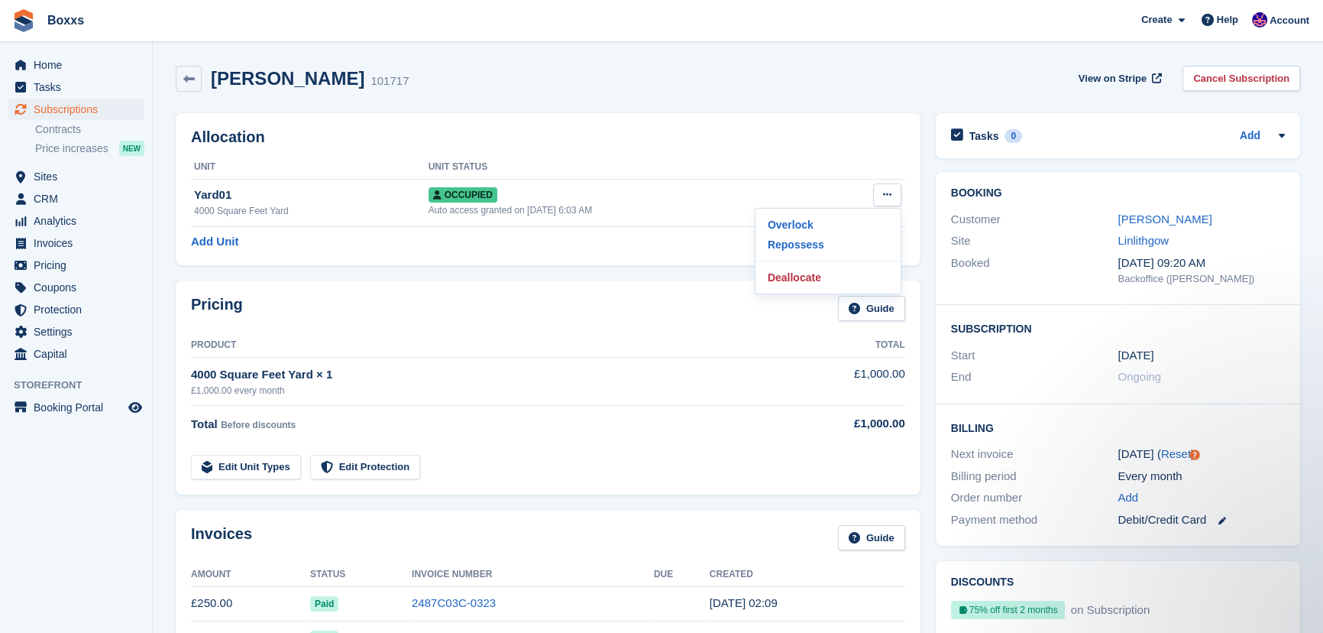
click at [853, 72] on div "[PERSON_NAME] 101717 View on Stripe Cancel Subscription" at bounding box center [738, 79] width 1124 height 26
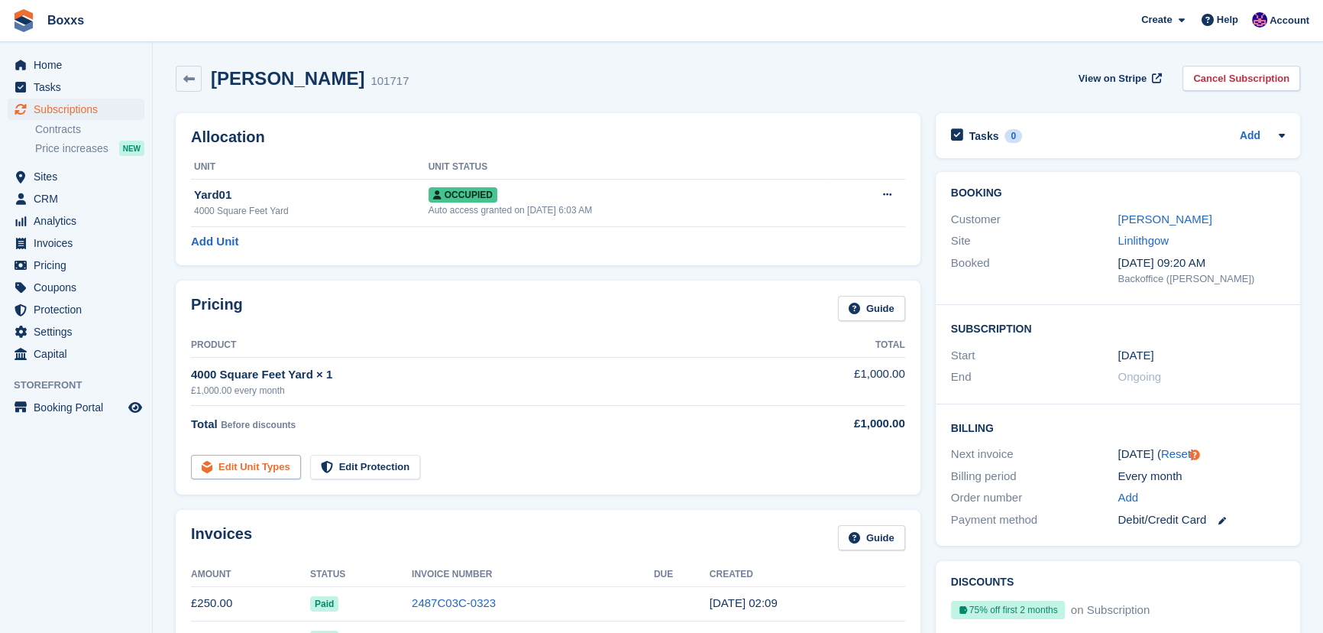
click at [241, 461] on link "Edit Unit Types" at bounding box center [246, 467] width 110 height 25
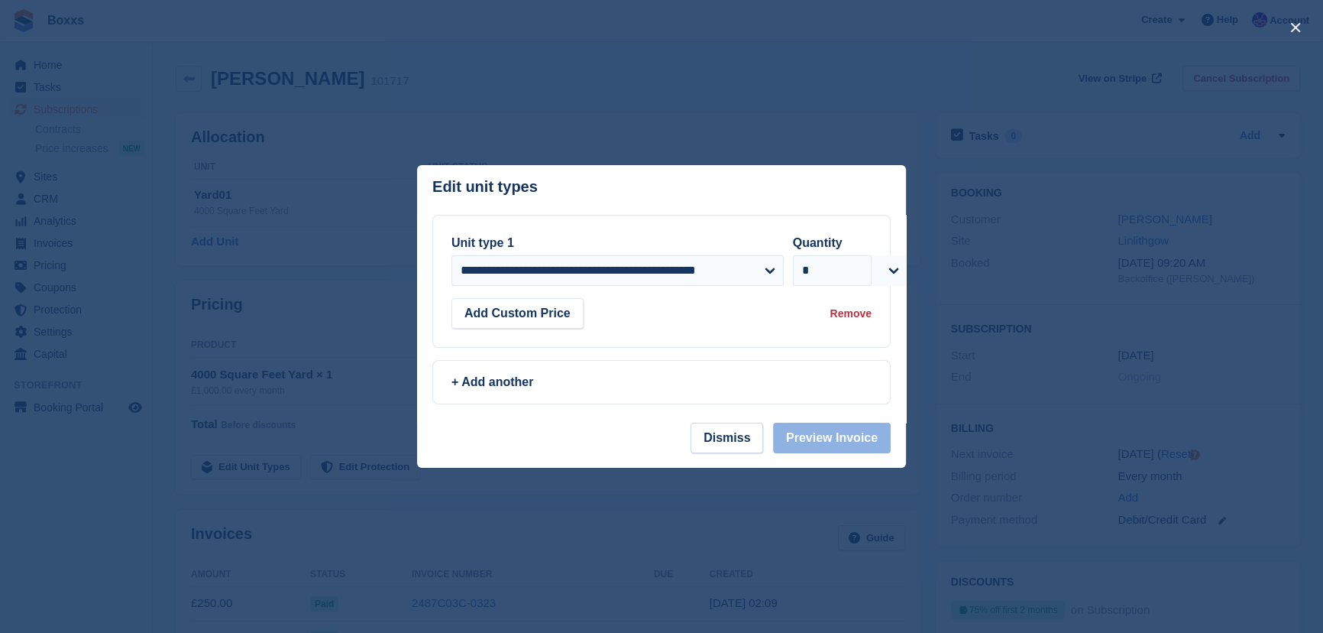
click at [763, 70] on div at bounding box center [661, 316] width 1323 height 633
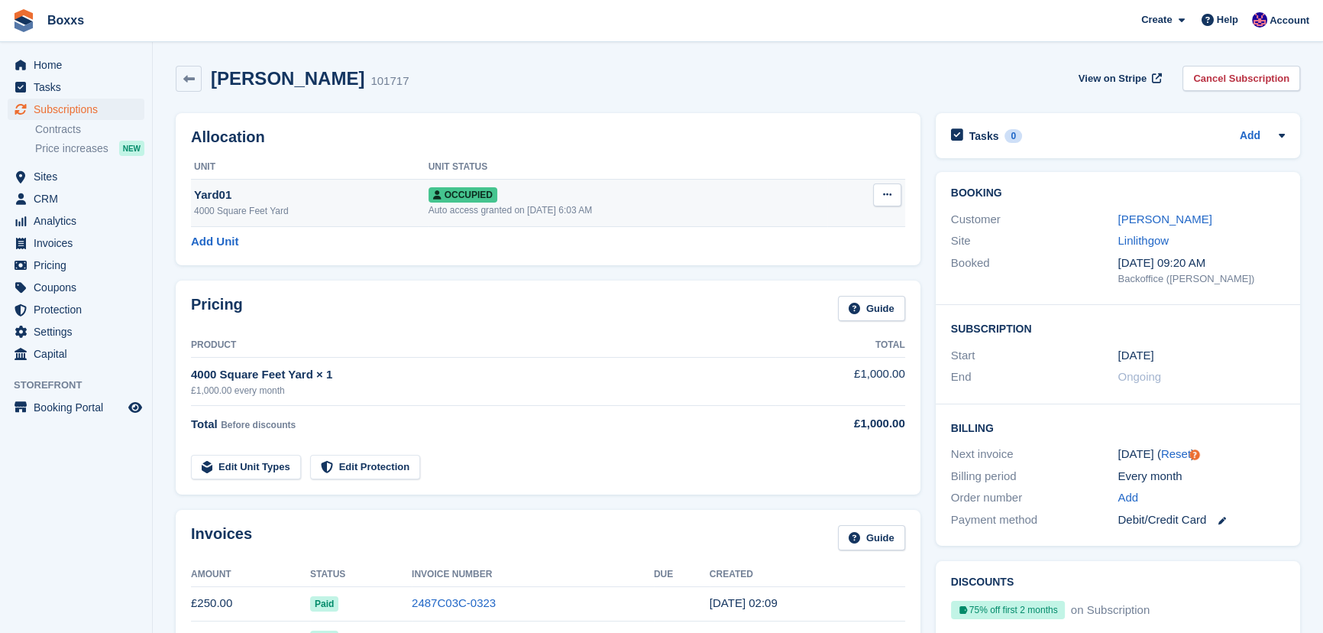
click at [891, 191] on button at bounding box center [887, 194] width 28 height 23
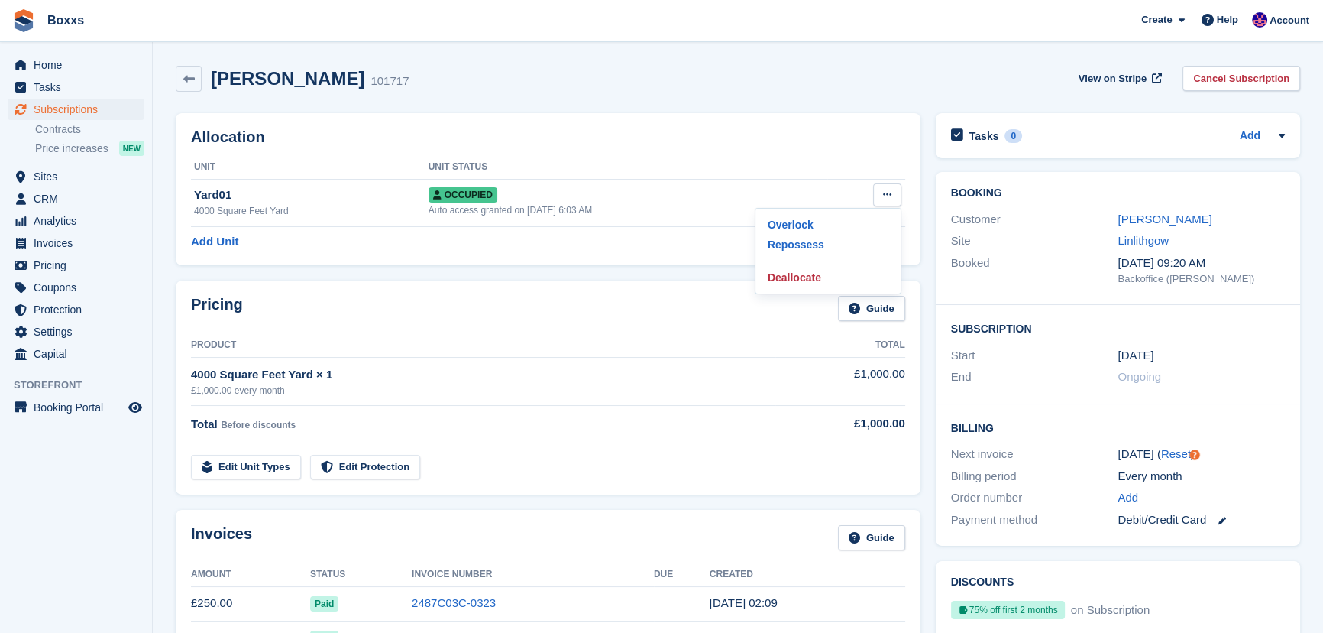
click at [829, 72] on div "Michael Duff 101717 View on Stripe Cancel Subscription" at bounding box center [738, 79] width 1124 height 26
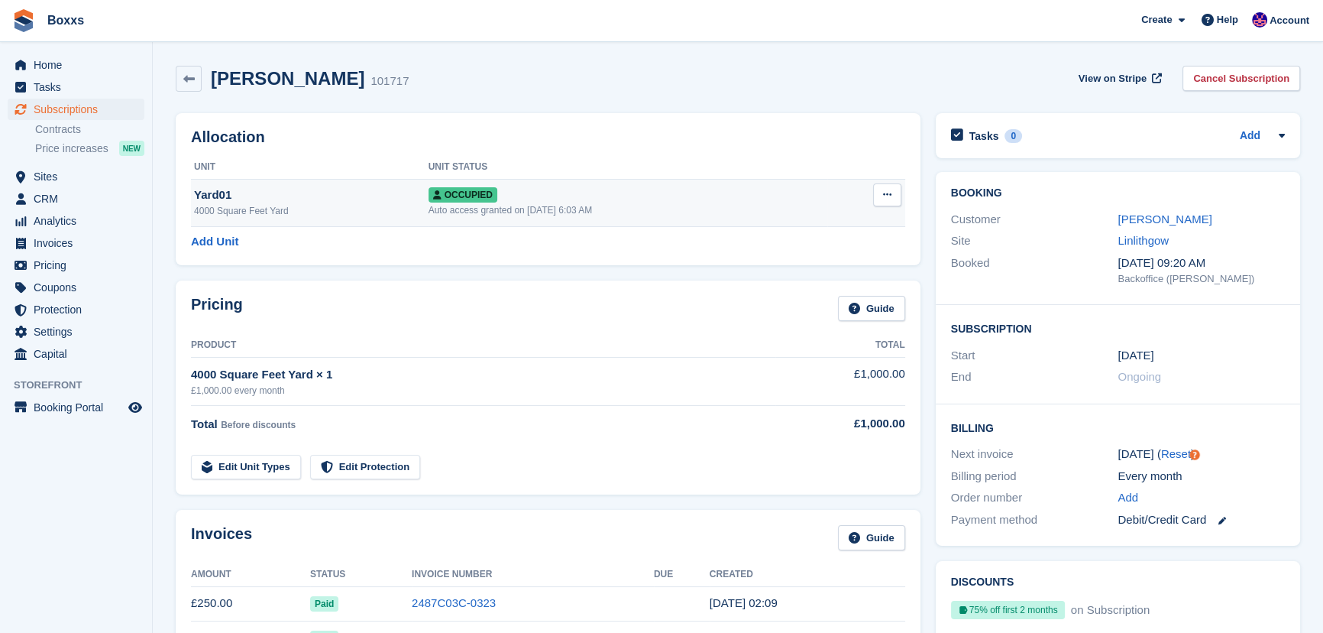
click at [623, 196] on div "Occupied" at bounding box center [628, 194] width 399 height 16
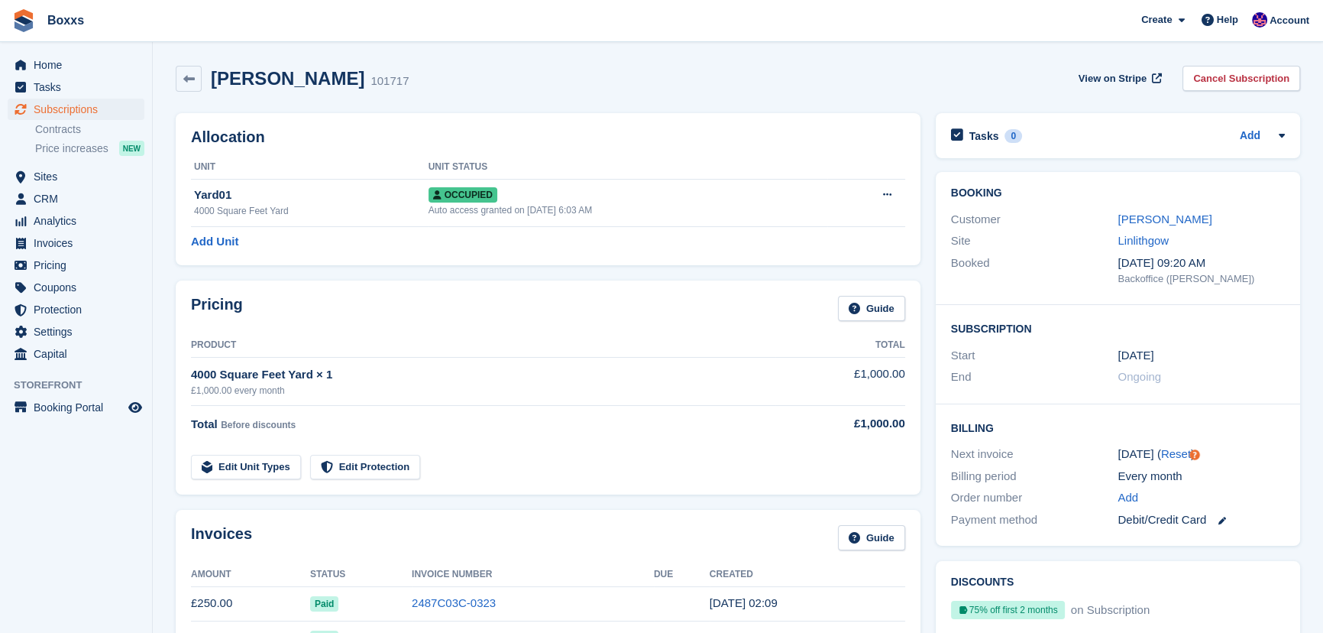
drag, startPoint x: 293, startPoint y: 73, endPoint x: 284, endPoint y: 76, distance: 9.9
click at [293, 73] on h2 "[PERSON_NAME]" at bounding box center [288, 78] width 154 height 21
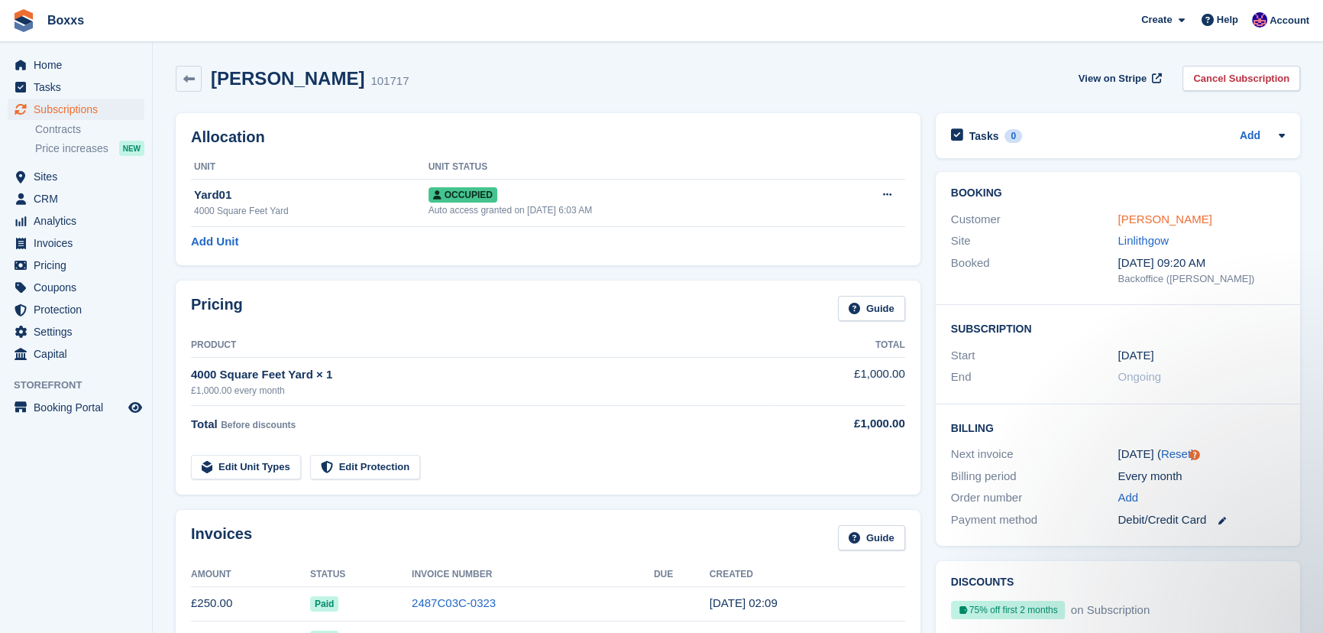
click at [1143, 218] on link "[PERSON_NAME]" at bounding box center [1165, 218] width 94 height 13
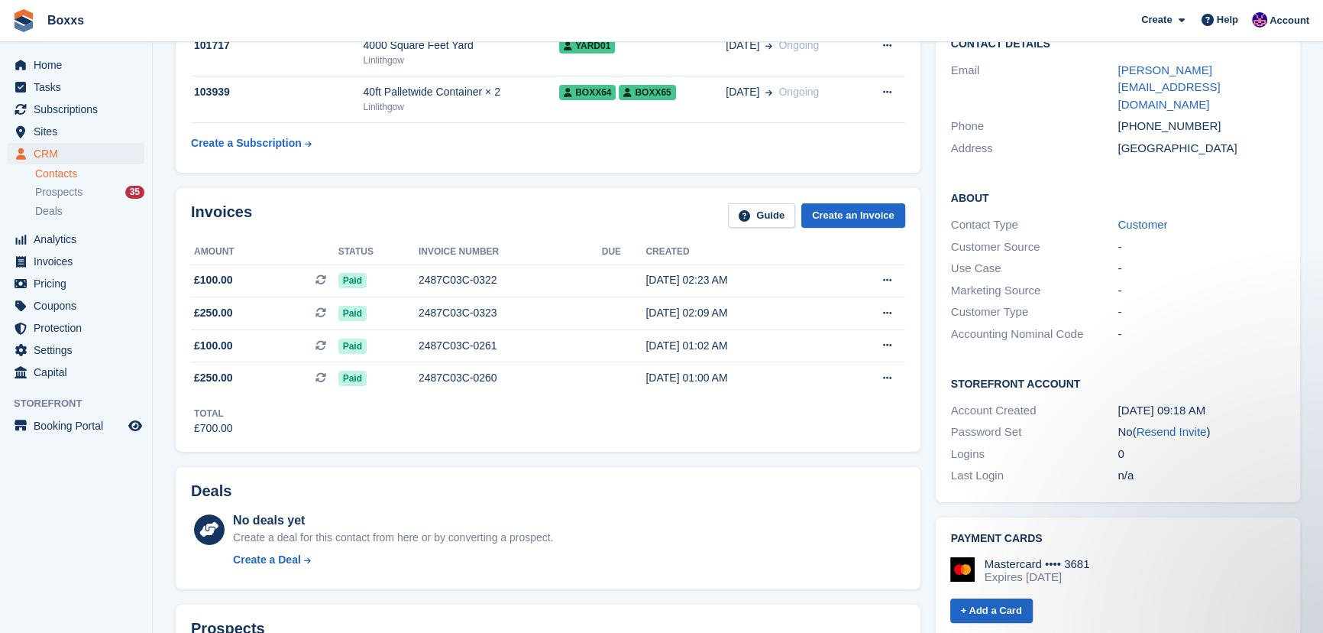
scroll to position [138, 0]
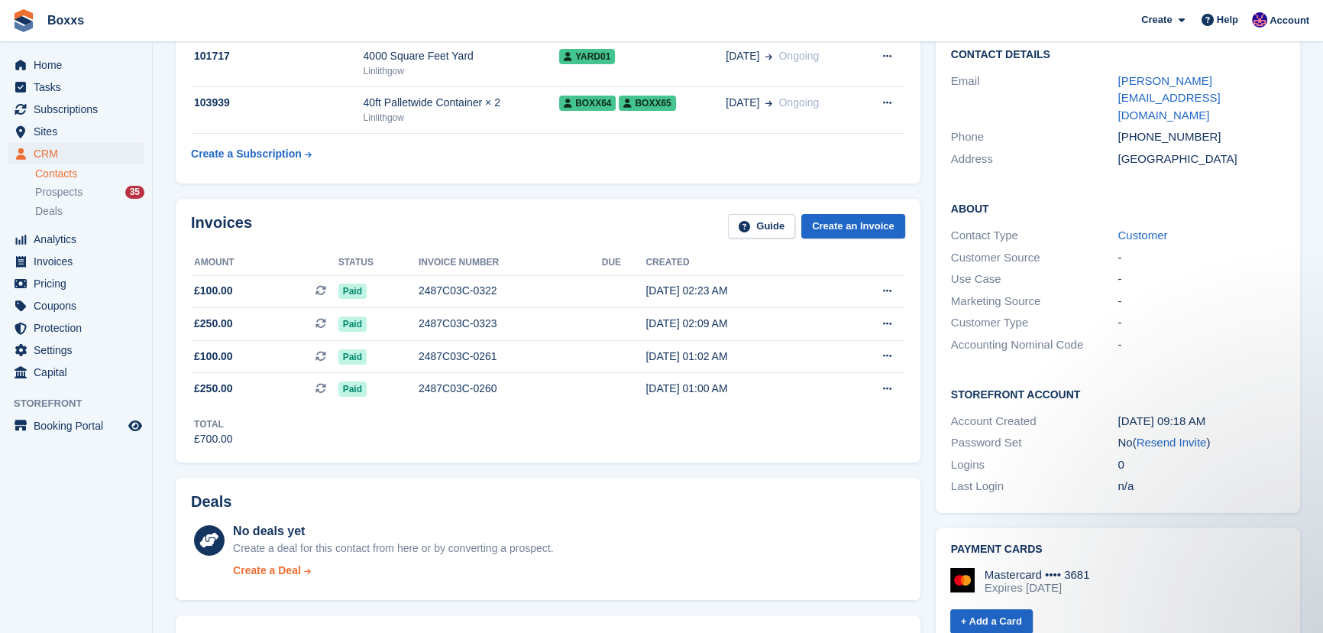
click at [278, 573] on div "Create a Deal" at bounding box center [267, 570] width 68 height 16
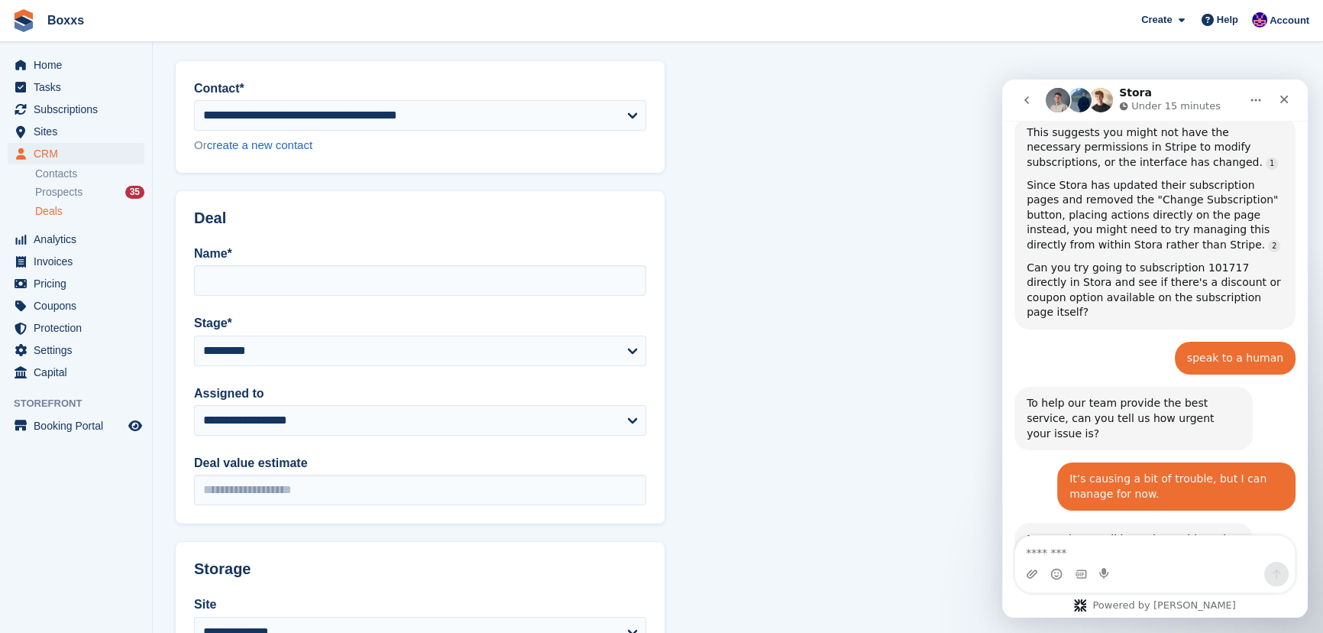
scroll to position [69, 0]
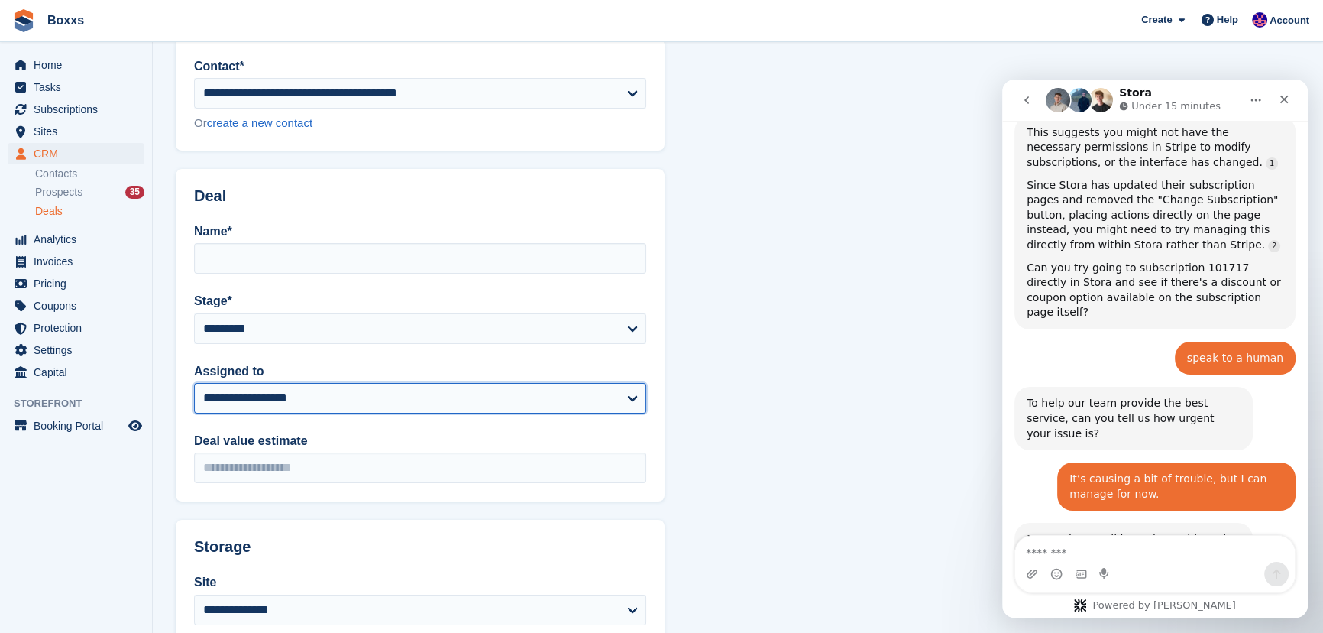
click at [359, 385] on select "**********" at bounding box center [420, 398] width 452 height 31
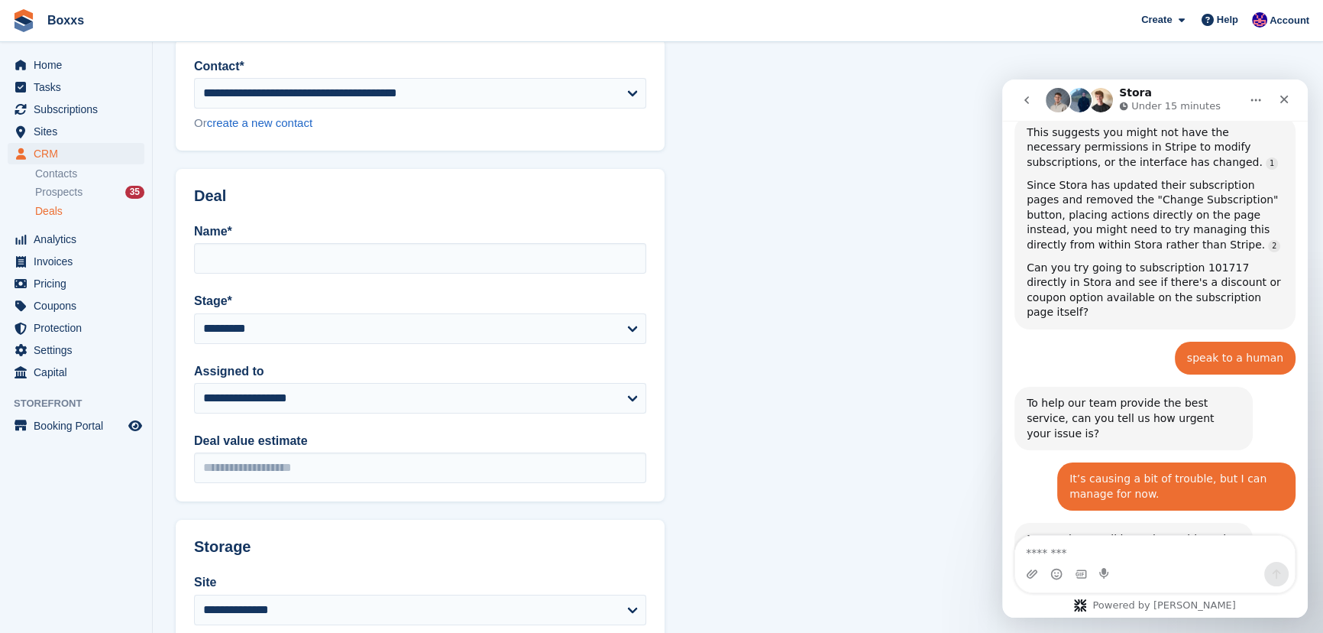
click at [810, 171] on section "**********" at bounding box center [738, 436] width 1170 height 1011
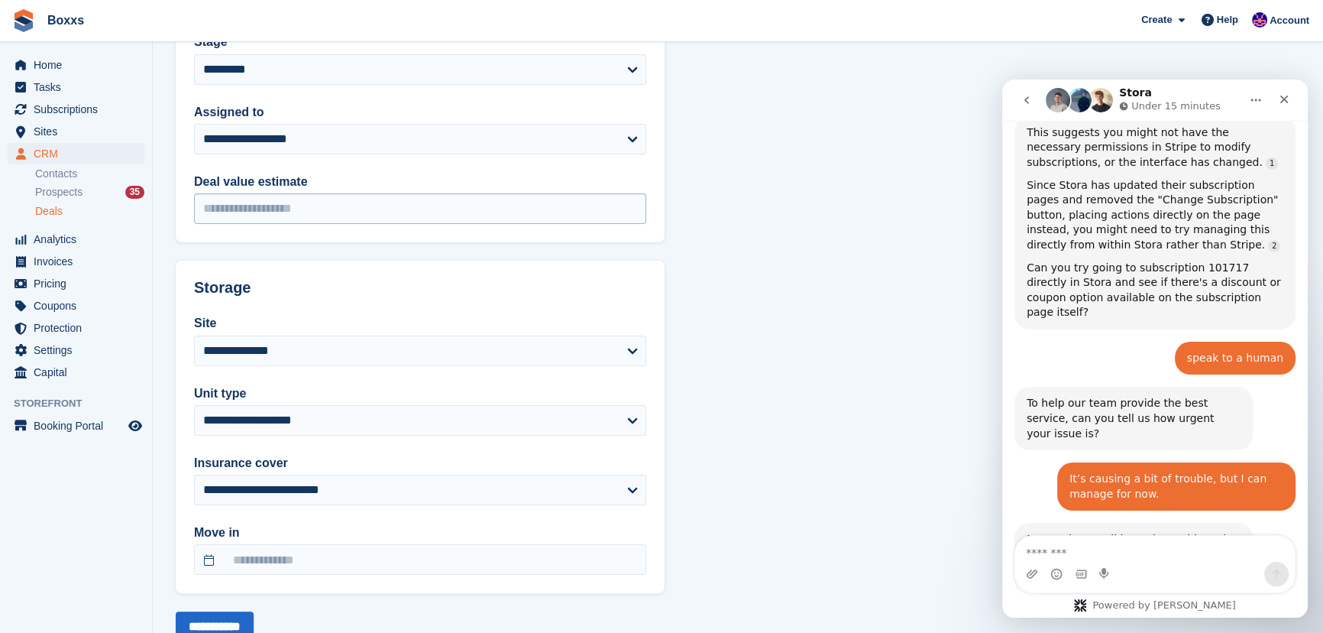
scroll to position [377, 0]
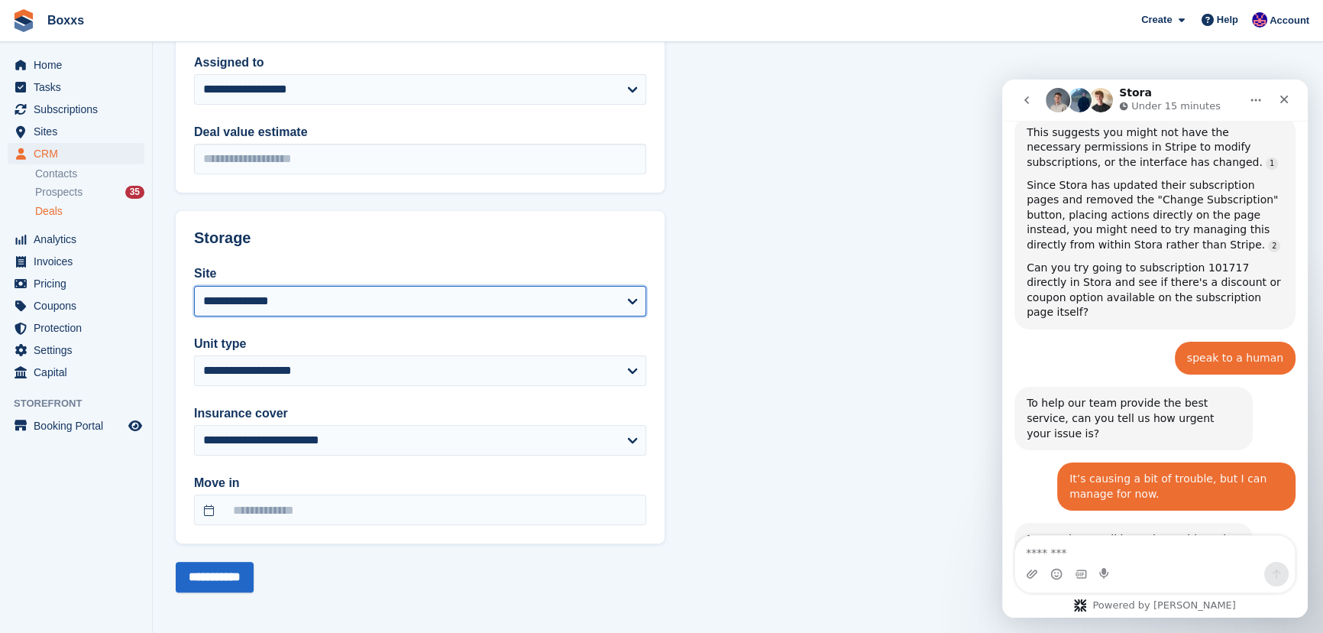
click at [287, 294] on select "**********" at bounding box center [420, 301] width 452 height 31
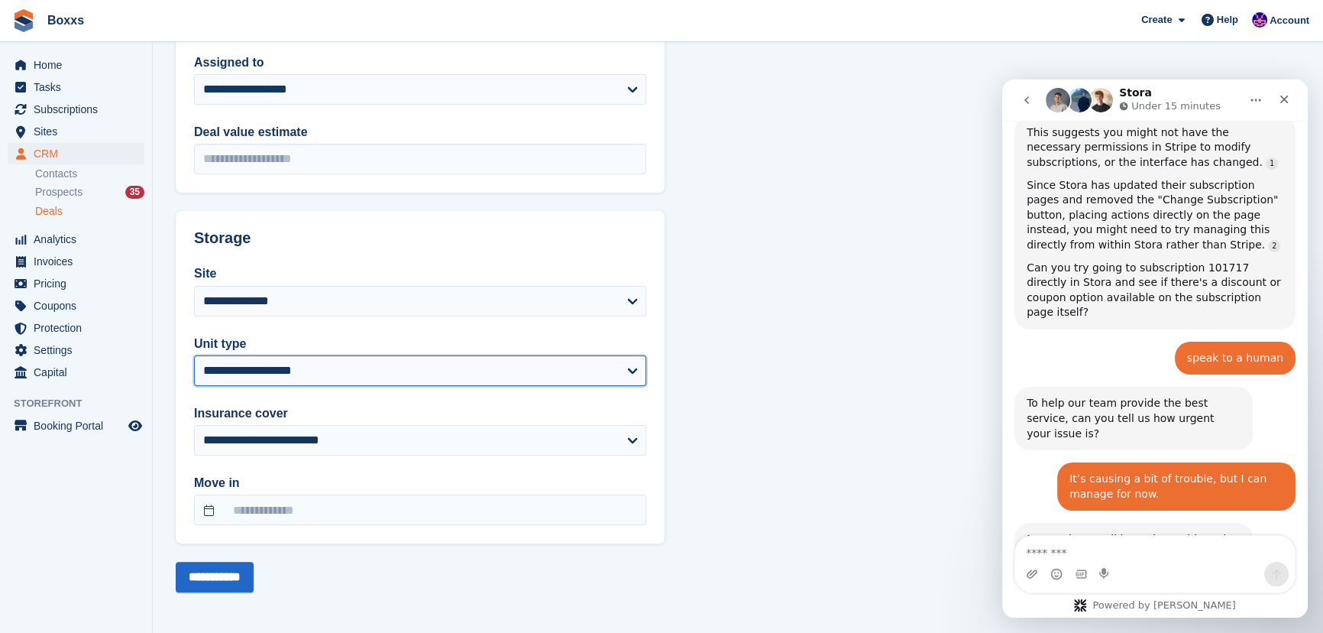
click at [286, 379] on select "**********" at bounding box center [420, 370] width 452 height 31
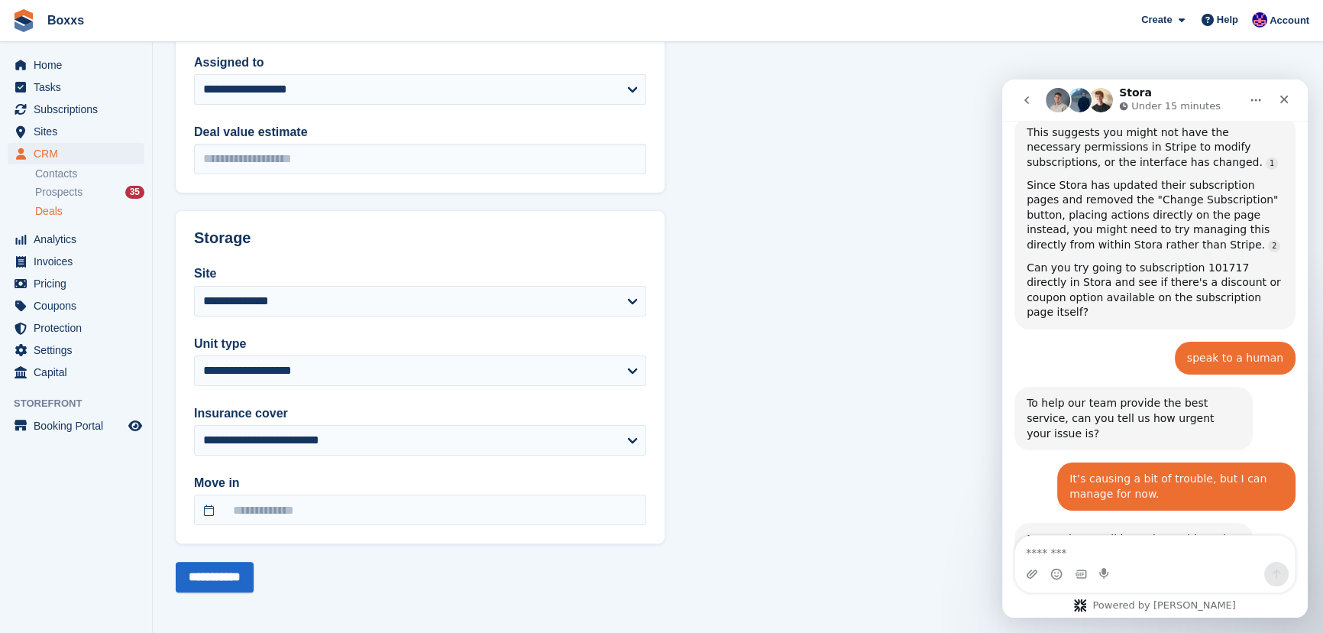
click at [338, 244] on h2 "Storage" at bounding box center [420, 238] width 452 height 18
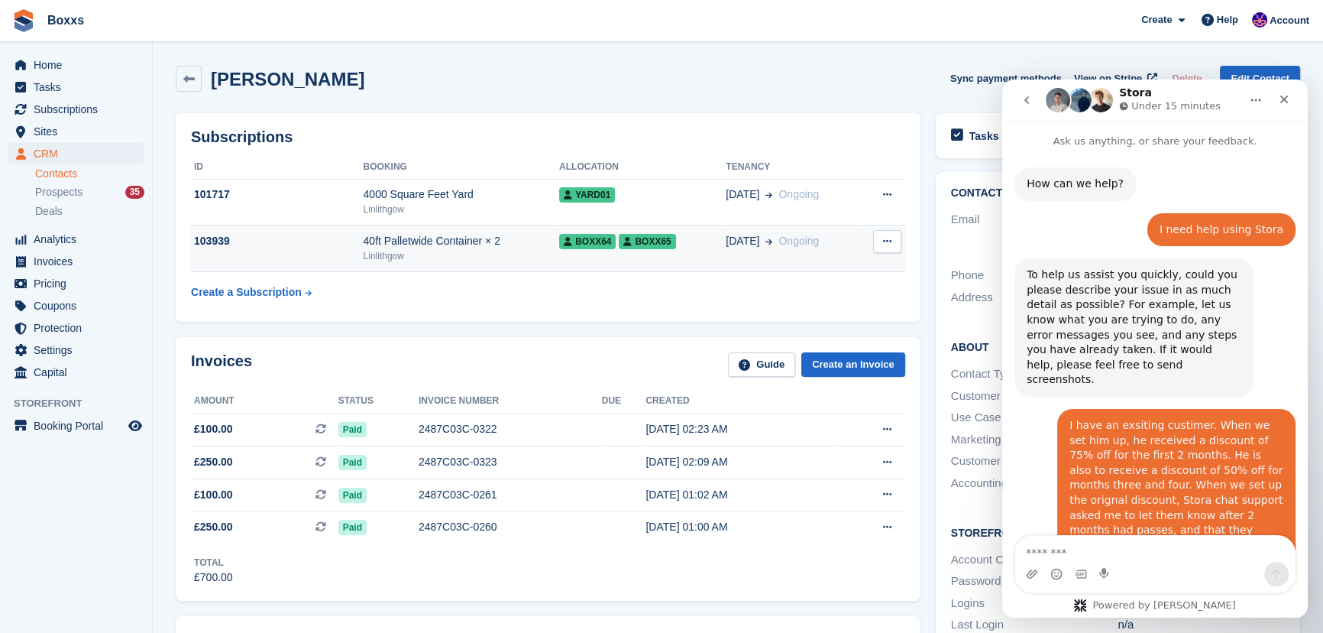
scroll to position [2185, 0]
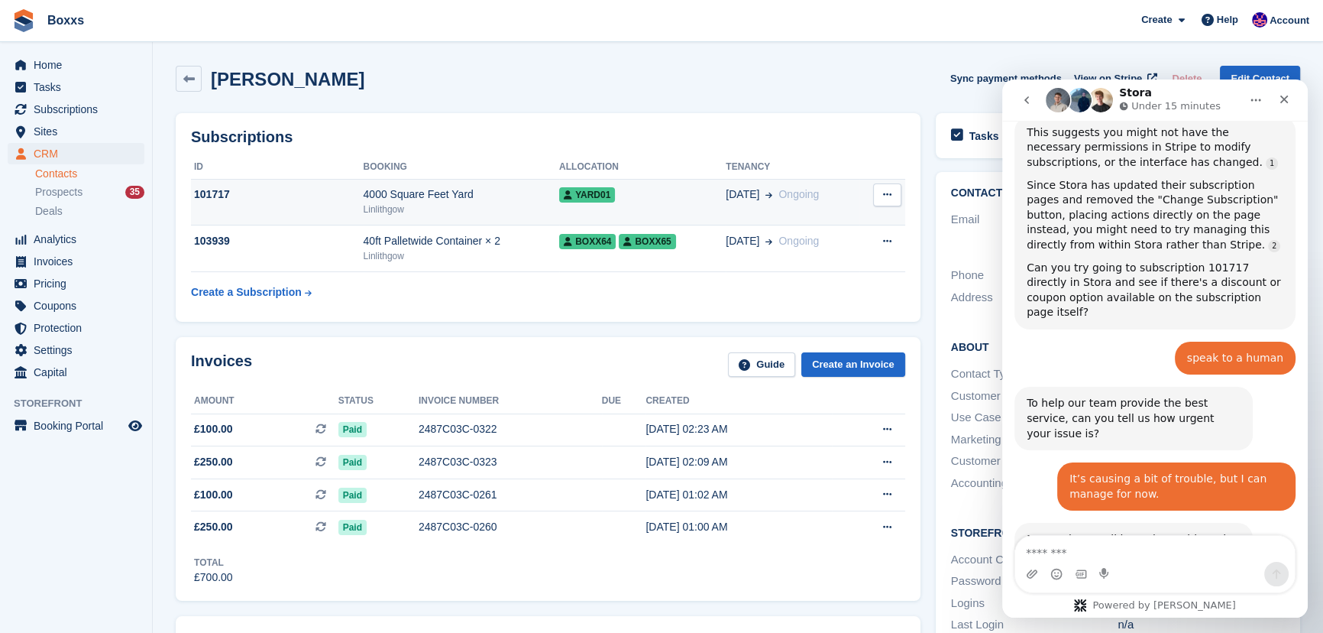
click at [288, 189] on div "101717" at bounding box center [277, 194] width 173 height 16
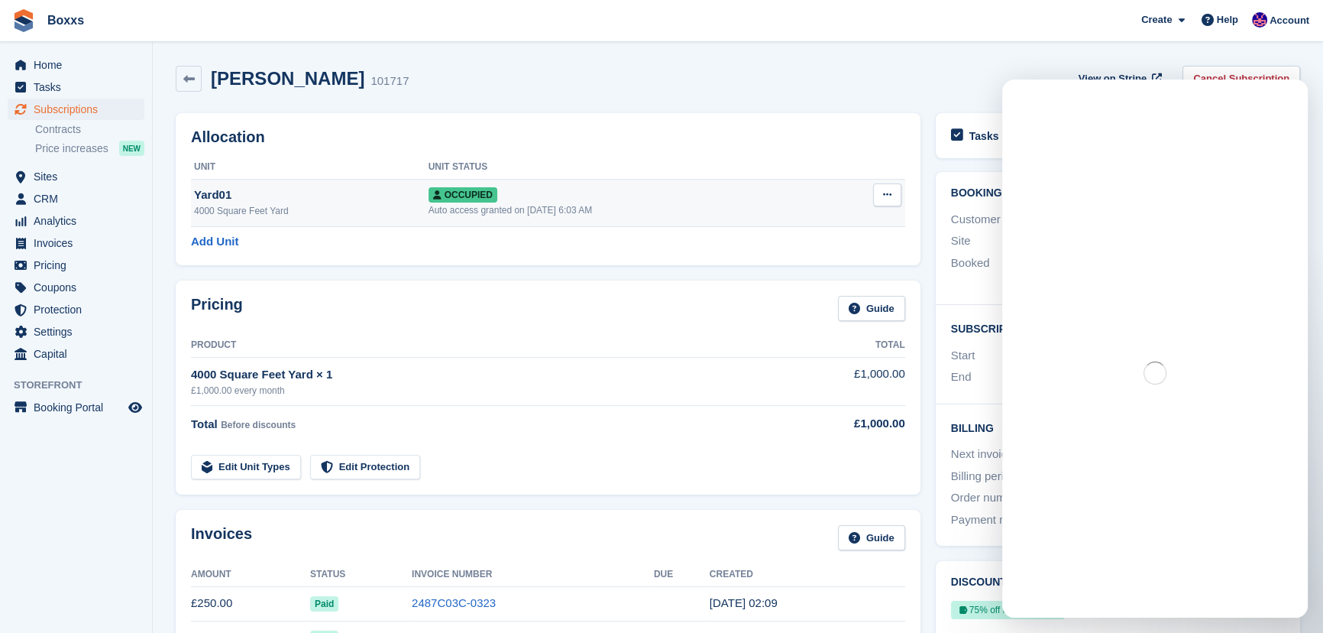
click at [891, 199] on icon at bounding box center [887, 194] width 8 height 10
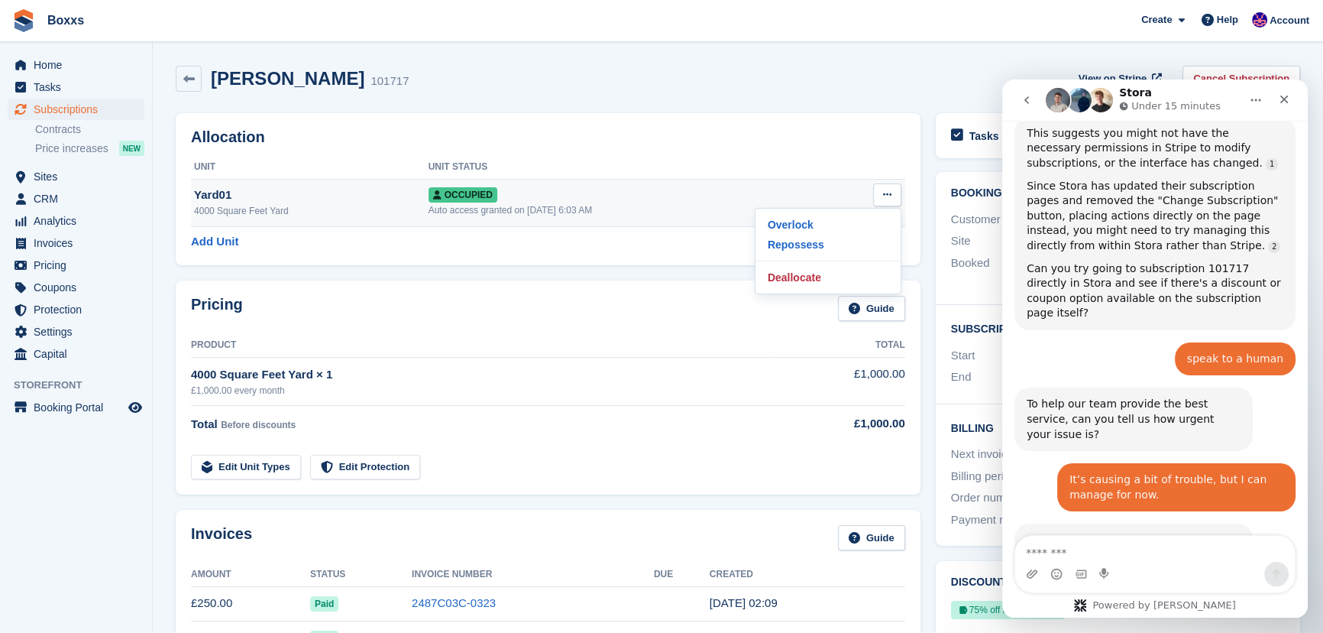
scroll to position [2185, 0]
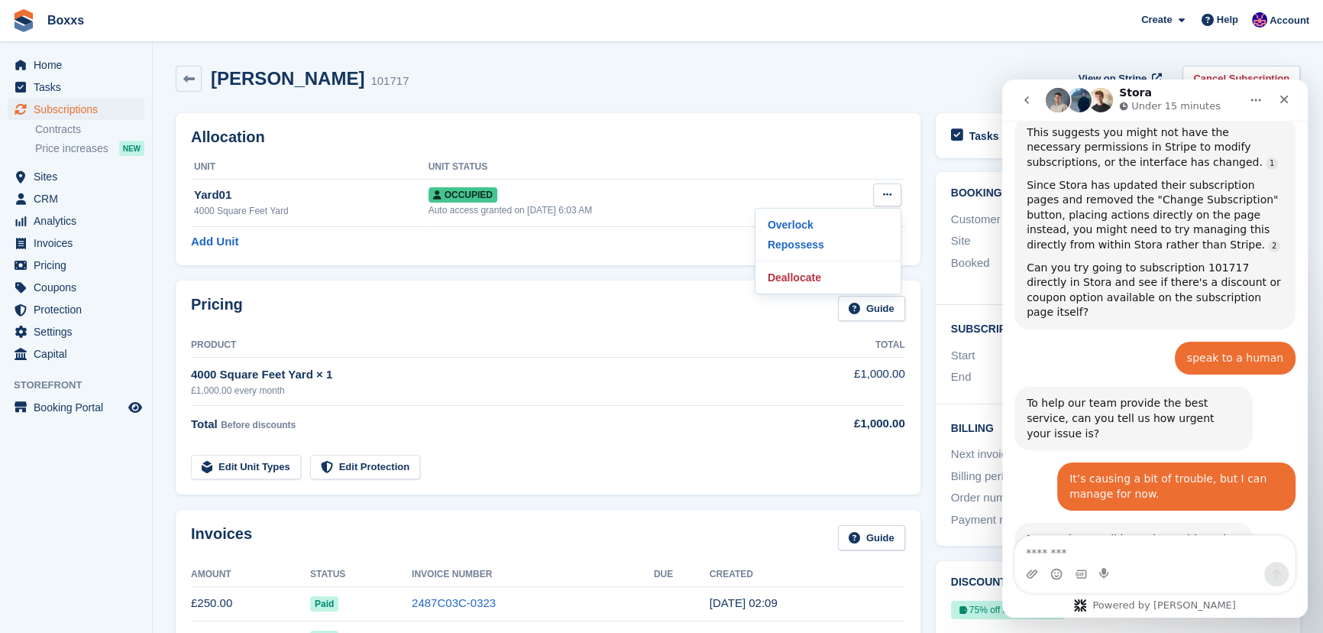
click at [859, 73] on div "[PERSON_NAME] 101717 View on Stripe Cancel Subscription" at bounding box center [738, 79] width 1124 height 26
click at [1278, 93] on icon "Close" at bounding box center [1284, 99] width 12 height 12
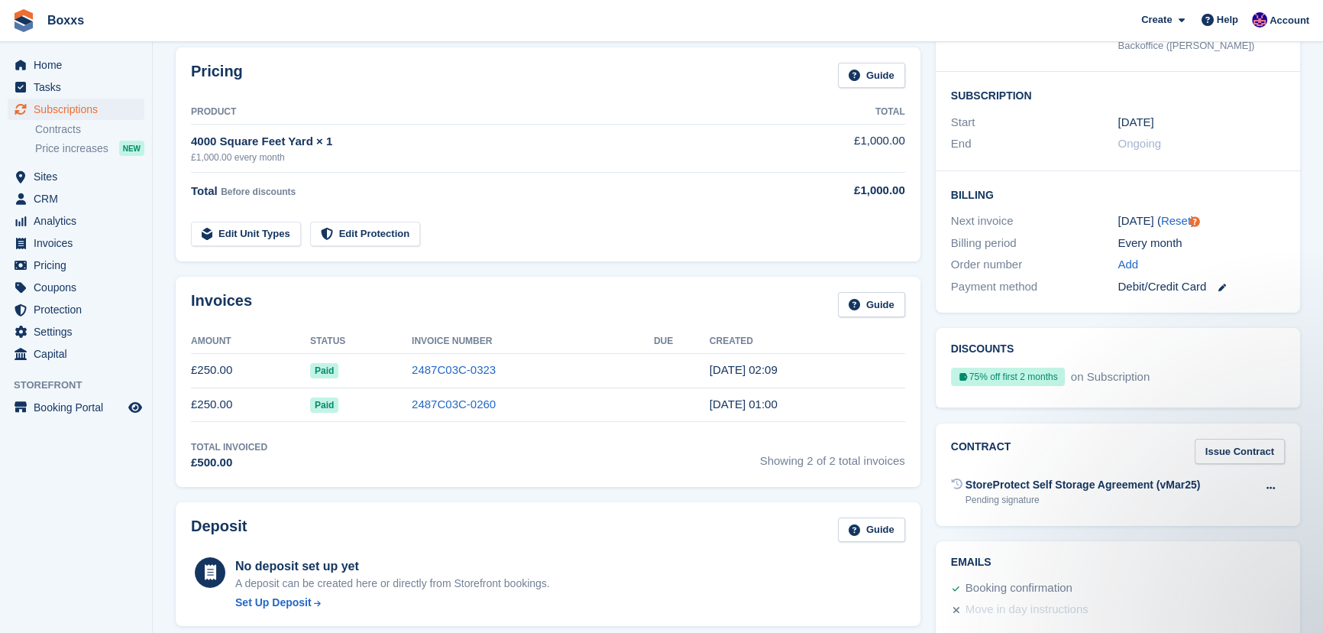
scroll to position [0, 0]
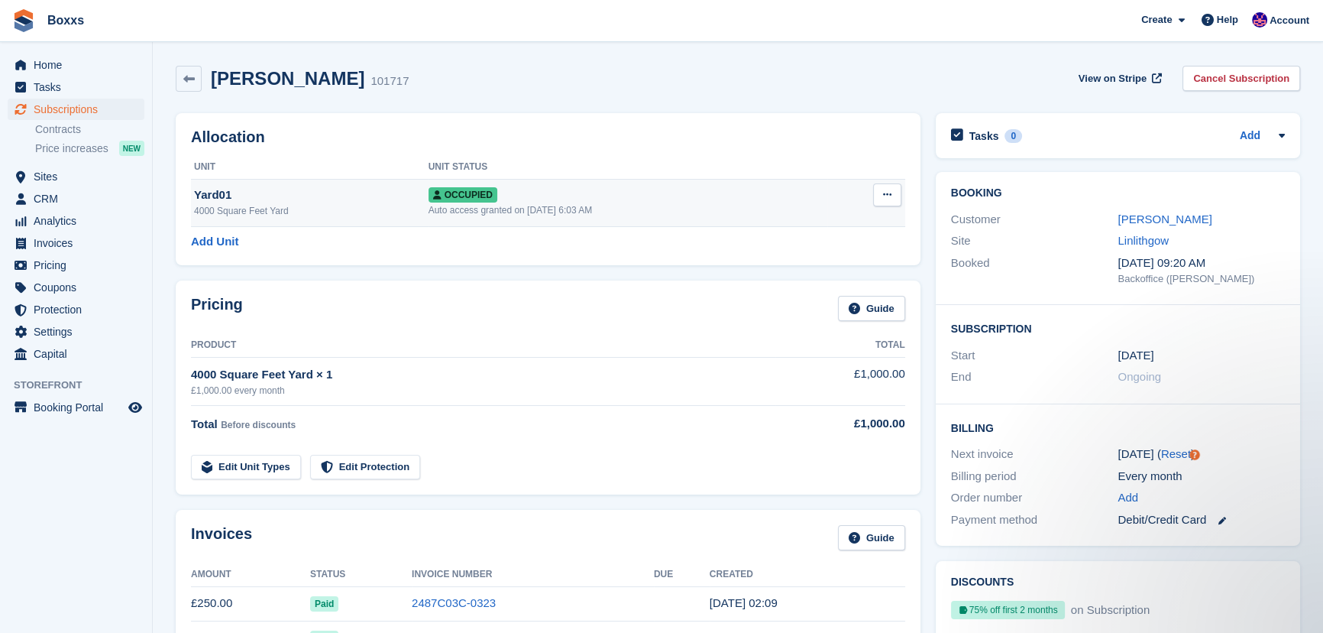
click at [887, 196] on icon at bounding box center [887, 194] width 8 height 10
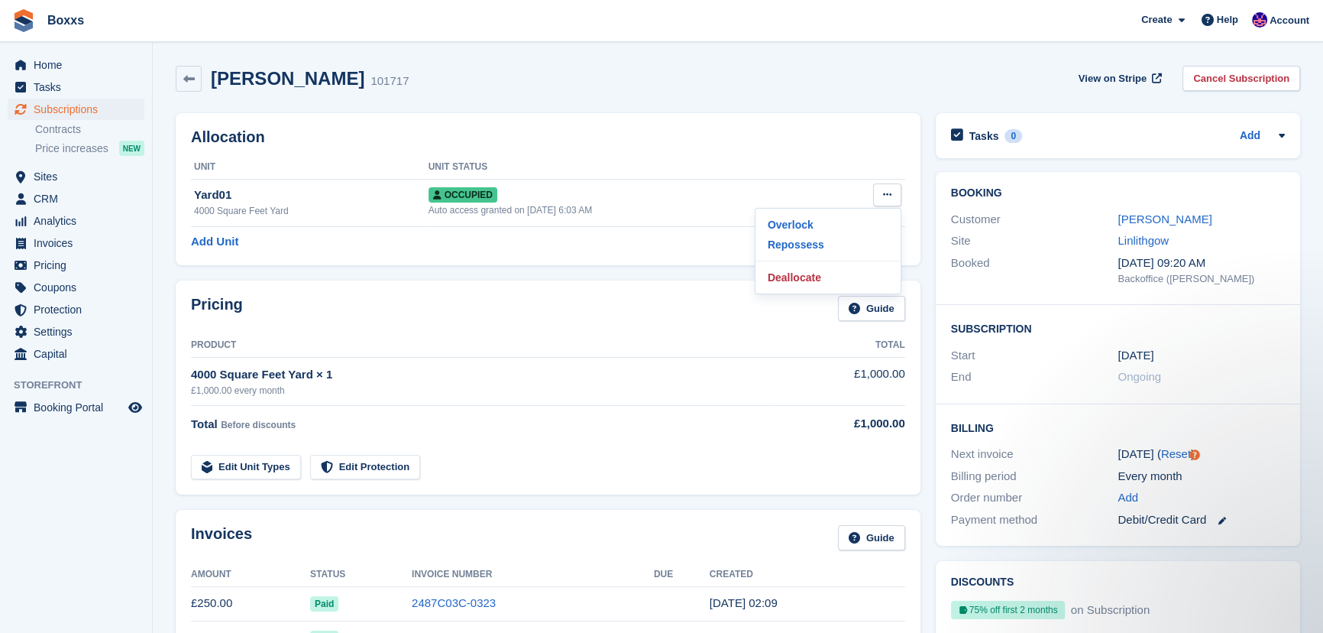
click at [871, 66] on div "Michael Duff 101717 View on Stripe Cancel Subscription" at bounding box center [738, 79] width 1124 height 26
click at [726, 76] on div "Michael Duff 101717 View on Stripe Cancel Subscription" at bounding box center [738, 79] width 1124 height 26
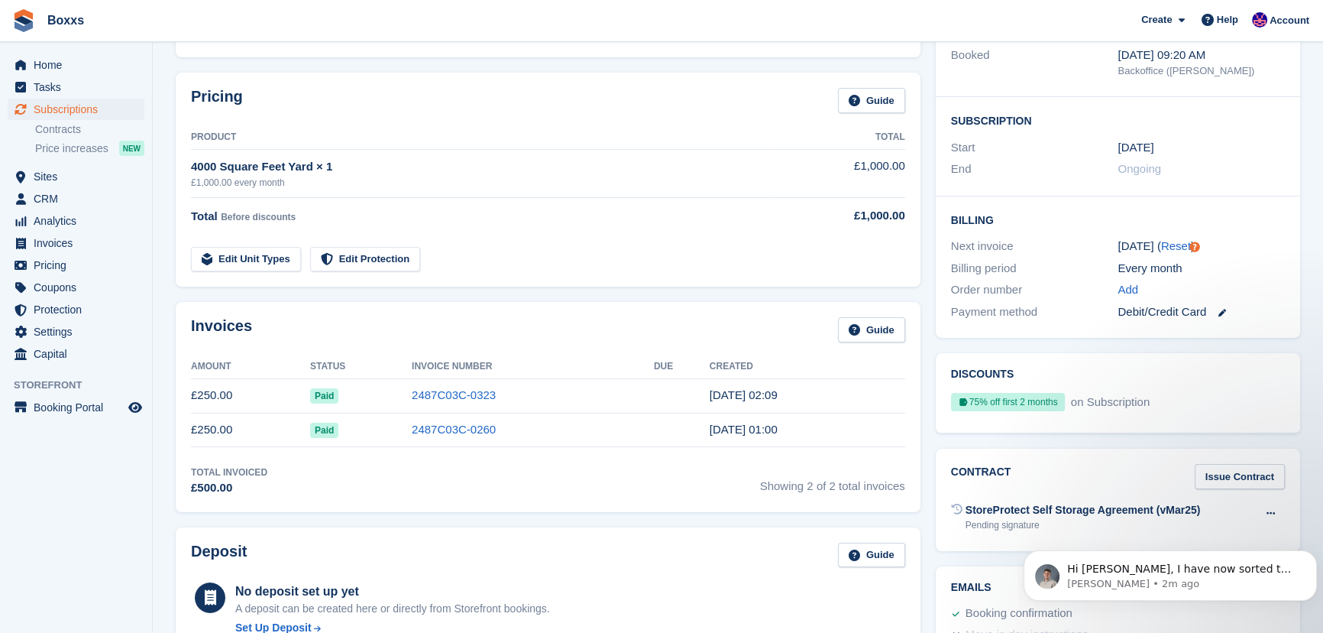
scroll to position [2342, 0]
click at [1153, 571] on span "Hi Jamie, I have now sorted this for you. Subsccription 101717 now has 50% off …" at bounding box center [1182, 613] width 231 height 103
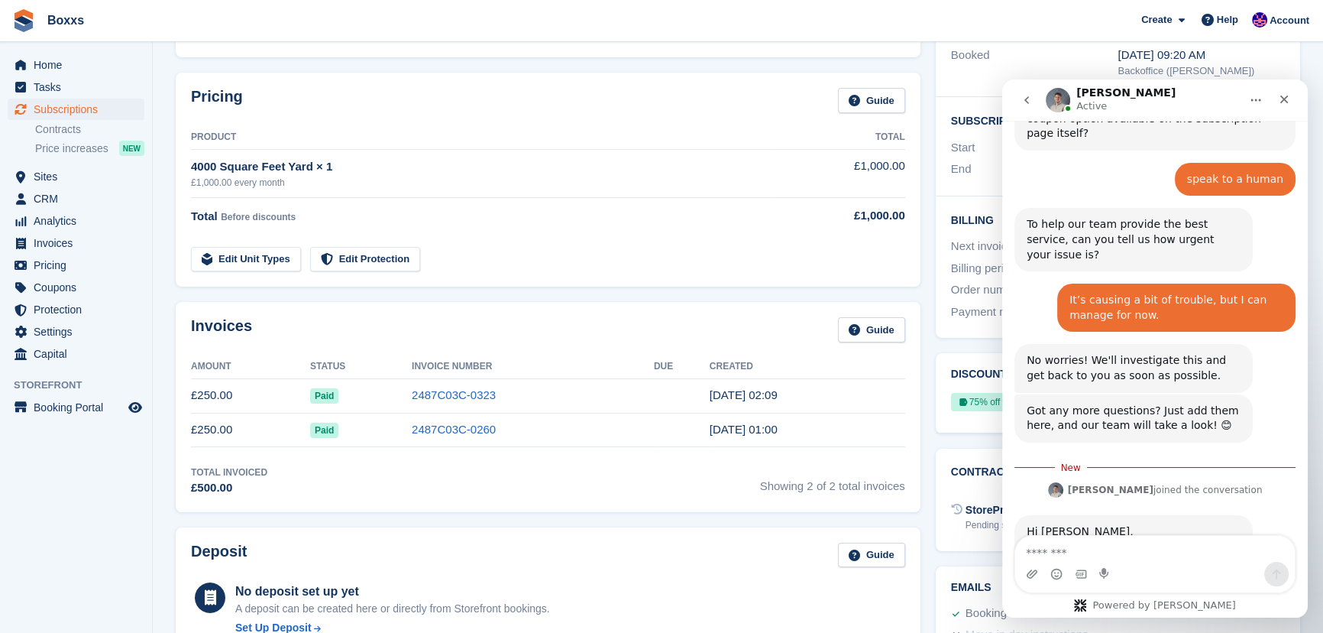
scroll to position [2368, 0]
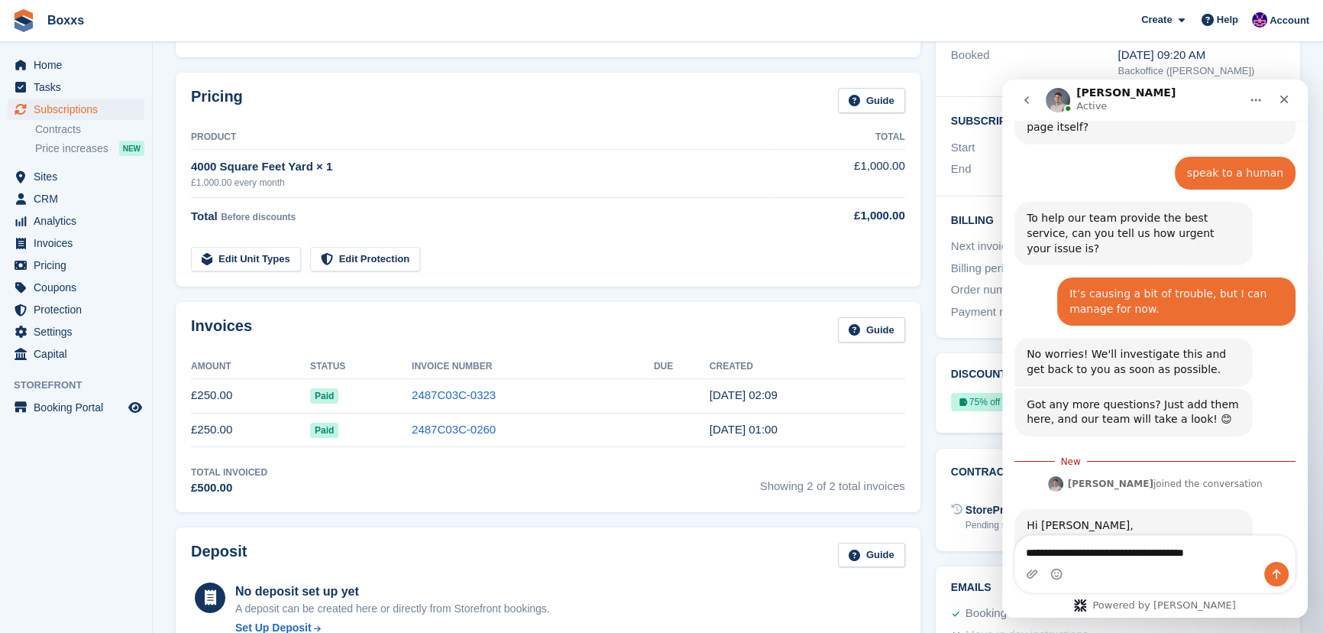
type textarea "**********"
click at [1273, 570] on icon "Send a message…" at bounding box center [1276, 574] width 12 height 12
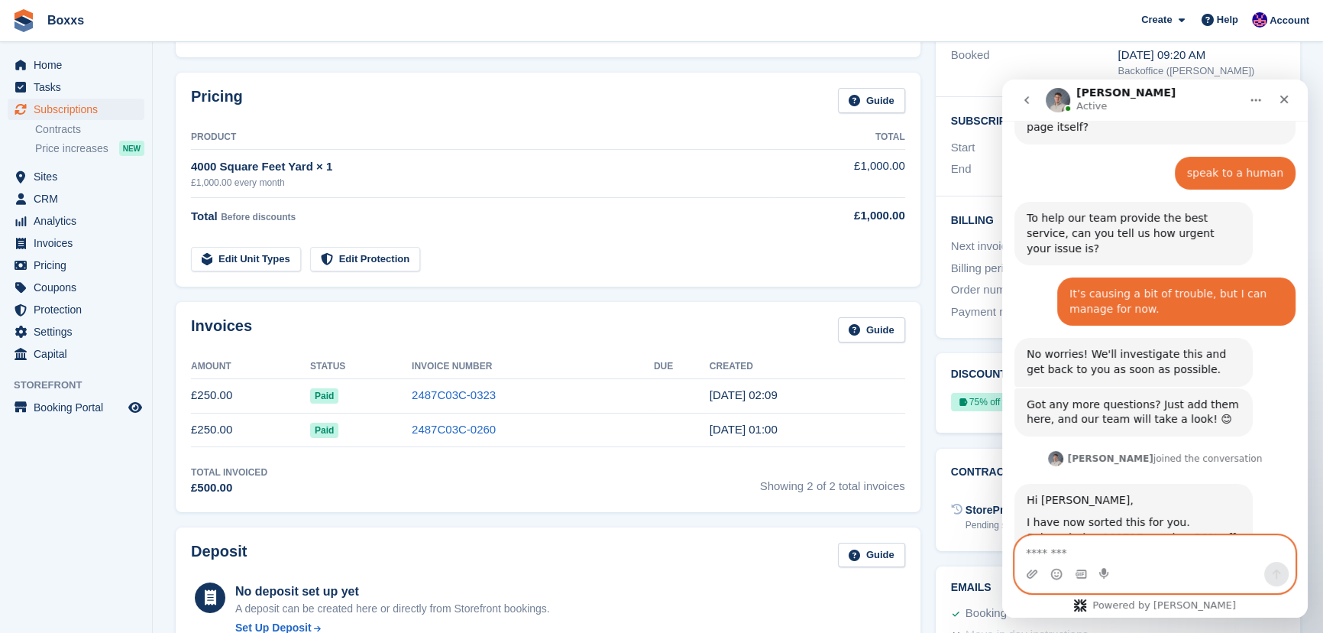
scroll to position [2388, 0]
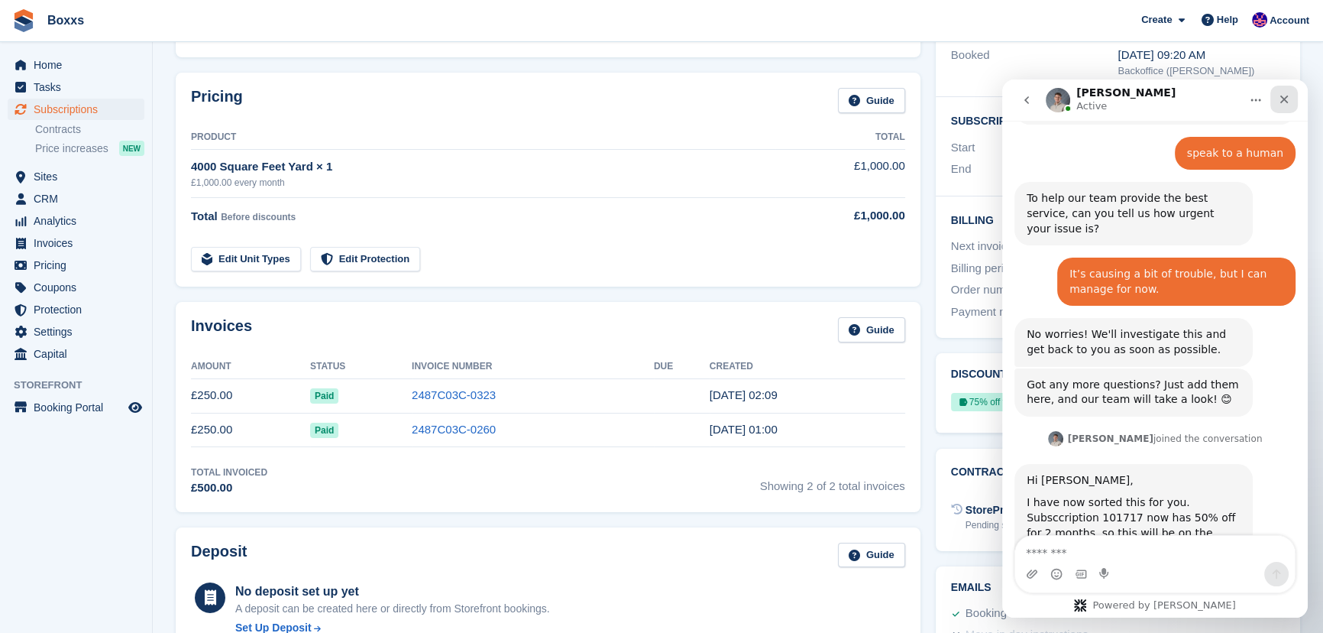
click at [1278, 98] on icon "Close" at bounding box center [1284, 99] width 12 height 12
